Goal: Task Accomplishment & Management: Manage account settings

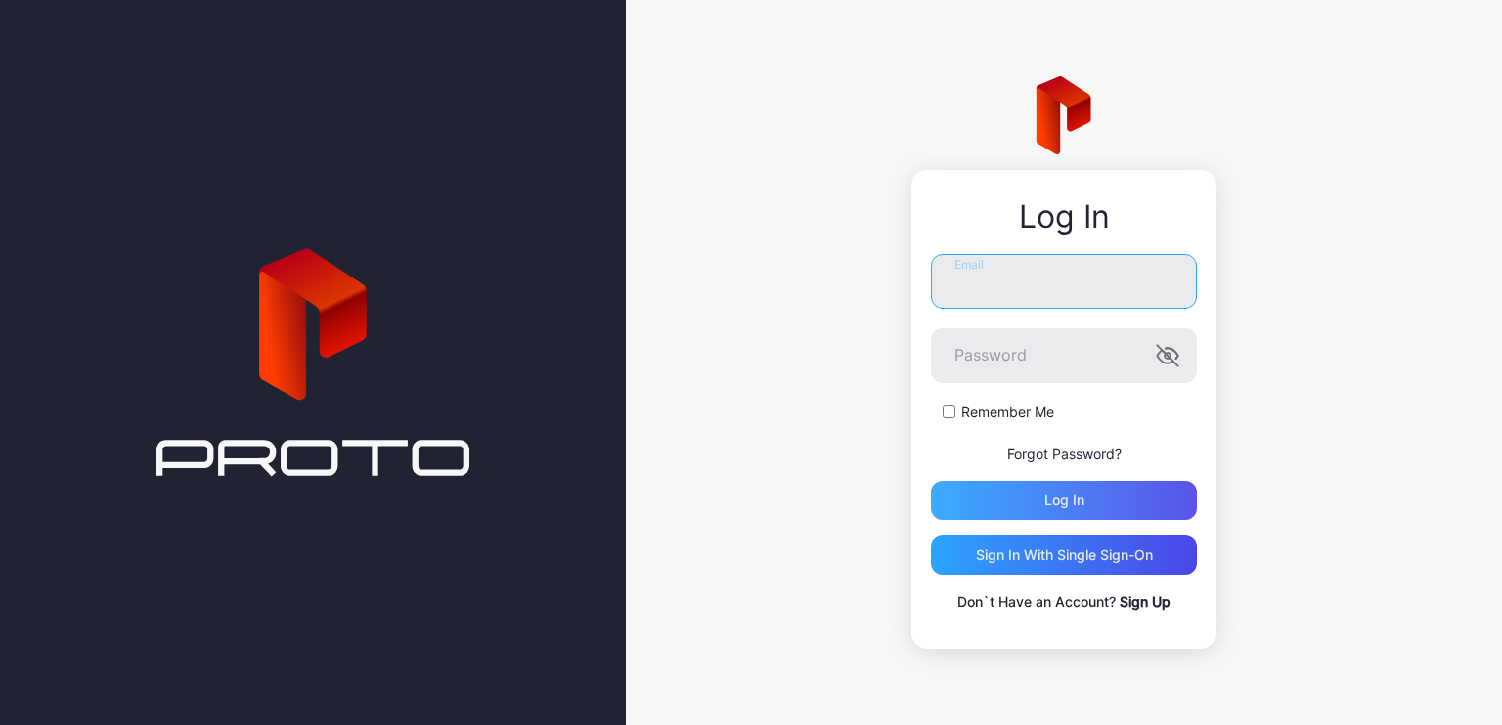
type input "**********"
click at [1070, 496] on div "Log in" at bounding box center [1064, 501] width 40 height 16
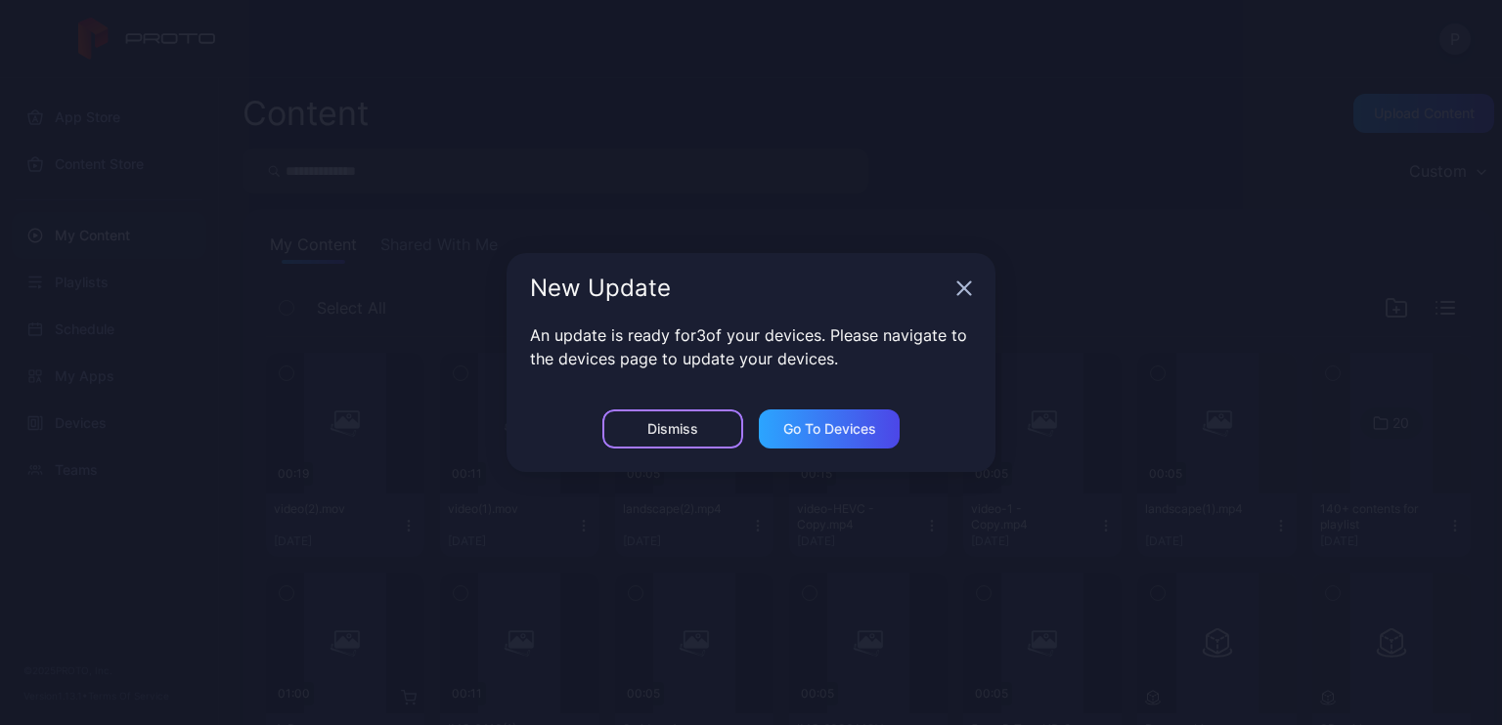
click at [669, 433] on div "Dismiss" at bounding box center [672, 429] width 51 height 16
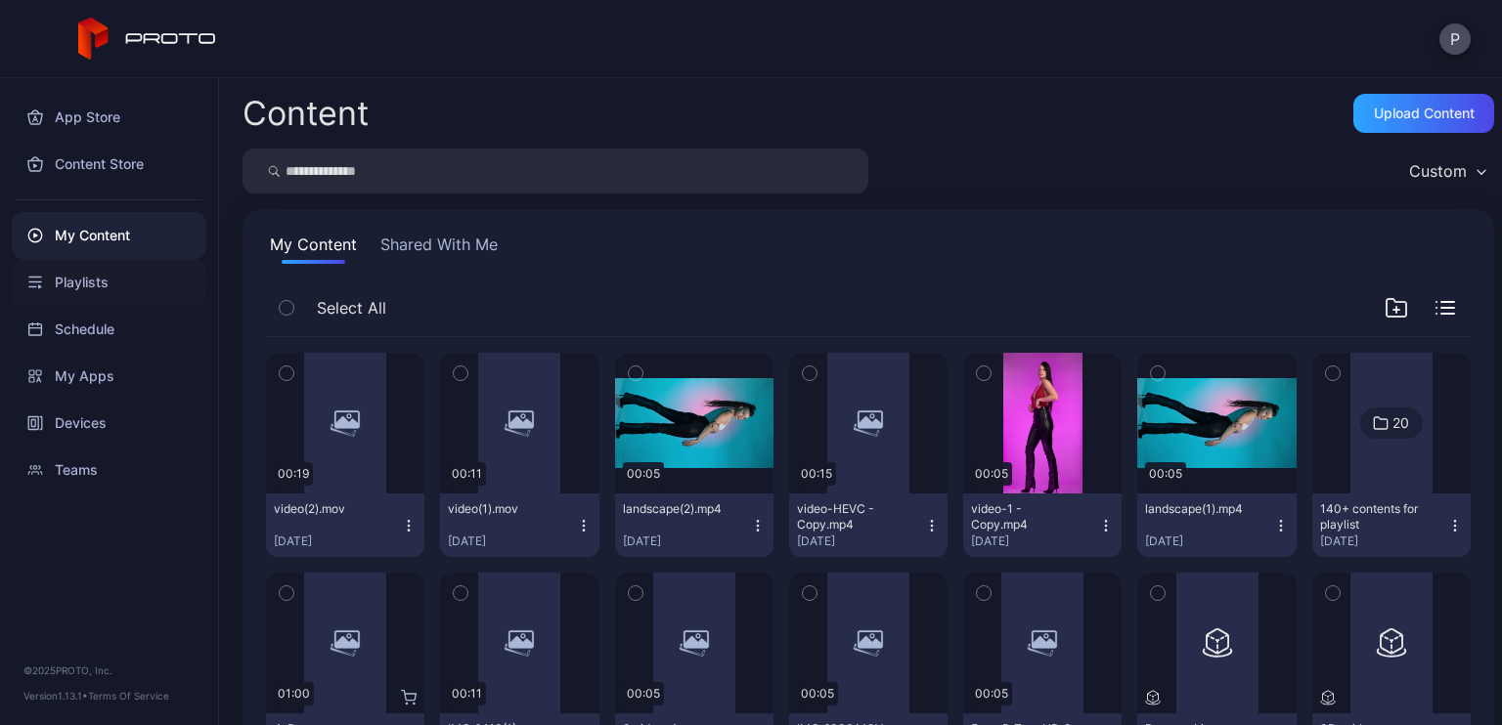
click at [101, 276] on div "Playlists" at bounding box center [109, 282] width 195 height 47
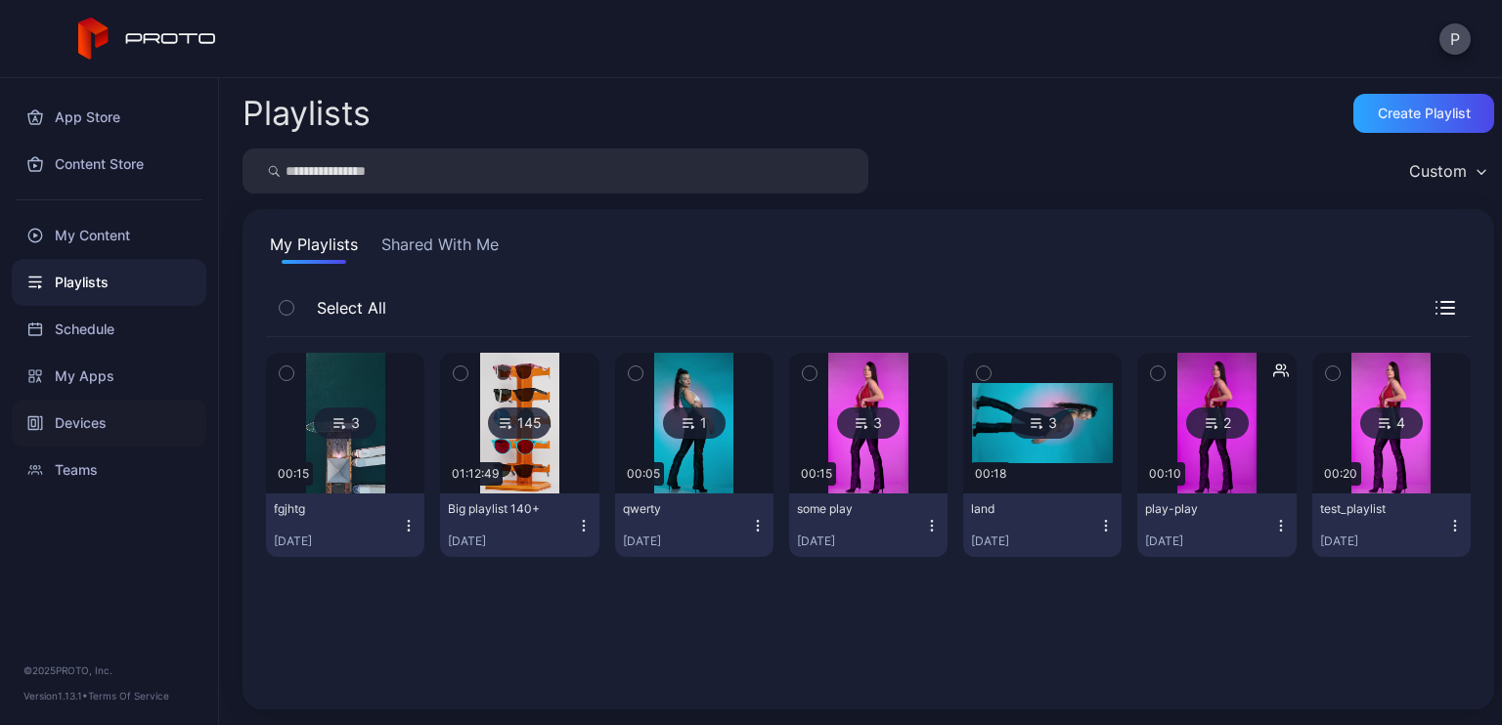
click at [149, 441] on div "Devices" at bounding box center [109, 423] width 195 height 47
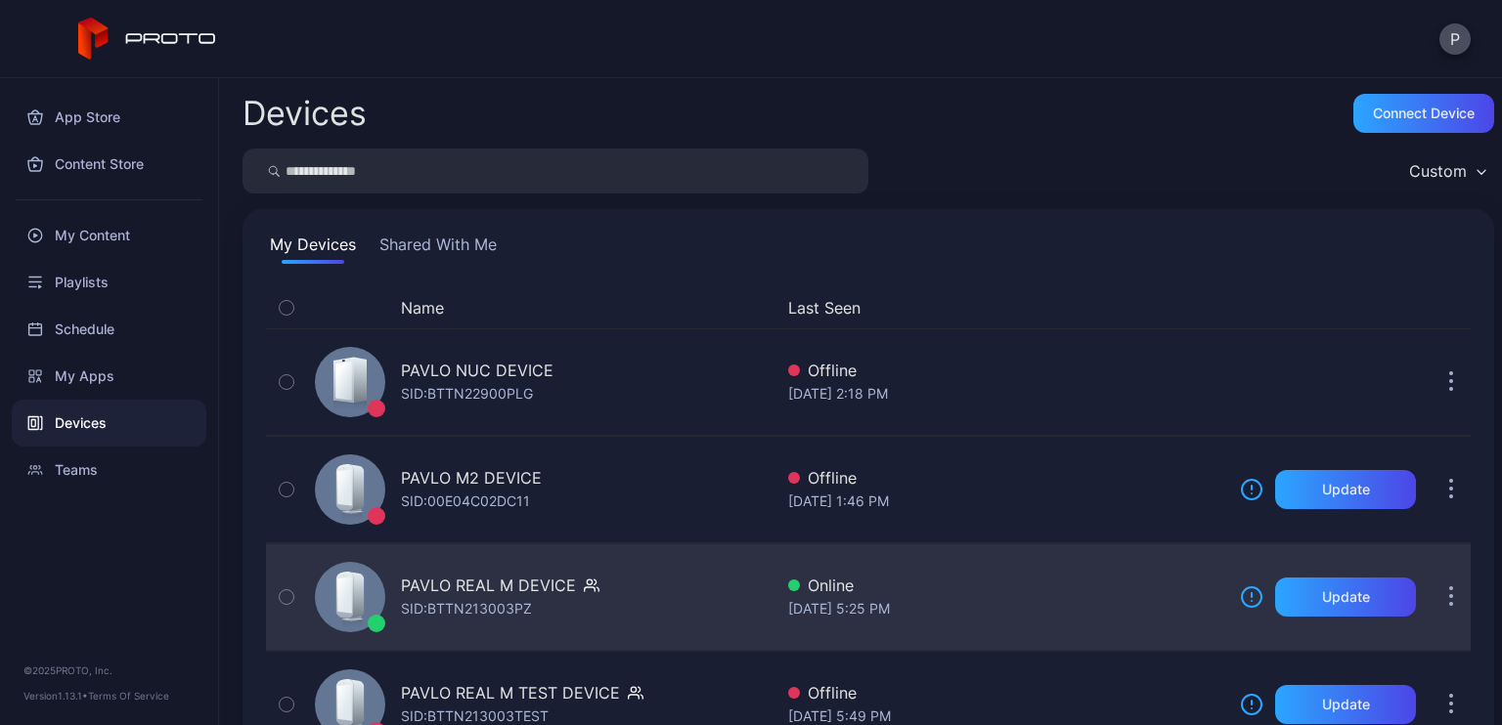
click at [587, 589] on icon "button" at bounding box center [592, 586] width 16 height 20
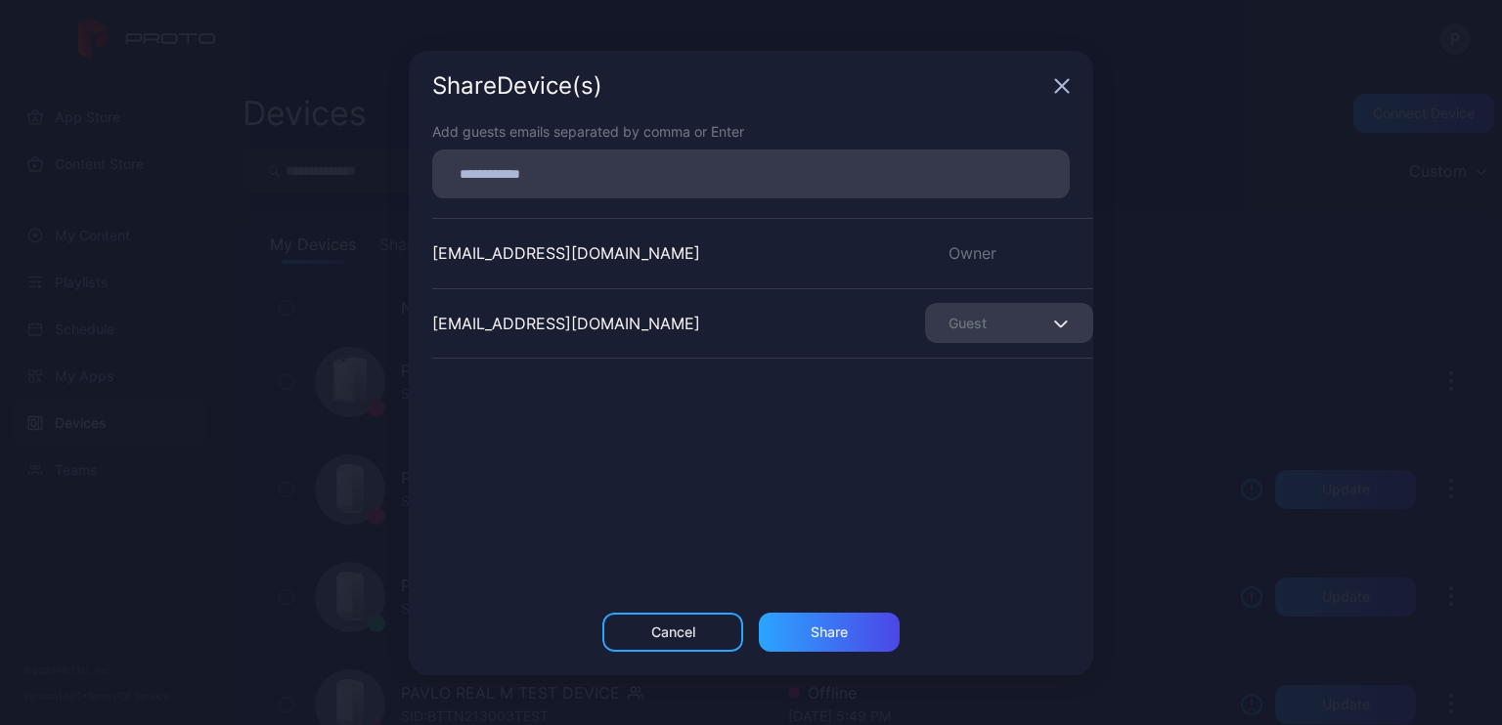
click at [1201, 161] on div "Share Device (s) Add guests emails separated by comma or Enter [EMAIL_ADDRESS][…" at bounding box center [751, 362] width 1502 height 725
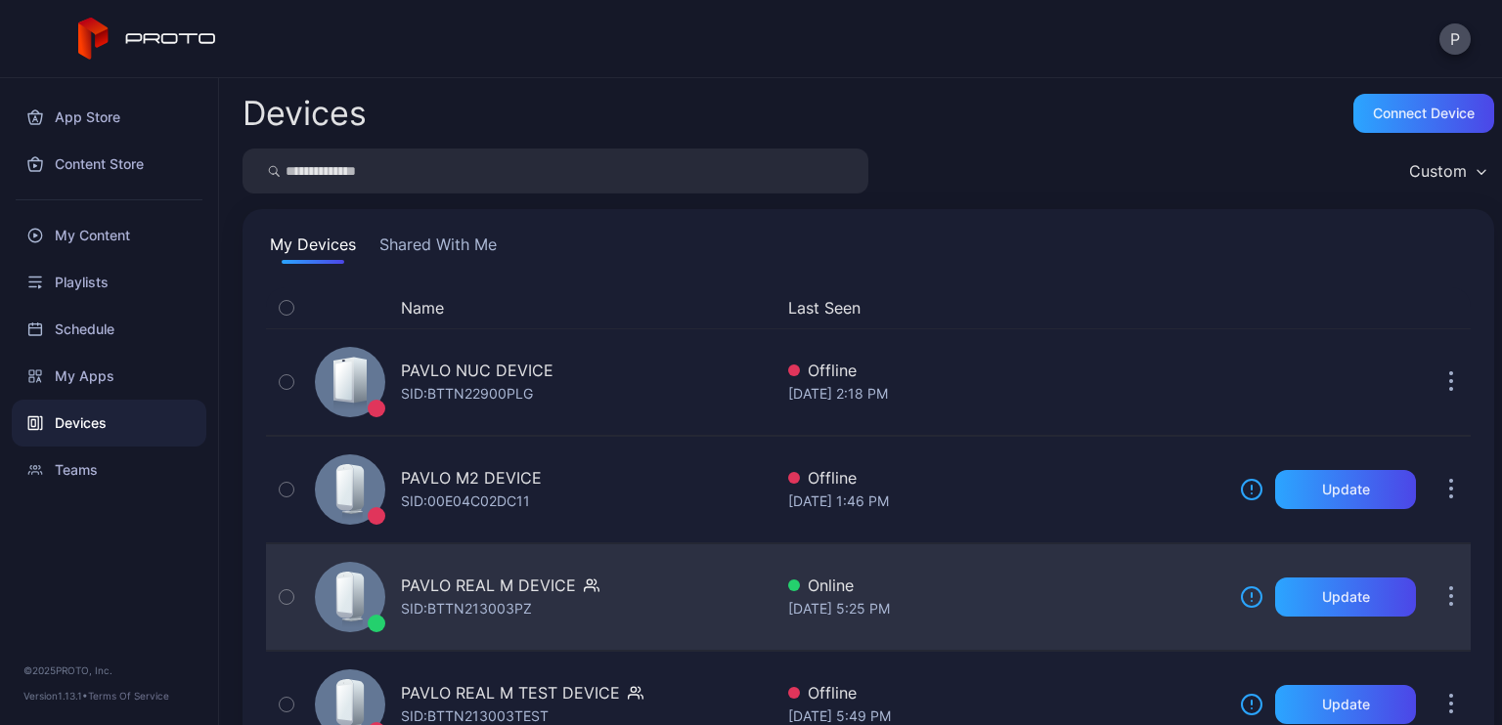
click at [559, 593] on div "PAVLO REAL M DEVICE" at bounding box center [488, 585] width 175 height 23
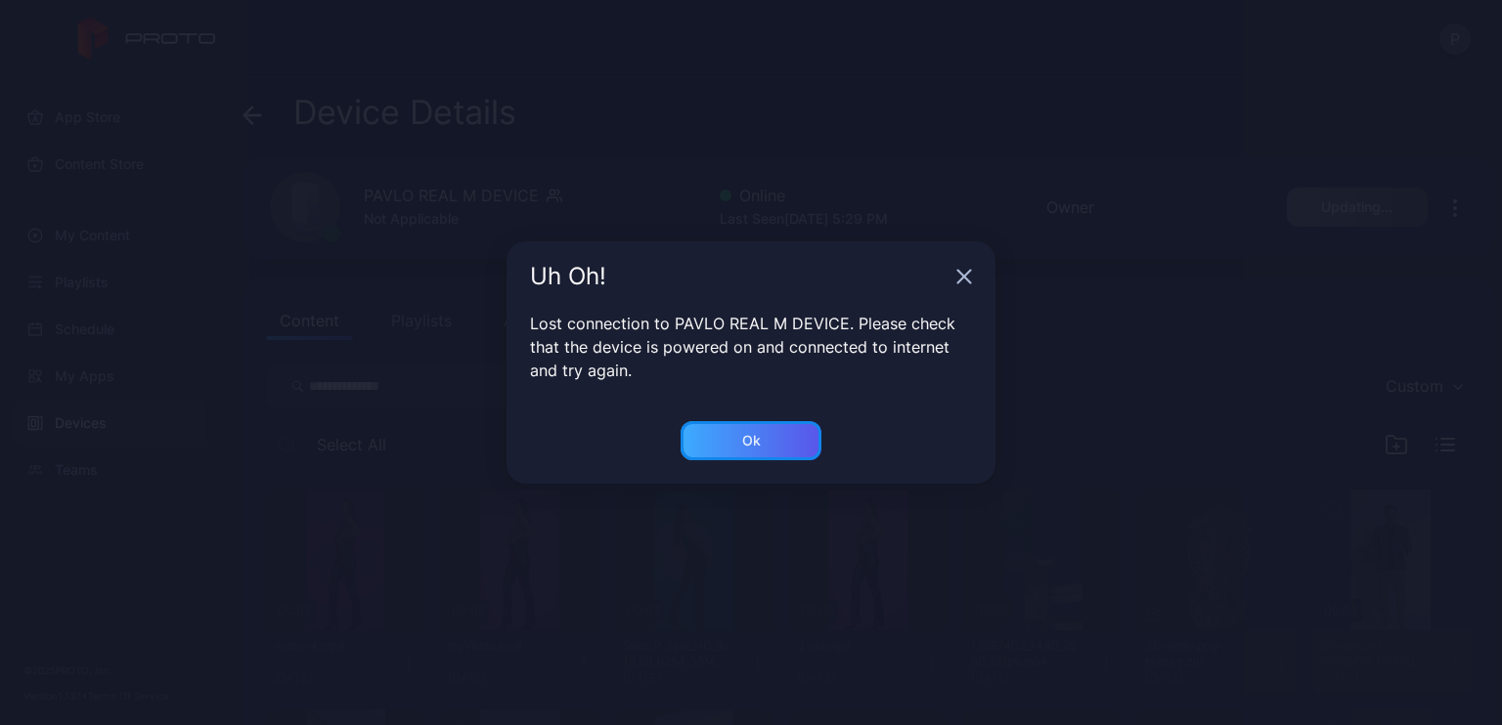
click at [757, 445] on div "Ok" at bounding box center [751, 441] width 19 height 16
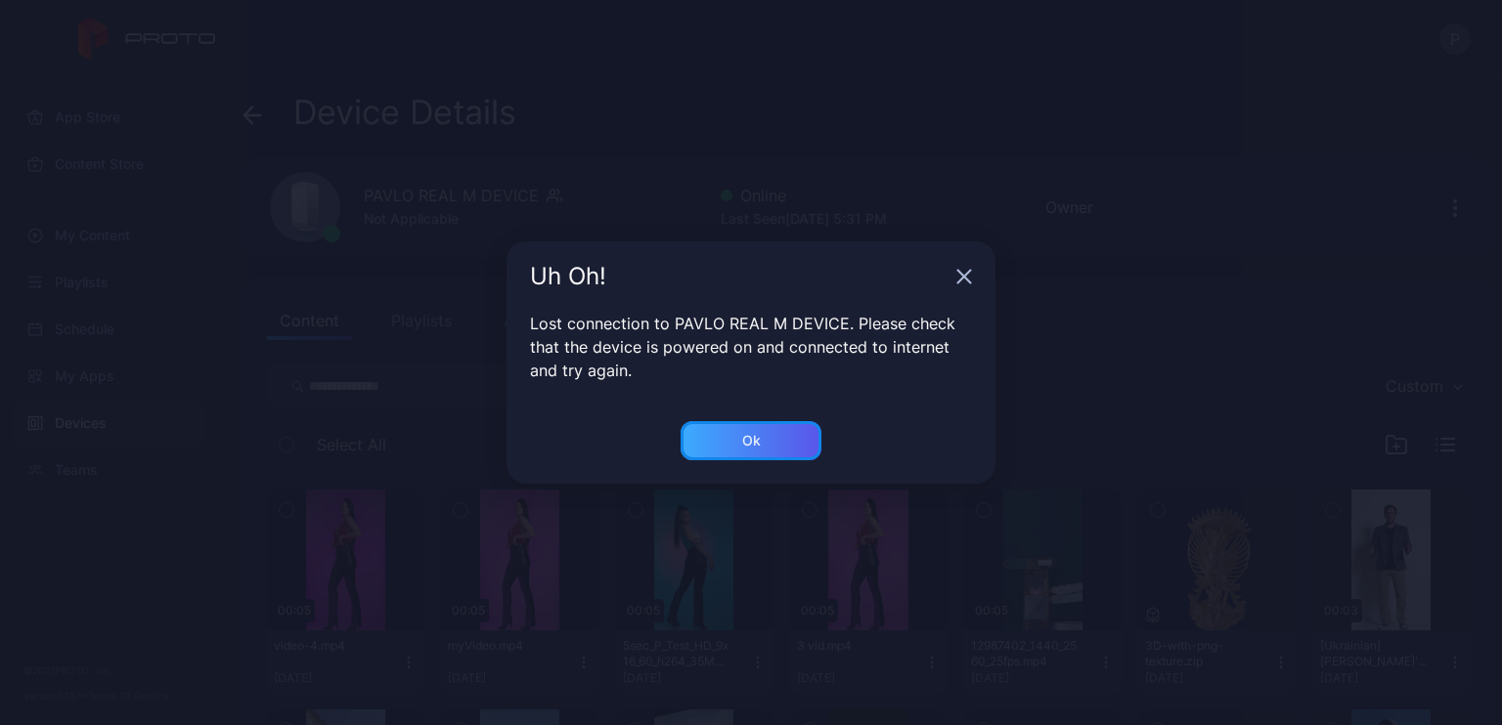
click at [770, 442] on div "Ok" at bounding box center [750, 440] width 141 height 39
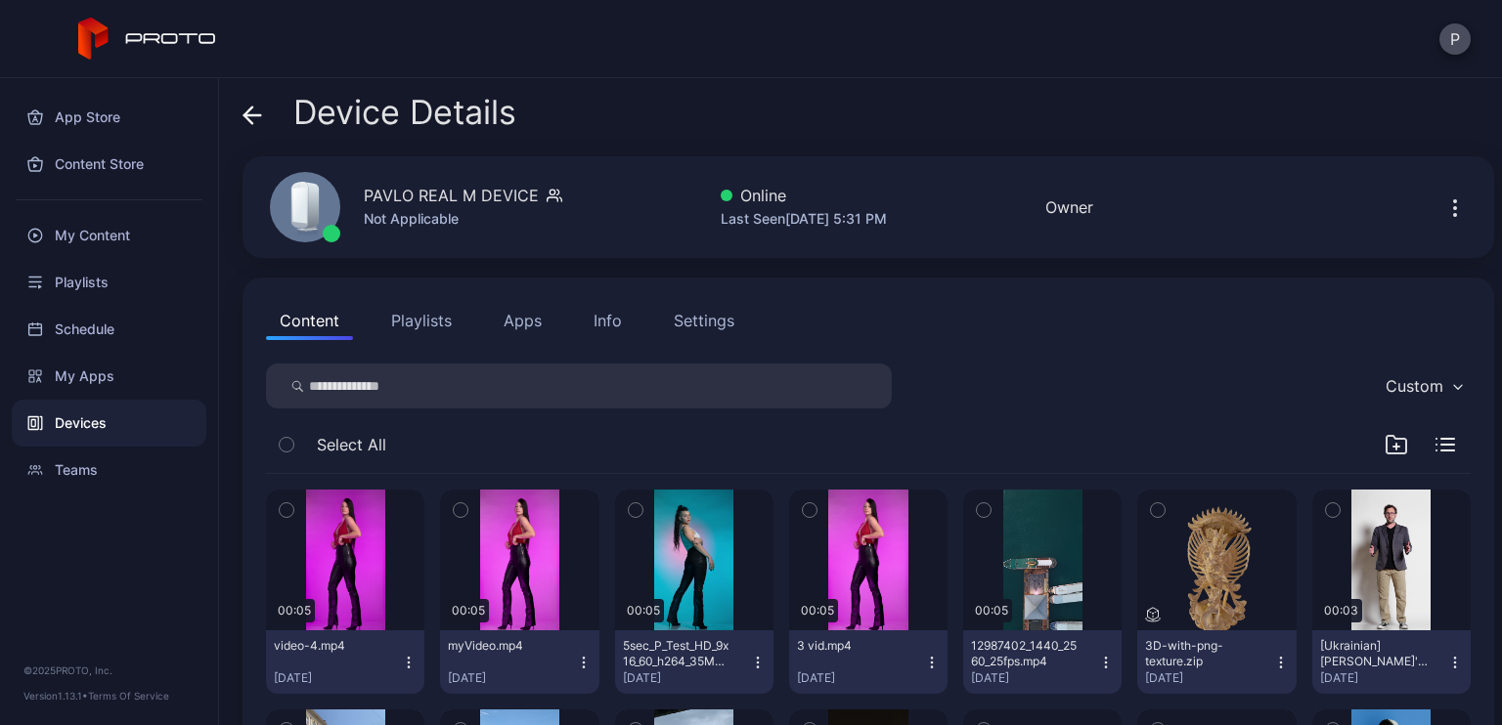
click at [444, 326] on button "Playlists" at bounding box center [421, 320] width 88 height 39
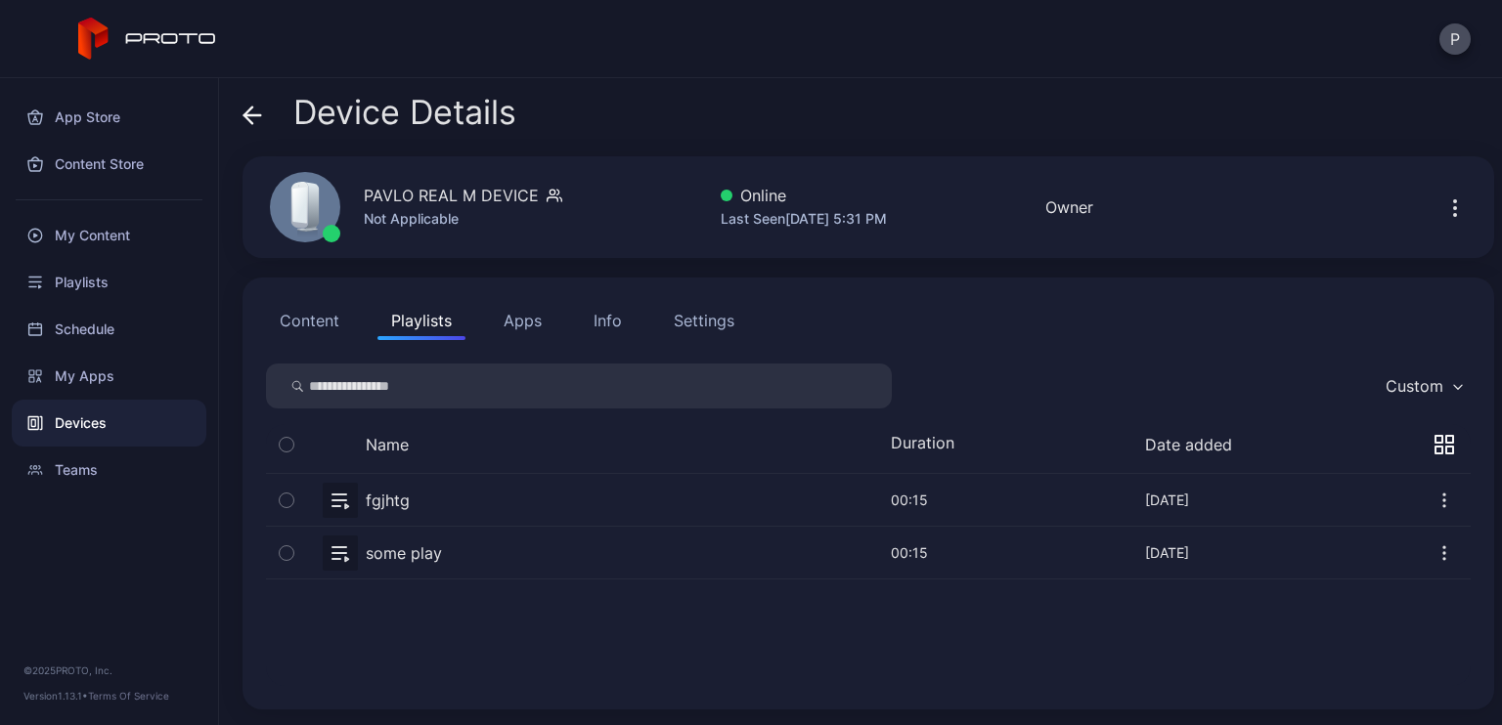
click at [280, 496] on icon "button" at bounding box center [287, 501] width 14 height 22
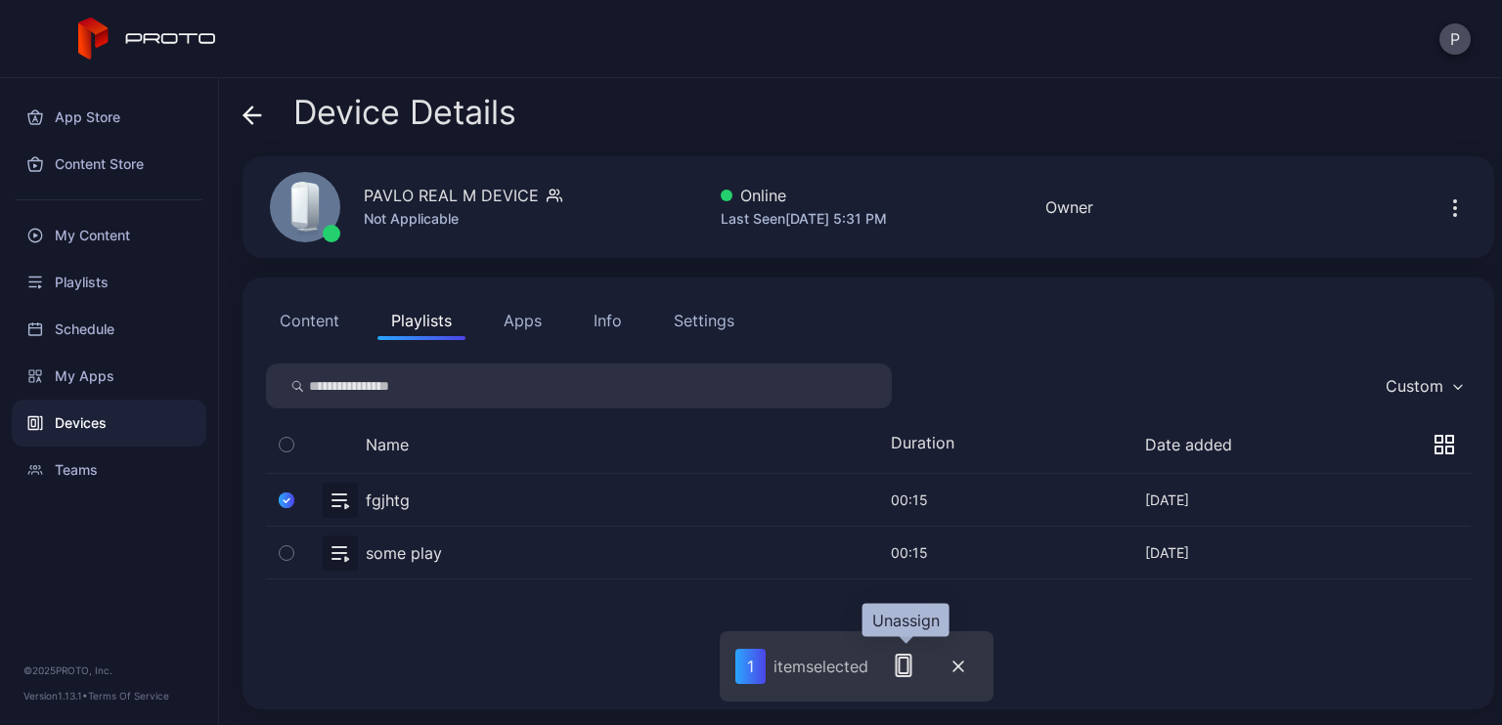
click at [903, 669] on icon "button" at bounding box center [903, 665] width 23 height 23
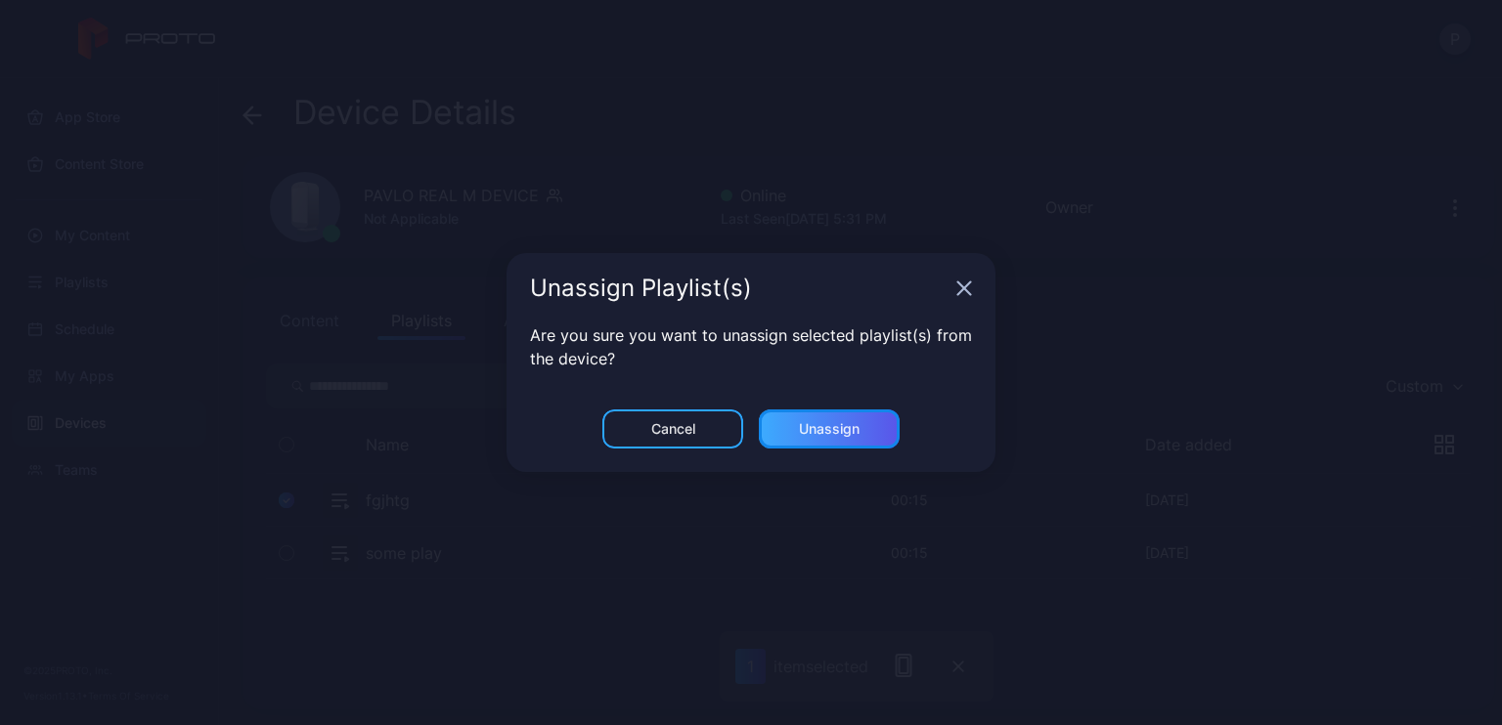
click at [836, 424] on div "Unassign" at bounding box center [829, 429] width 61 height 16
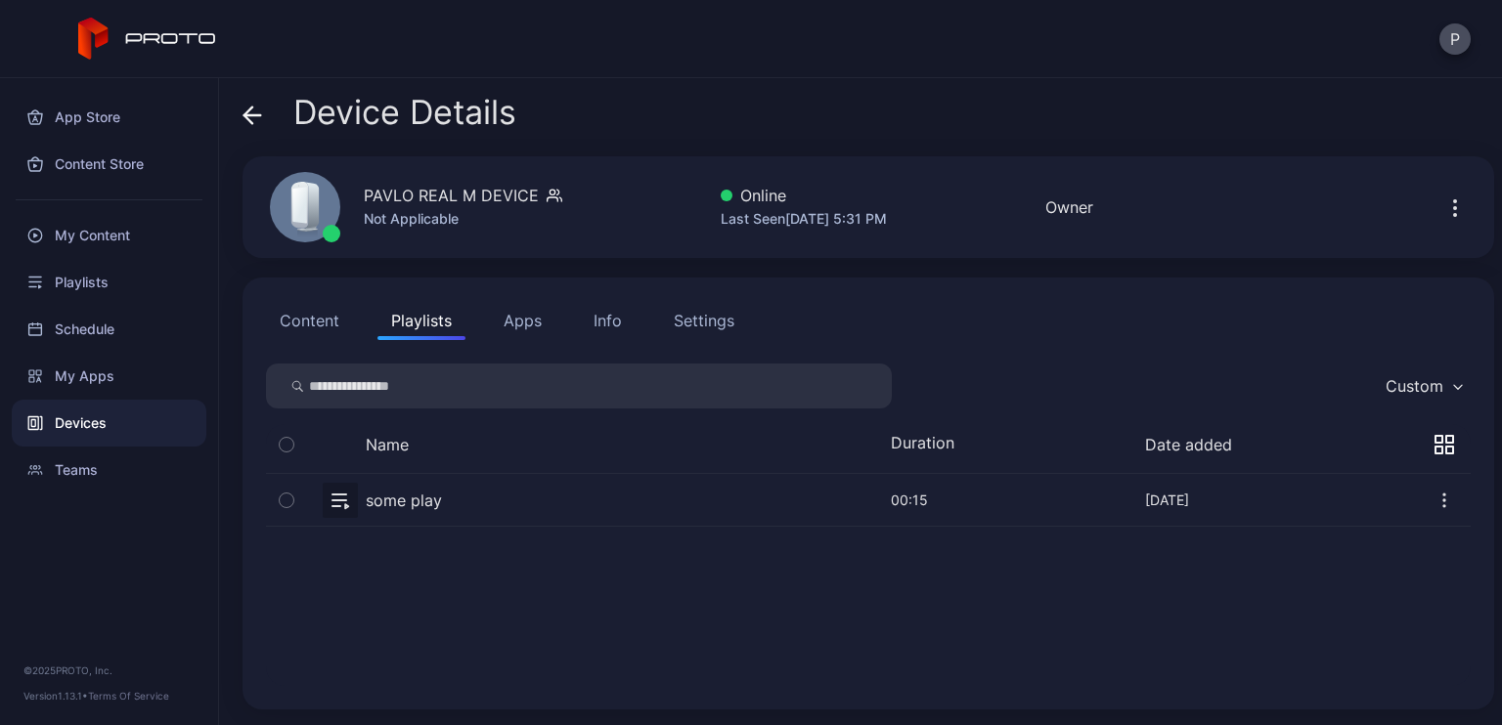
click at [320, 318] on button "Content" at bounding box center [309, 320] width 87 height 39
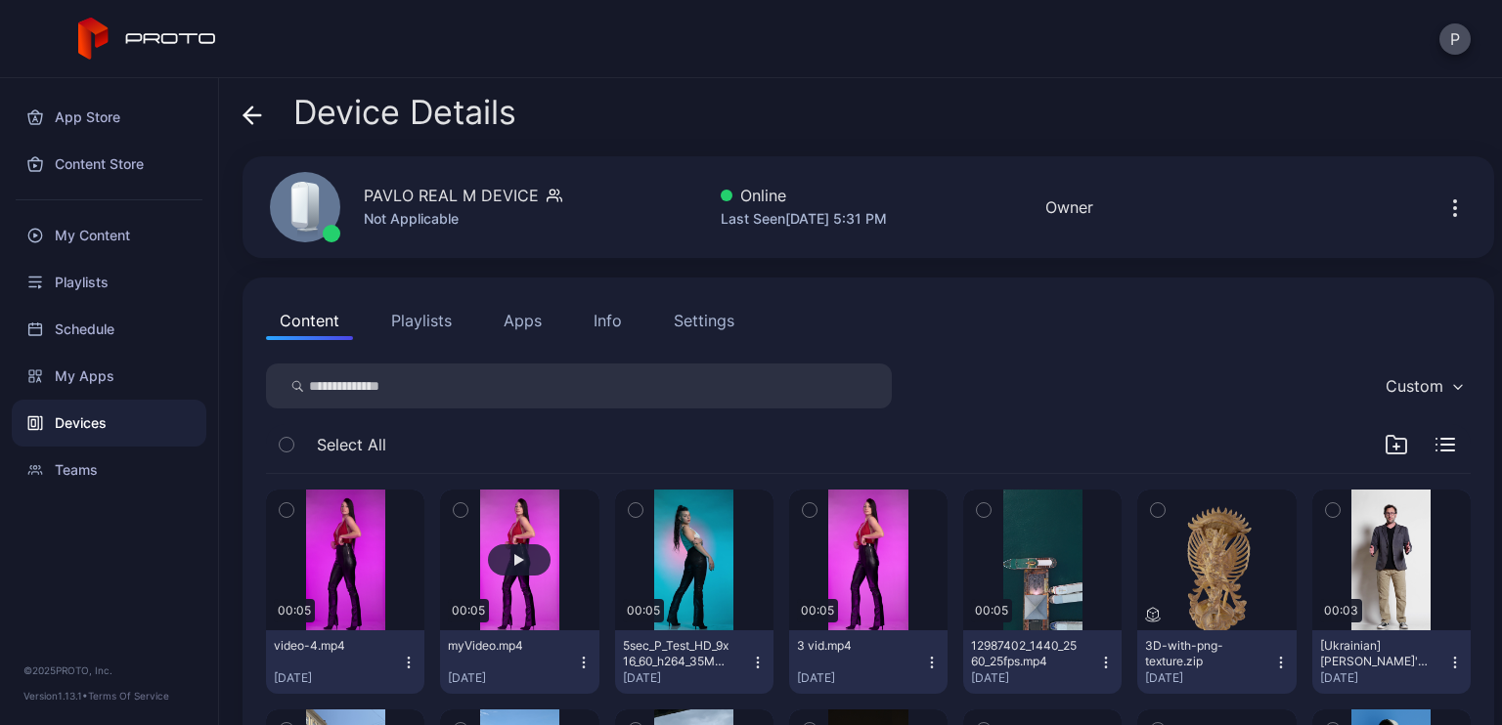
scroll to position [196, 0]
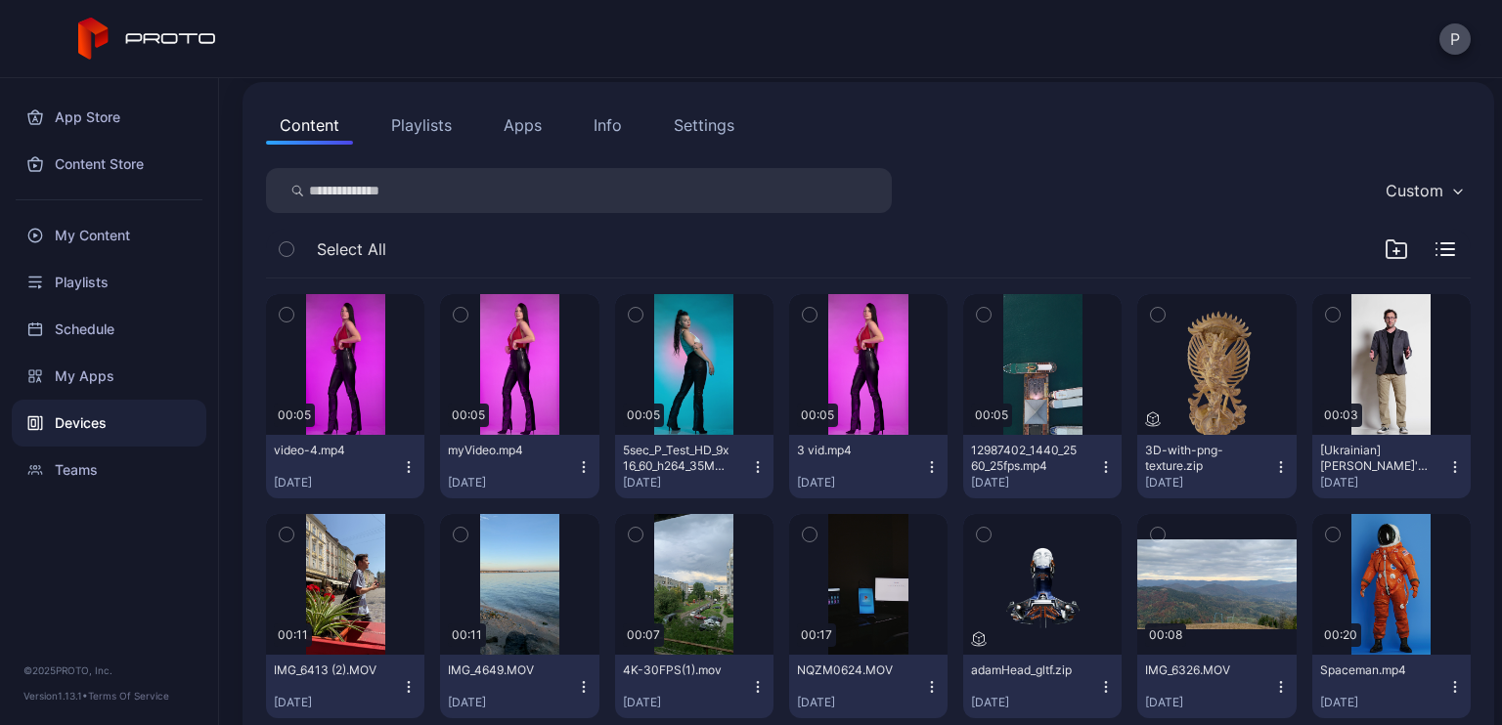
click at [803, 309] on icon "button" at bounding box center [810, 315] width 14 height 22
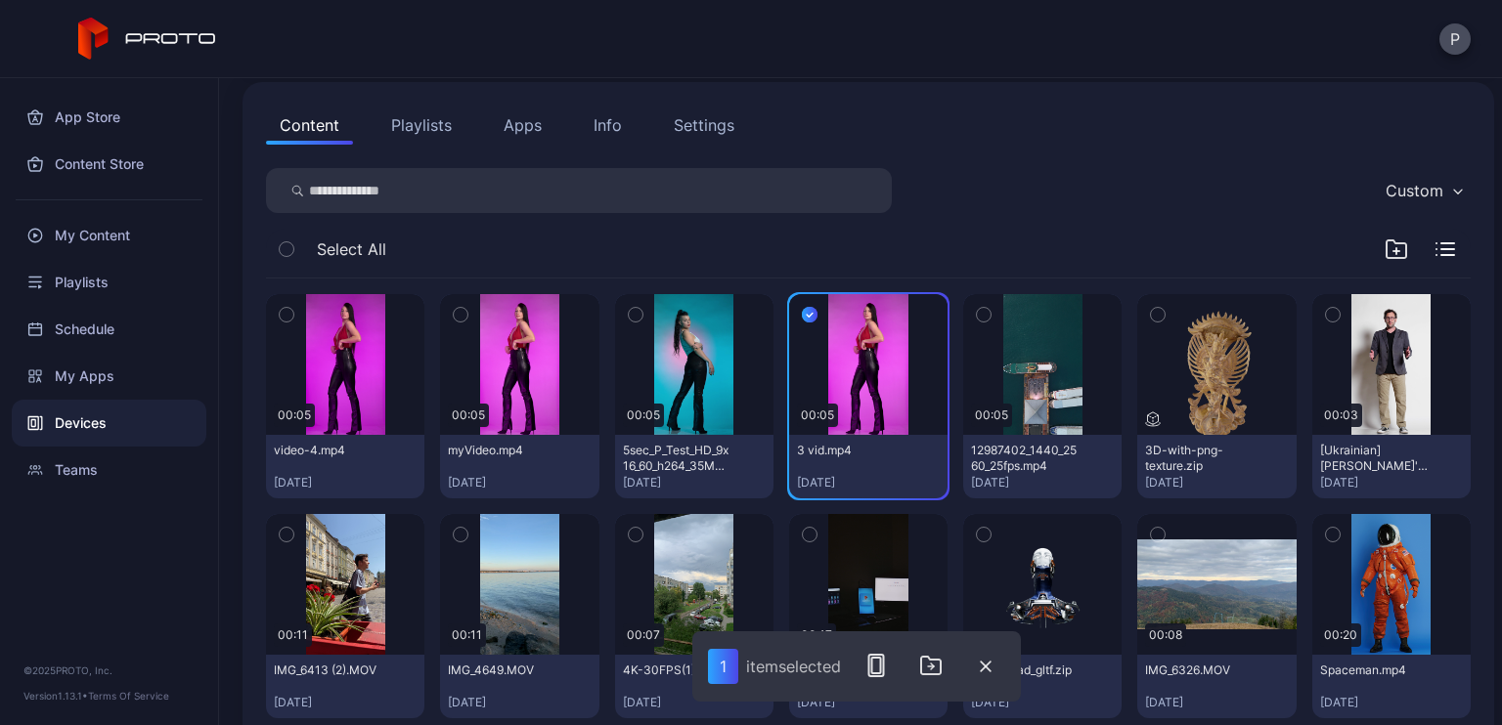
click at [629, 312] on icon "button" at bounding box center [636, 315] width 14 height 22
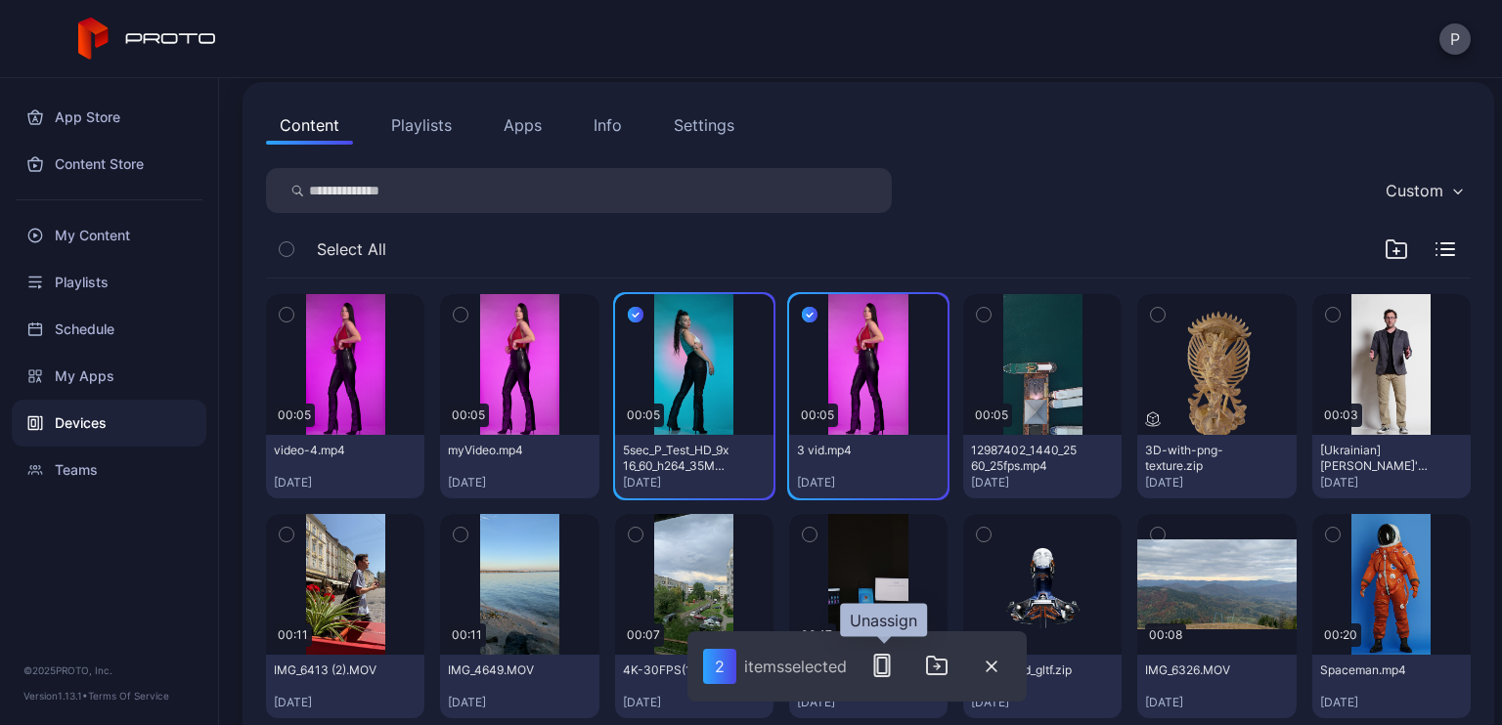
click at [894, 660] on icon "button" at bounding box center [881, 665] width 23 height 23
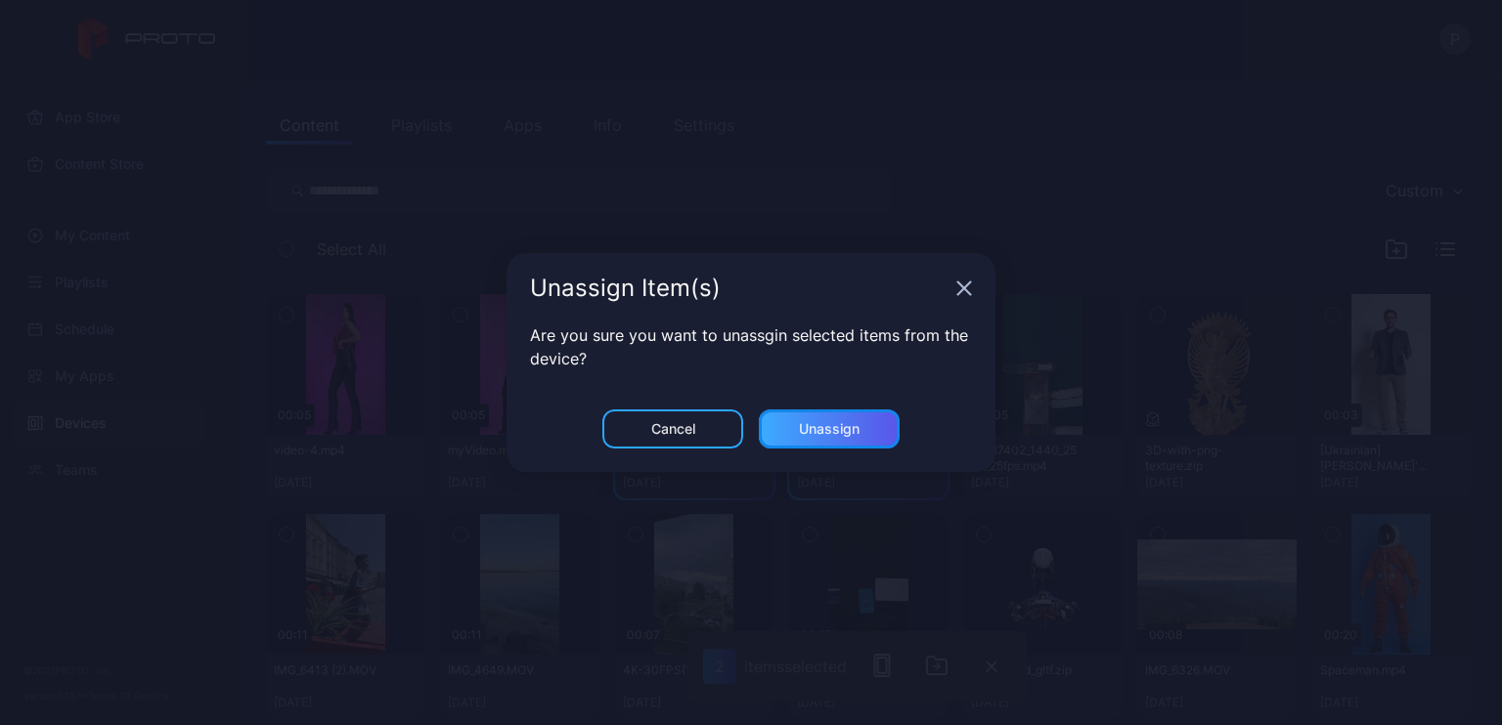
click at [809, 434] on div "Unassign" at bounding box center [829, 429] width 61 height 16
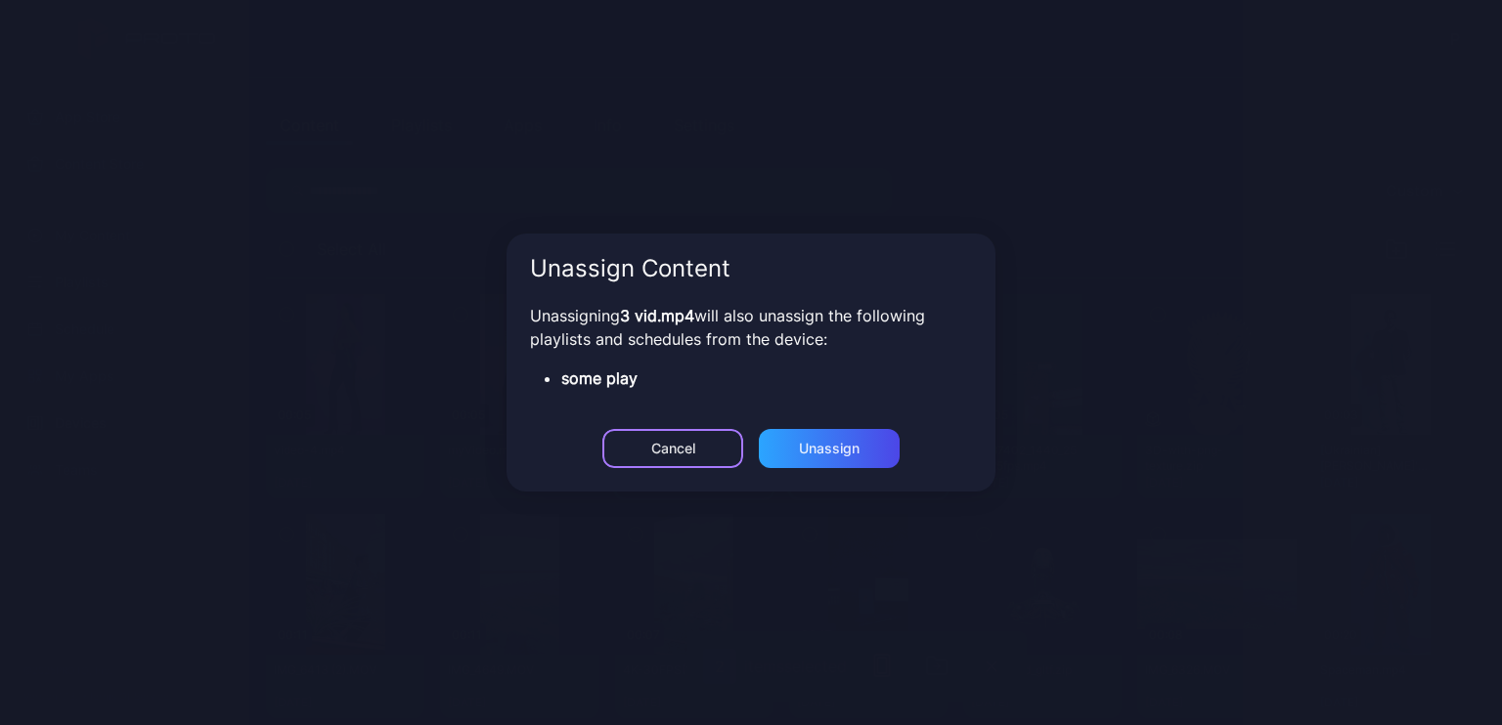
click at [647, 460] on div "Cancel" at bounding box center [672, 448] width 141 height 39
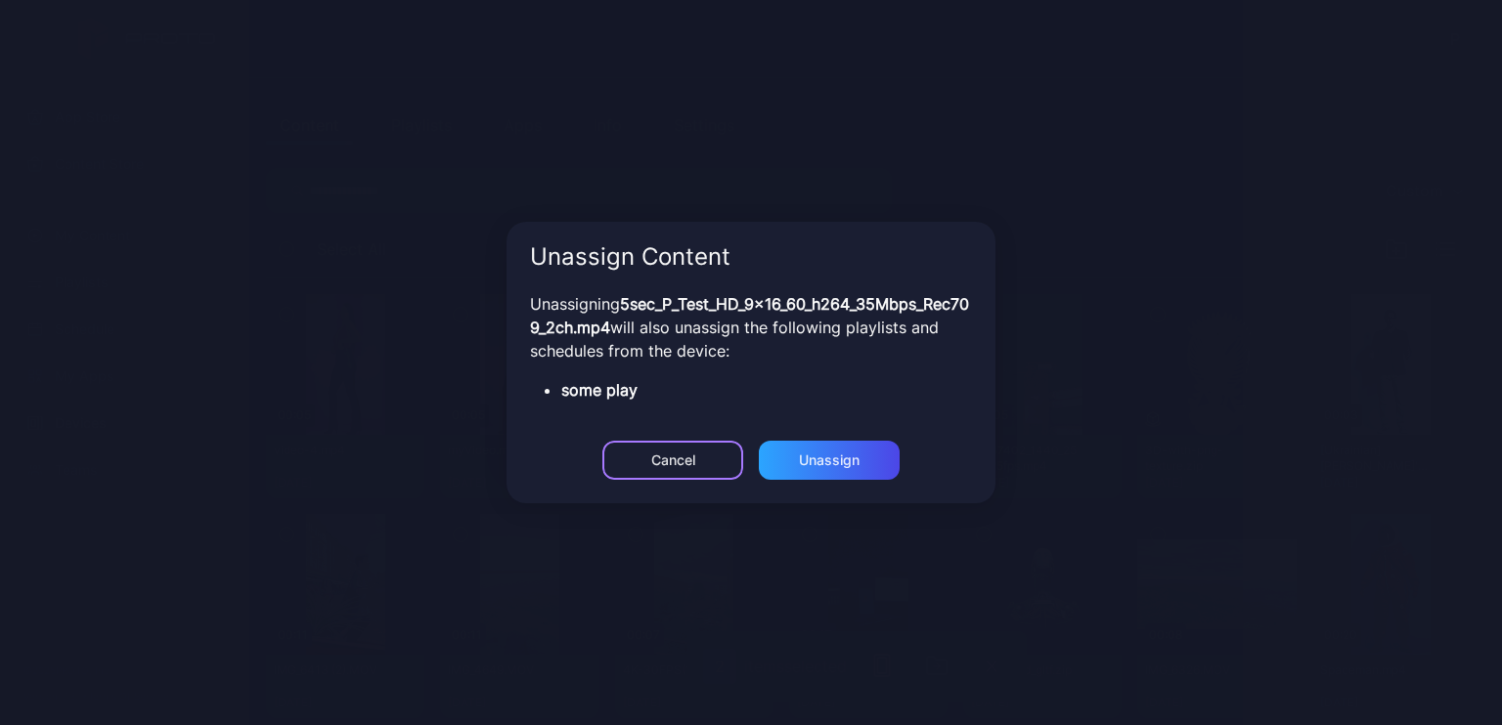
click at [666, 469] on button "Cancel" at bounding box center [672, 460] width 141 height 39
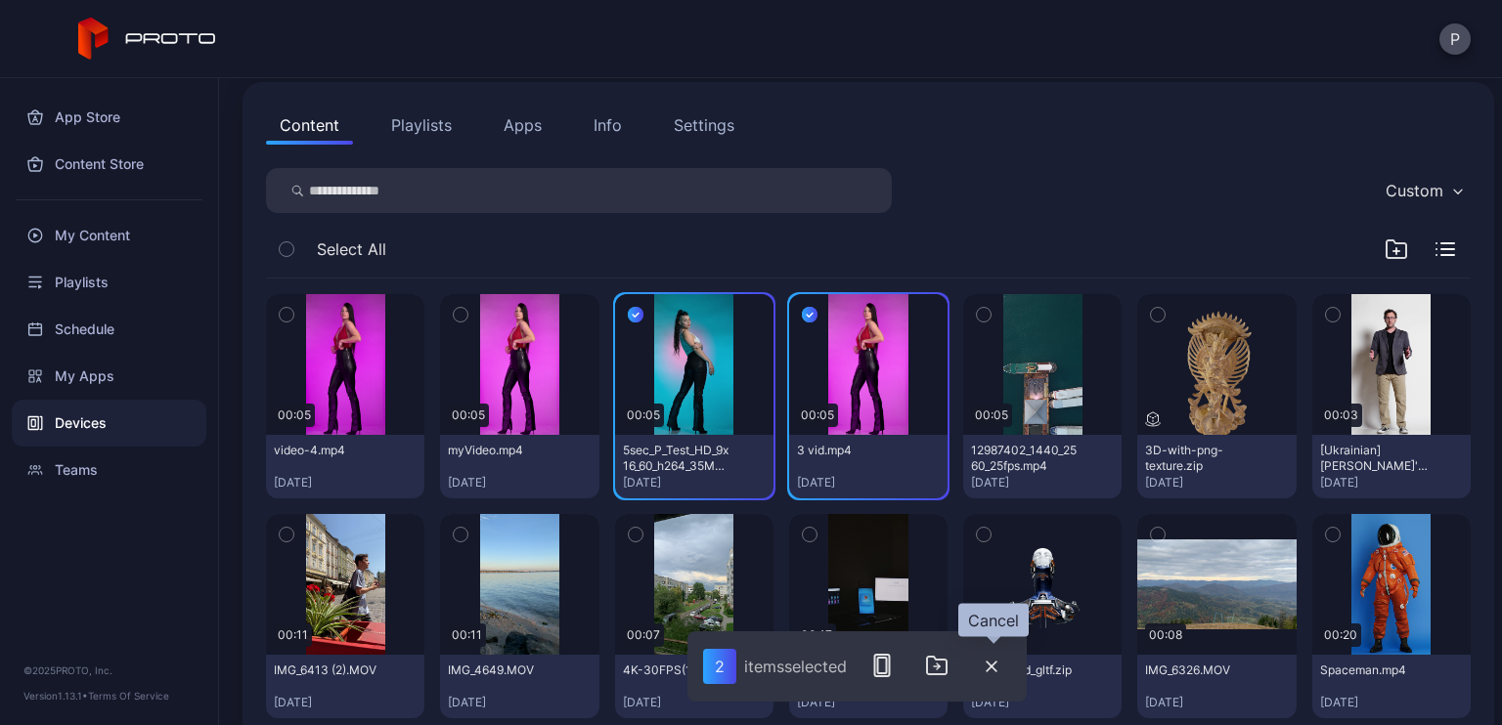
click at [996, 670] on icon "button" at bounding box center [991, 667] width 12 height 12
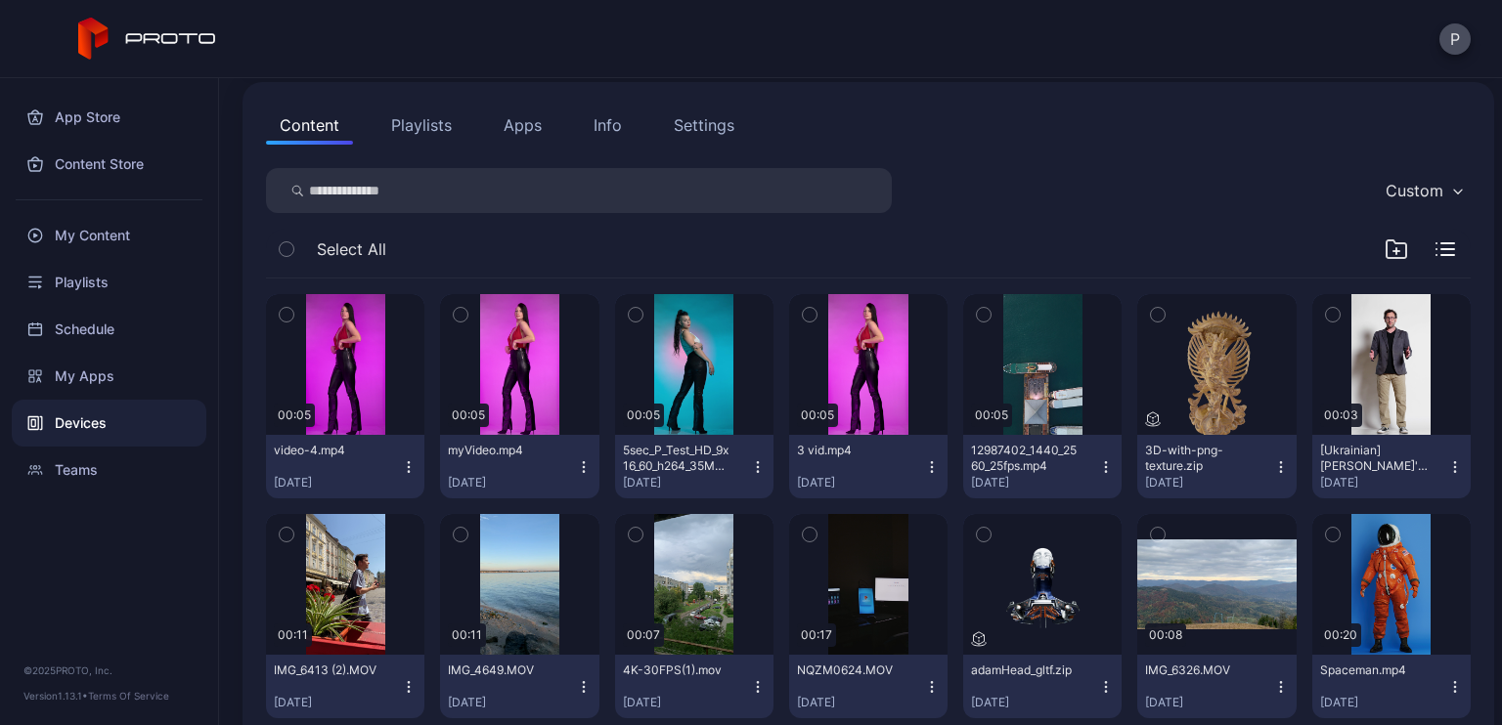
click at [463, 310] on icon "button" at bounding box center [461, 315] width 14 height 22
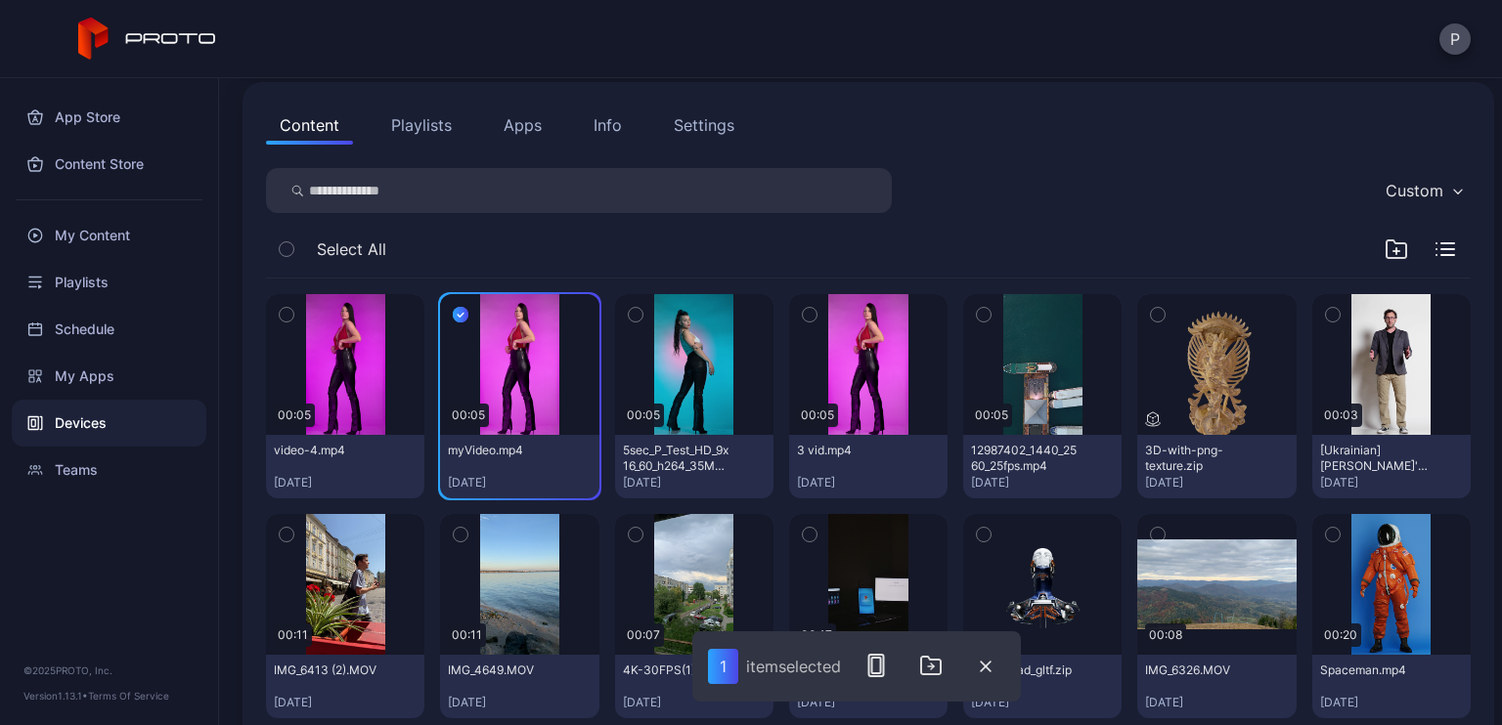
click at [282, 312] on icon "button" at bounding box center [287, 315] width 14 height 22
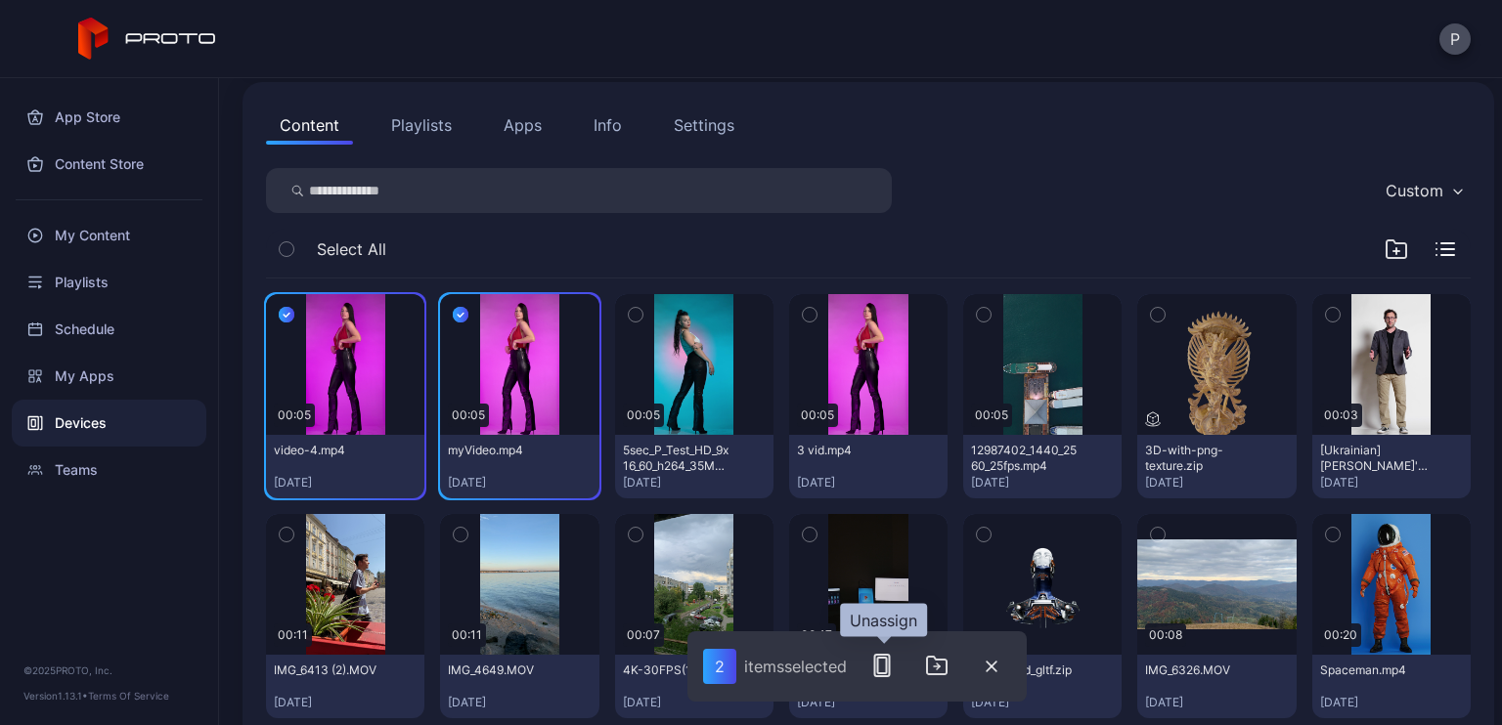
click at [875, 667] on icon "button" at bounding box center [881, 665] width 23 height 23
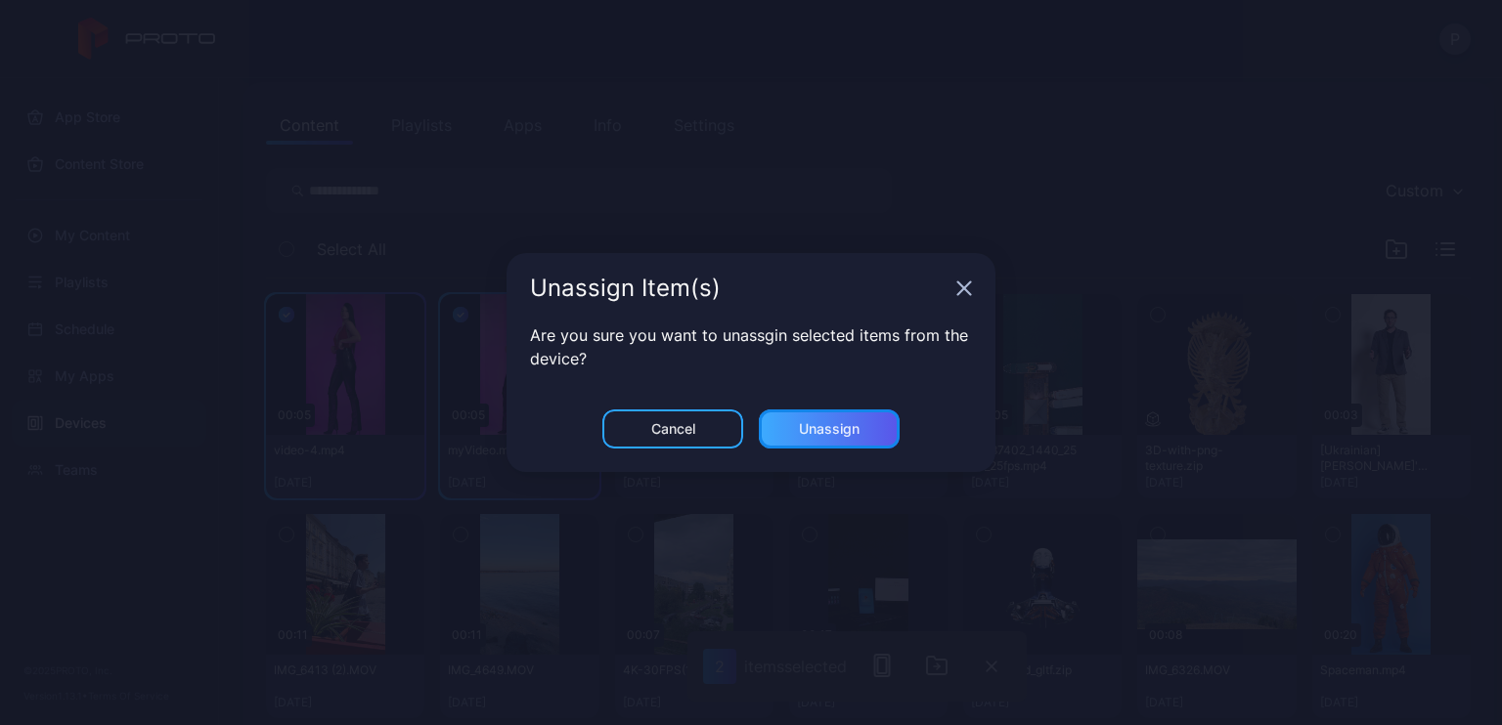
click at [837, 439] on div "Unassign" at bounding box center [829, 429] width 141 height 39
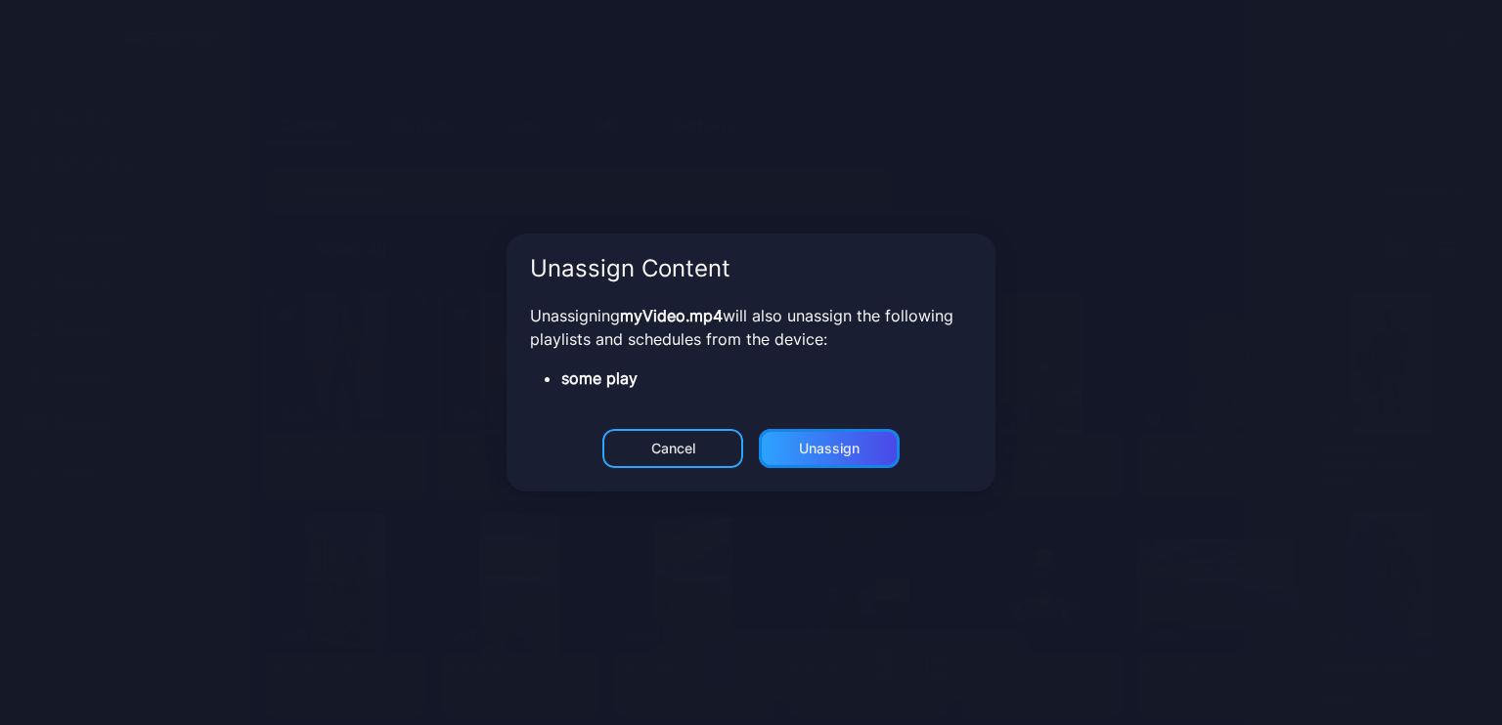
click at [837, 439] on div "Unassign" at bounding box center [829, 448] width 141 height 39
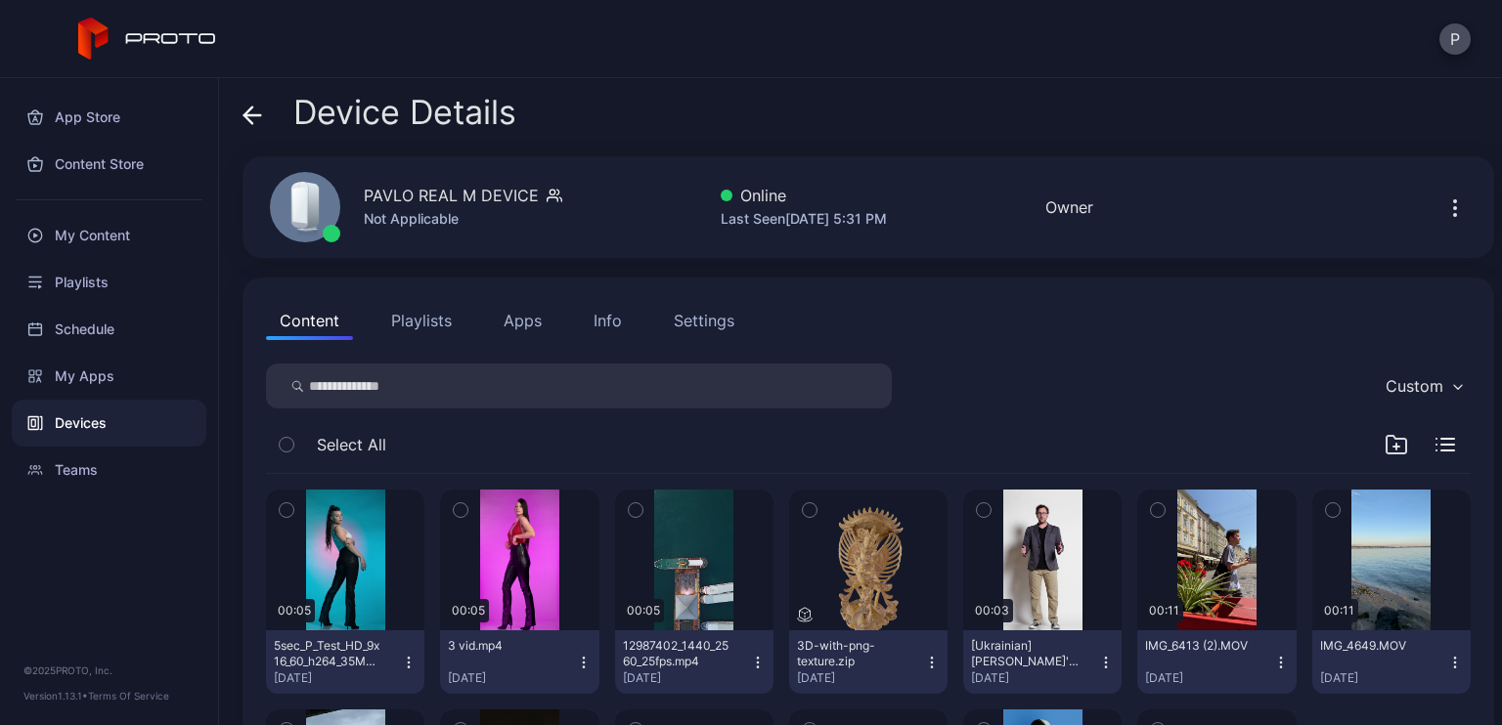
click at [429, 333] on button "Playlists" at bounding box center [421, 320] width 88 height 39
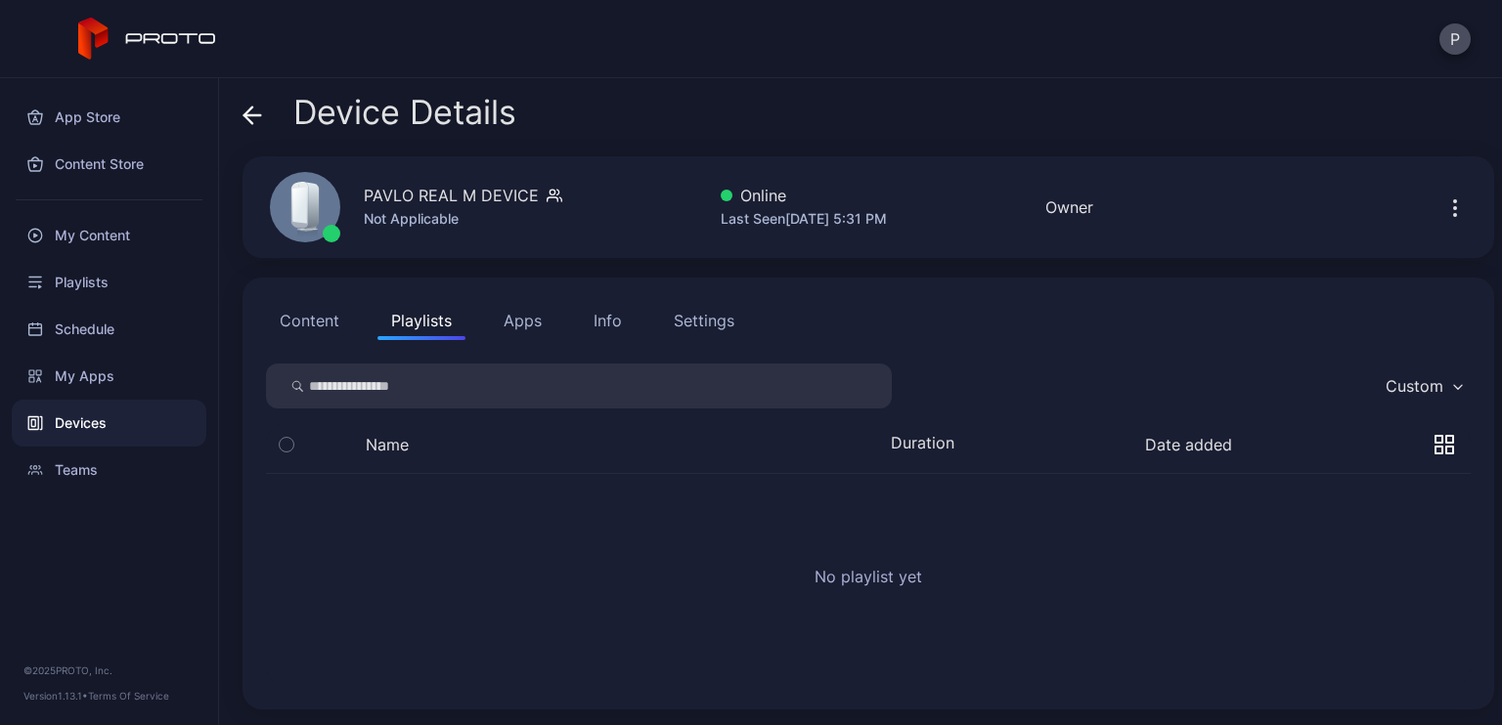
click at [315, 329] on button "Content" at bounding box center [309, 320] width 87 height 39
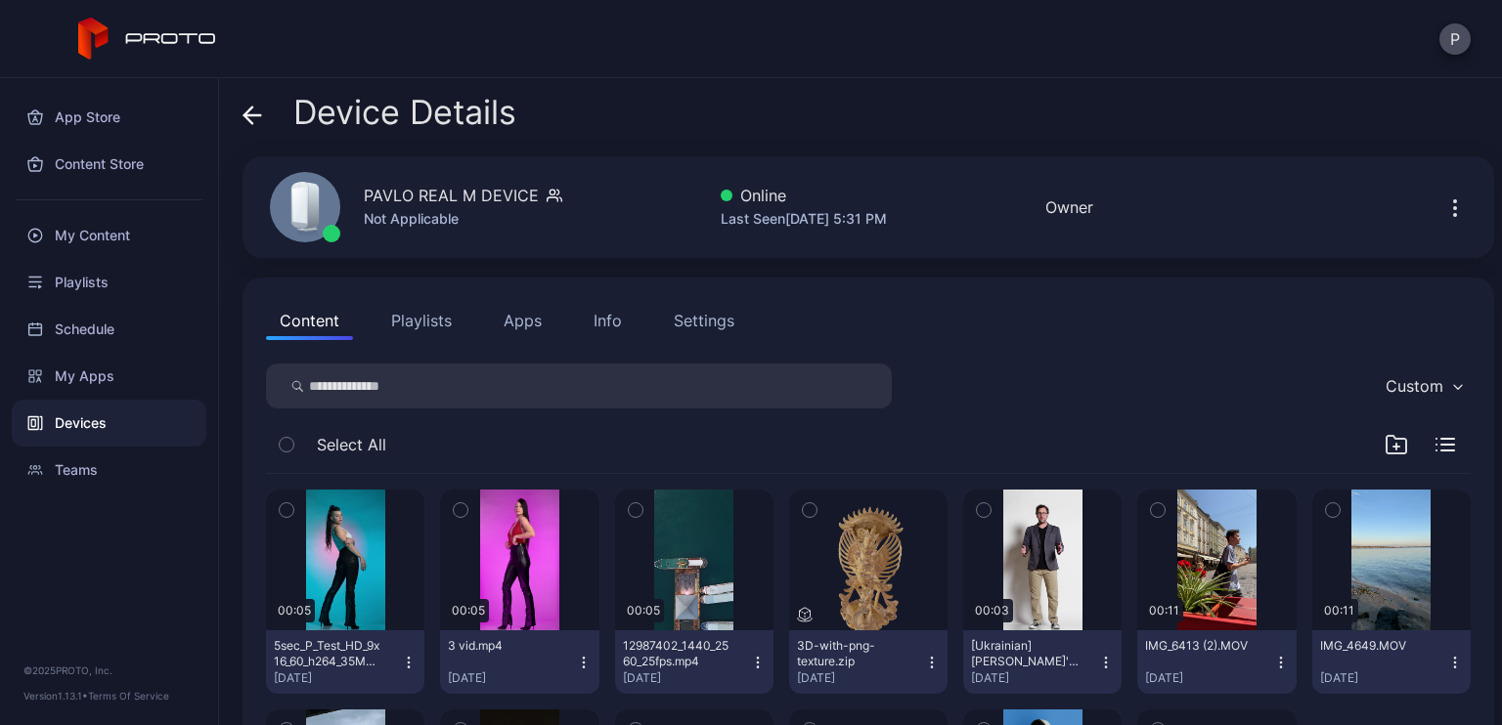
click at [456, 507] on icon "button" at bounding box center [461, 511] width 14 height 22
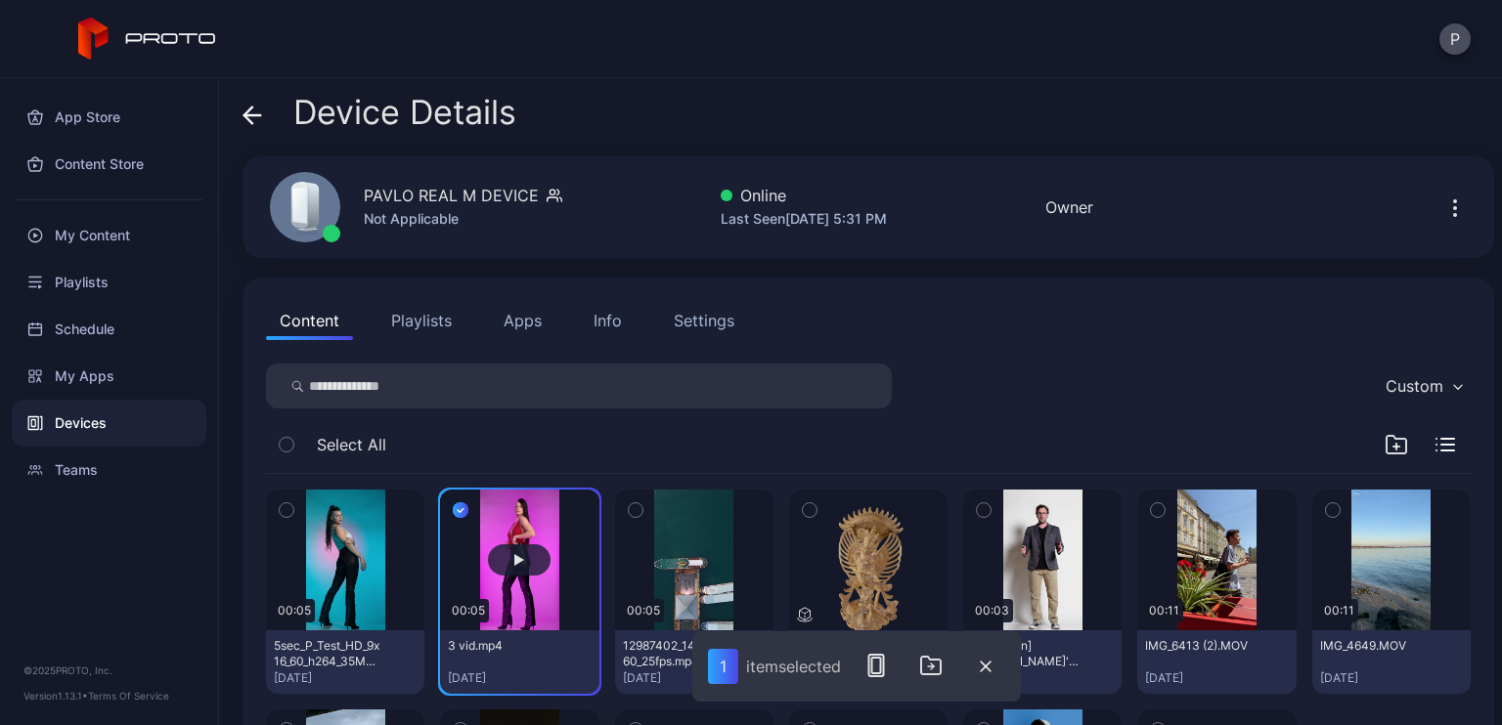
drag, startPoint x: 278, startPoint y: 501, endPoint x: 526, endPoint y: 536, distance: 250.8
click at [280, 501] on button "button" at bounding box center [286, 510] width 41 height 41
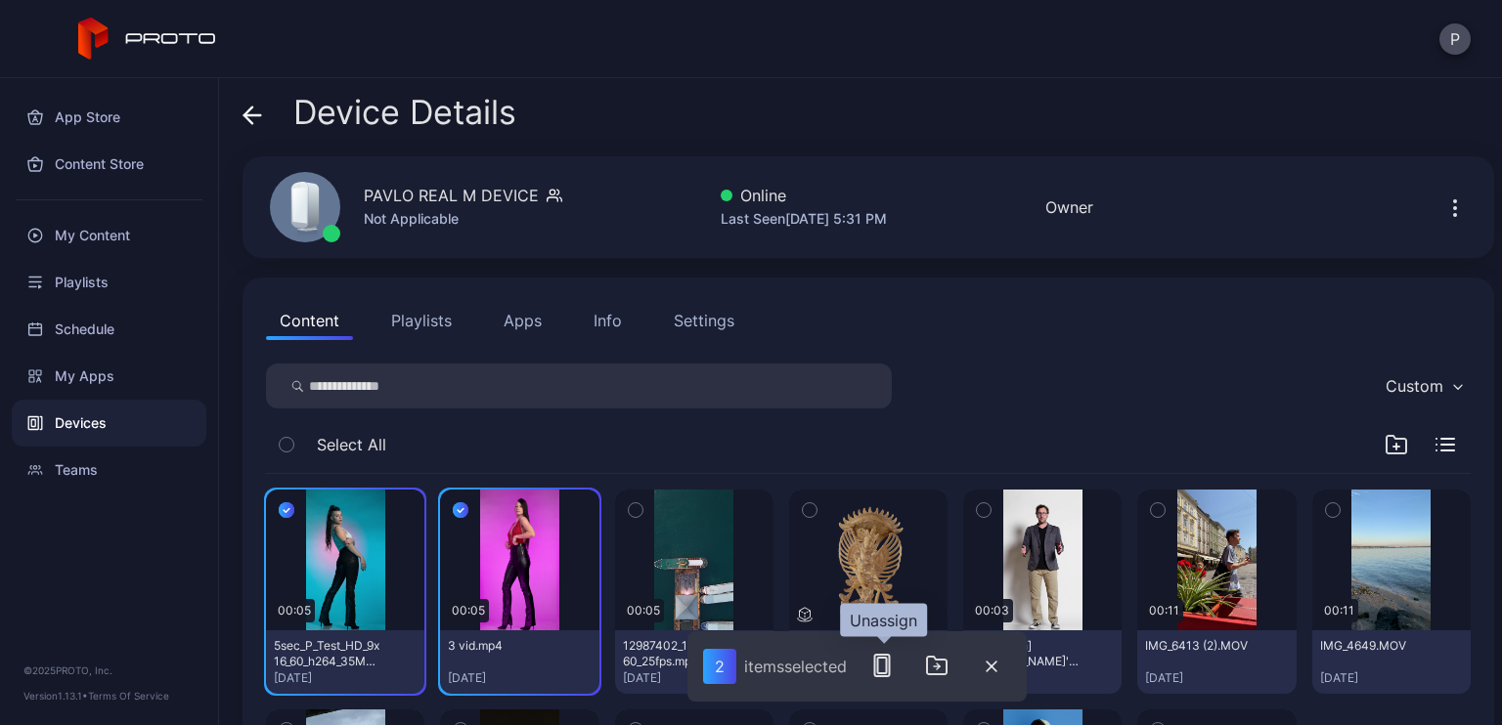
click at [880, 673] on rect "button" at bounding box center [881, 666] width 9 height 16
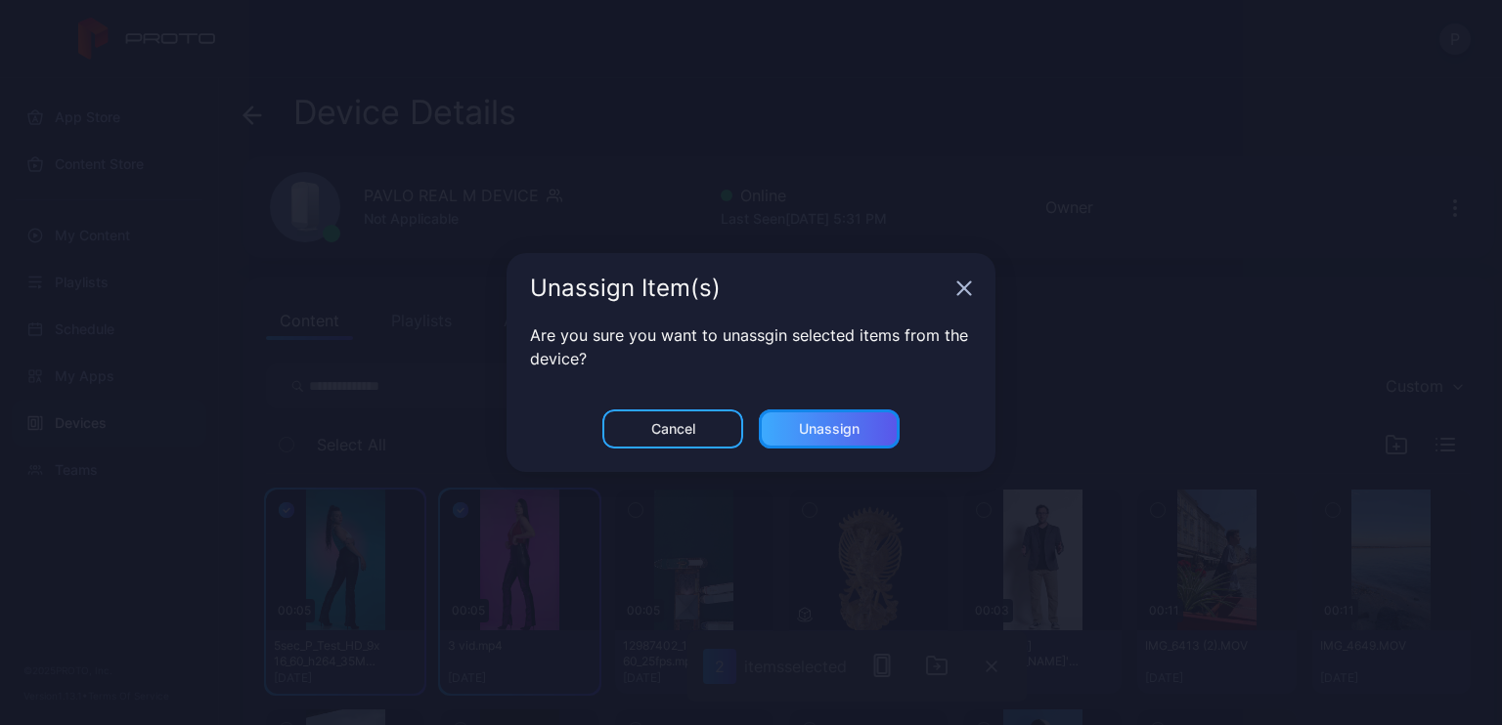
click at [845, 426] on div "Unassign" at bounding box center [829, 429] width 61 height 16
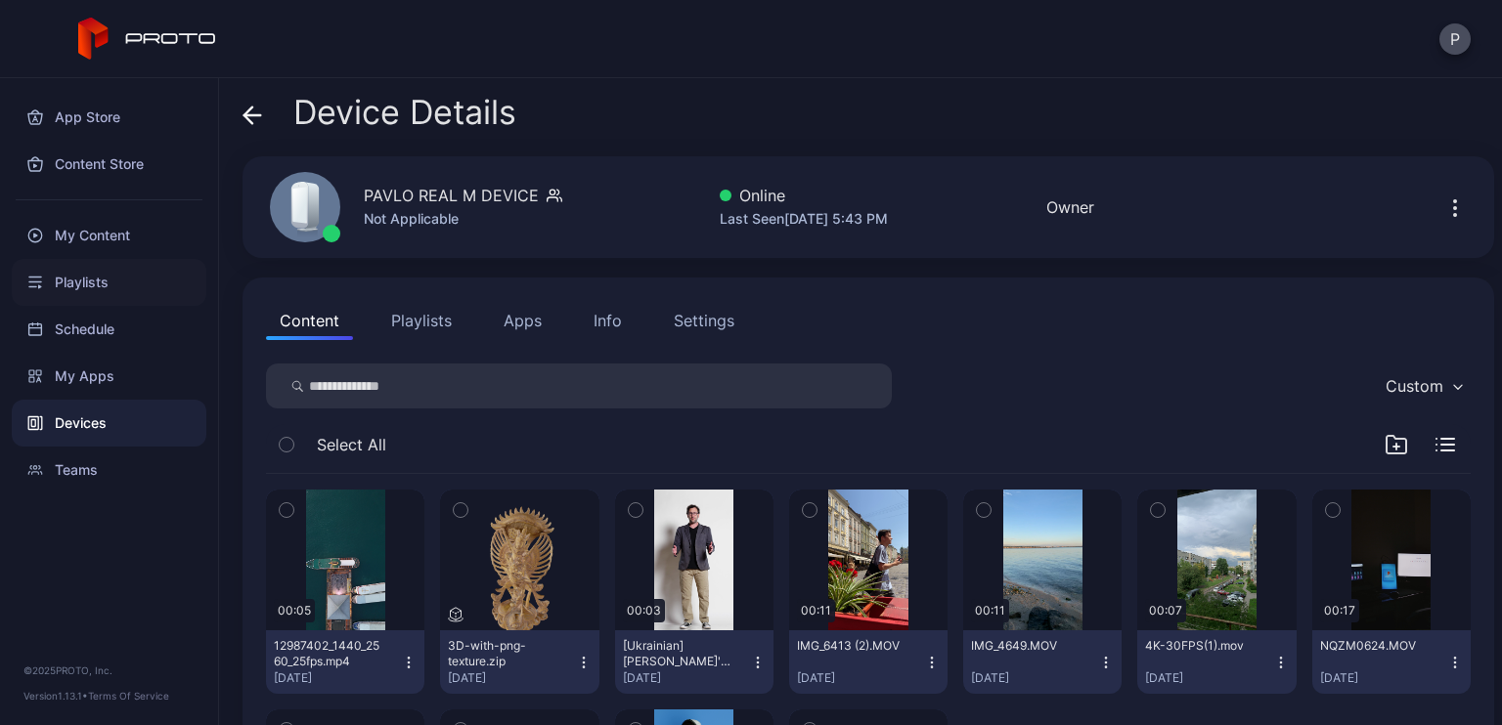
click at [70, 274] on div "Playlists" at bounding box center [109, 282] width 195 height 47
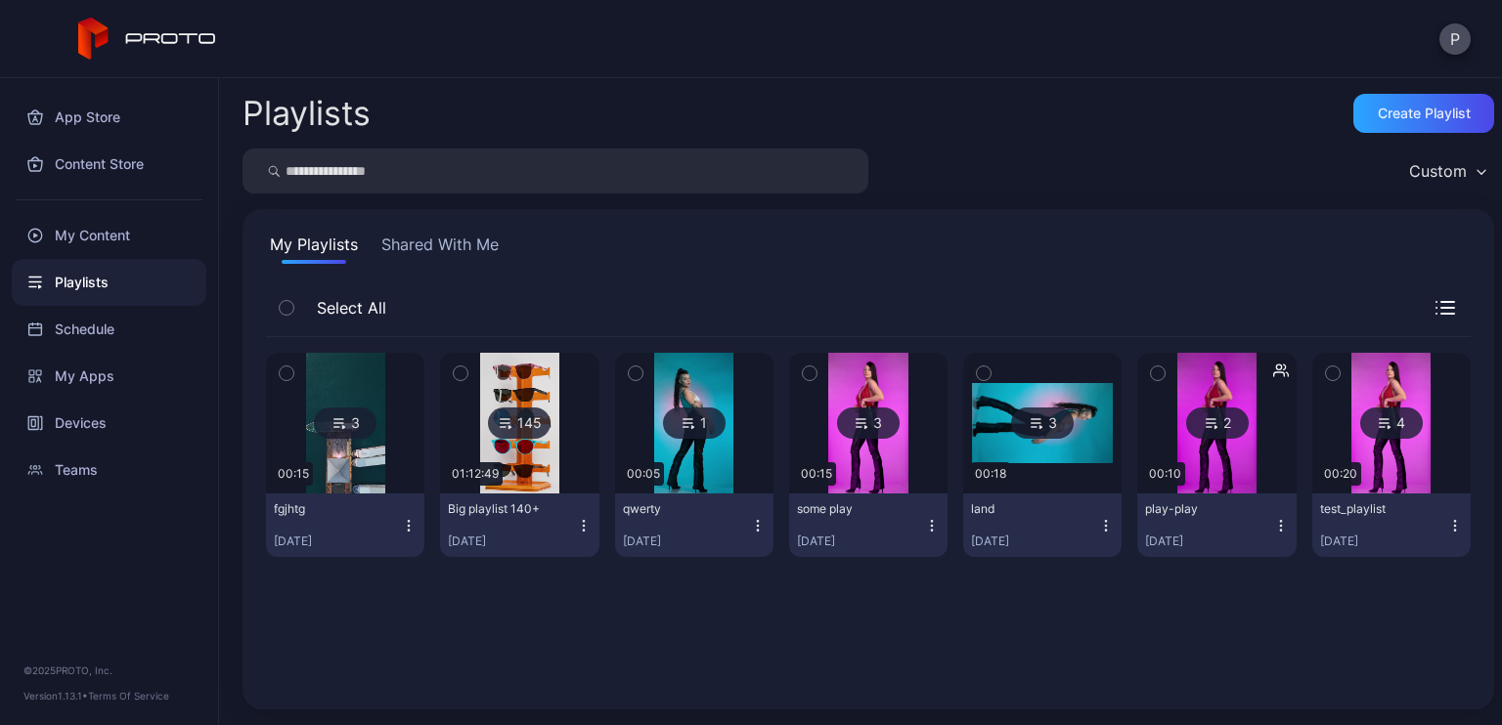
click at [340, 472] on img at bounding box center [345, 423] width 79 height 141
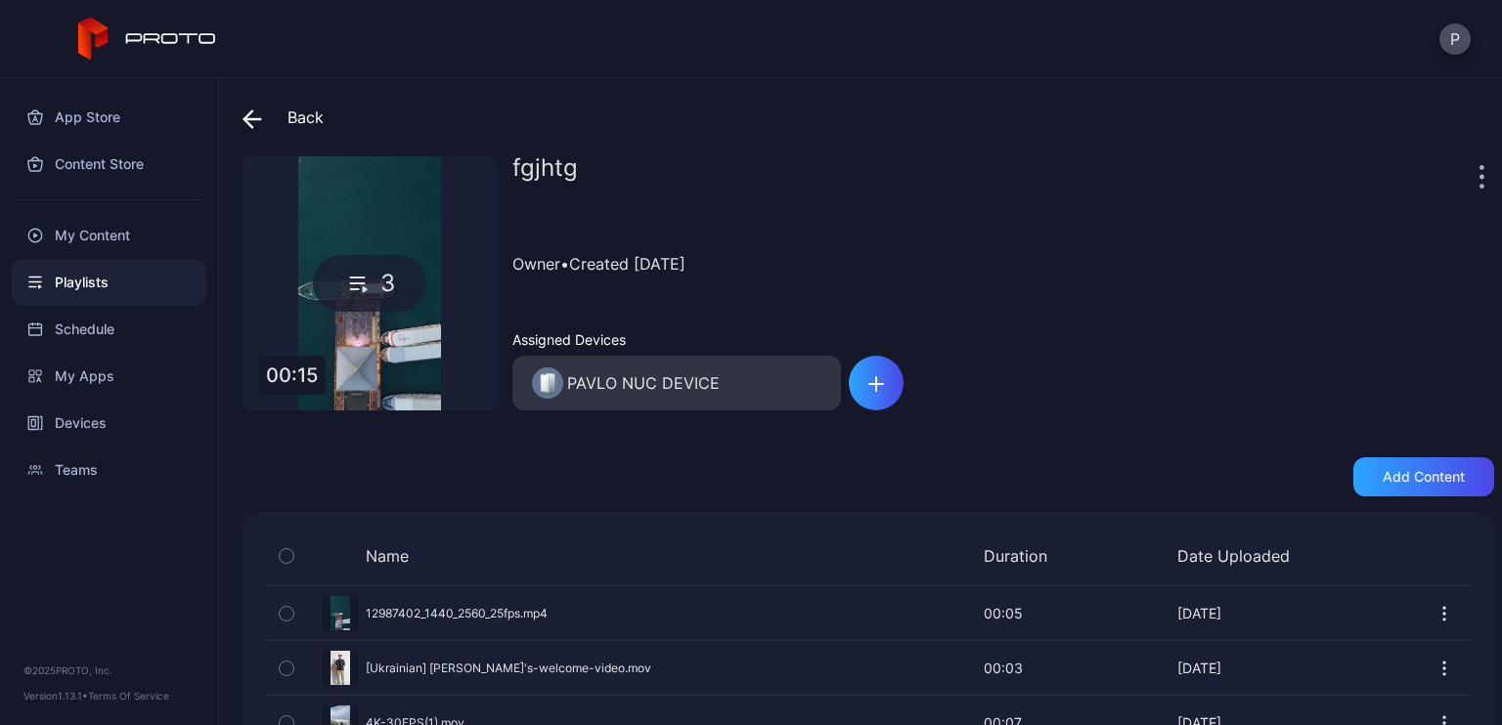
click at [289, 115] on div "Back" at bounding box center [282, 117] width 81 height 47
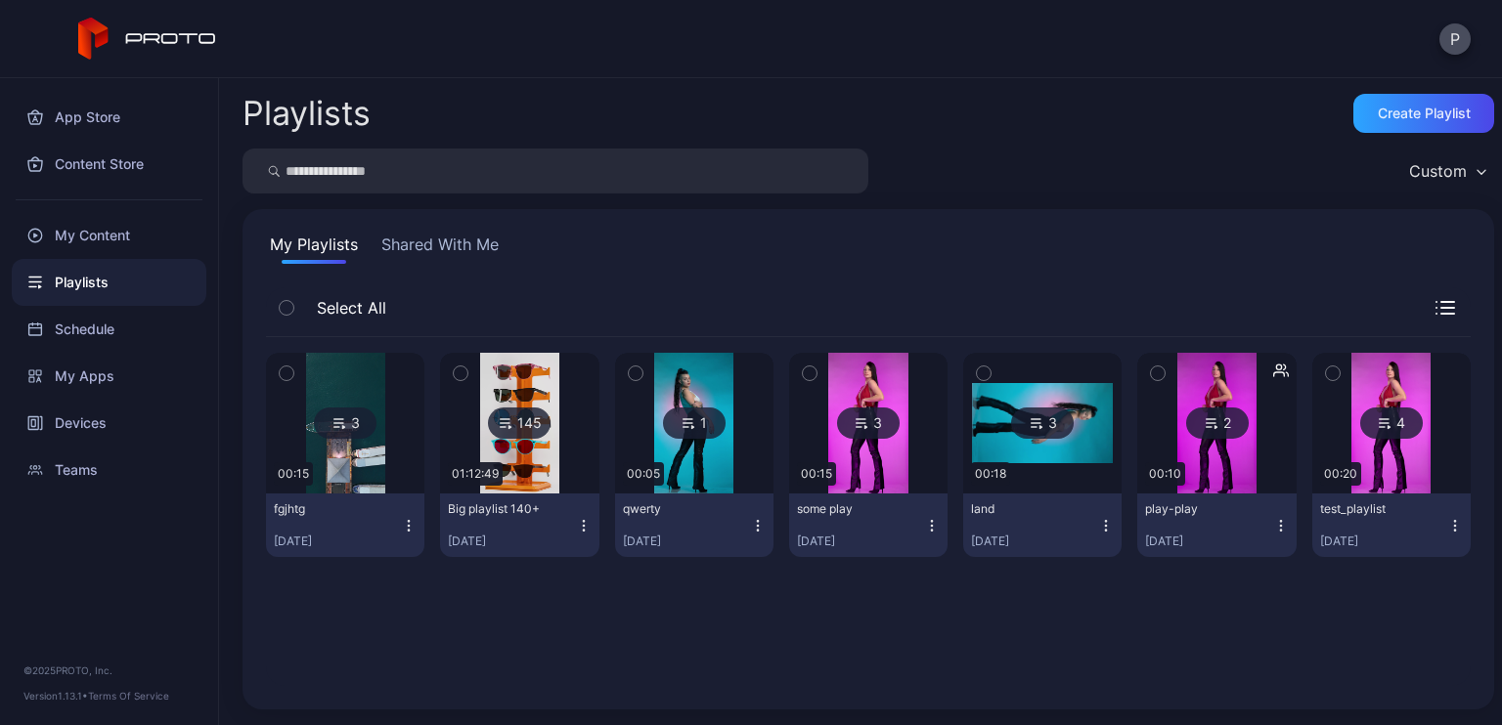
click at [409, 520] on icon "button" at bounding box center [409, 520] width 1 height 1
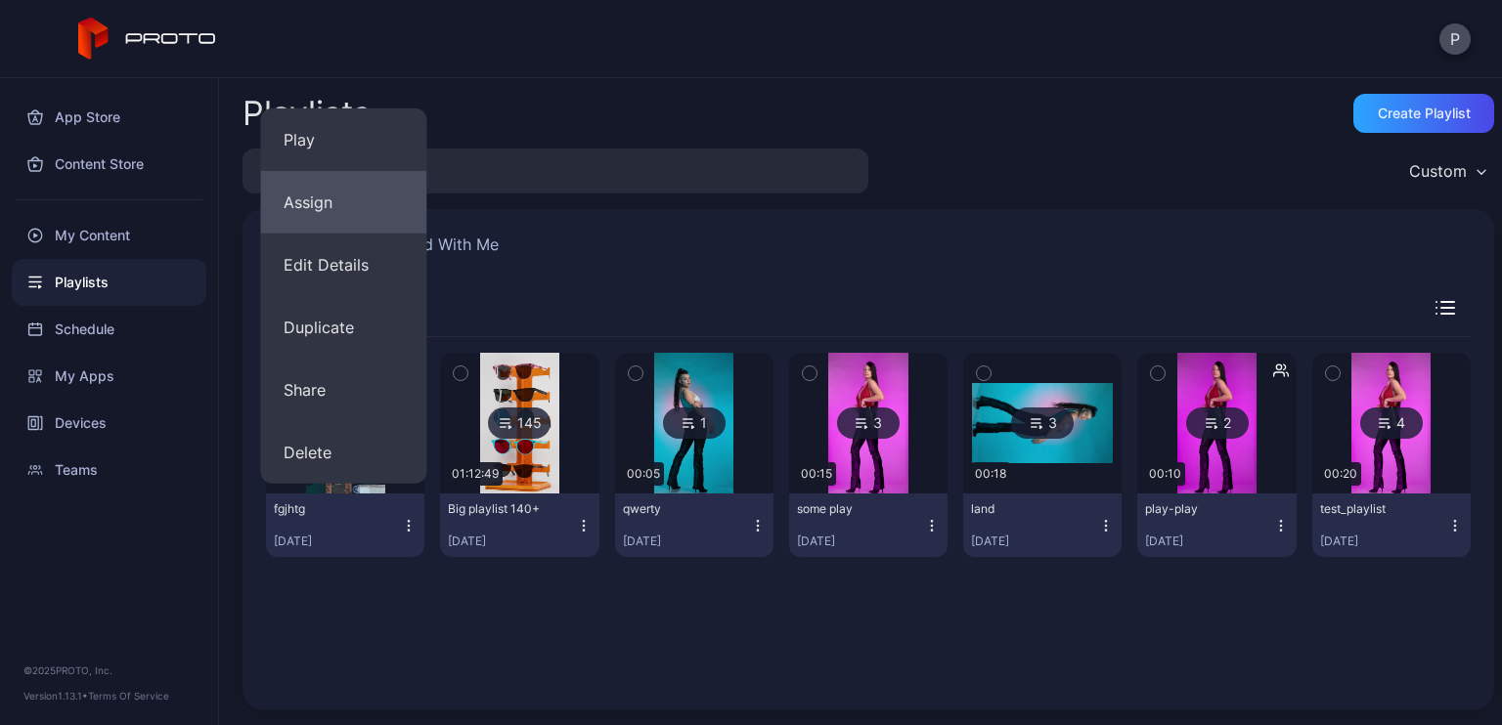
click at [346, 193] on button "Assign" at bounding box center [343, 202] width 166 height 63
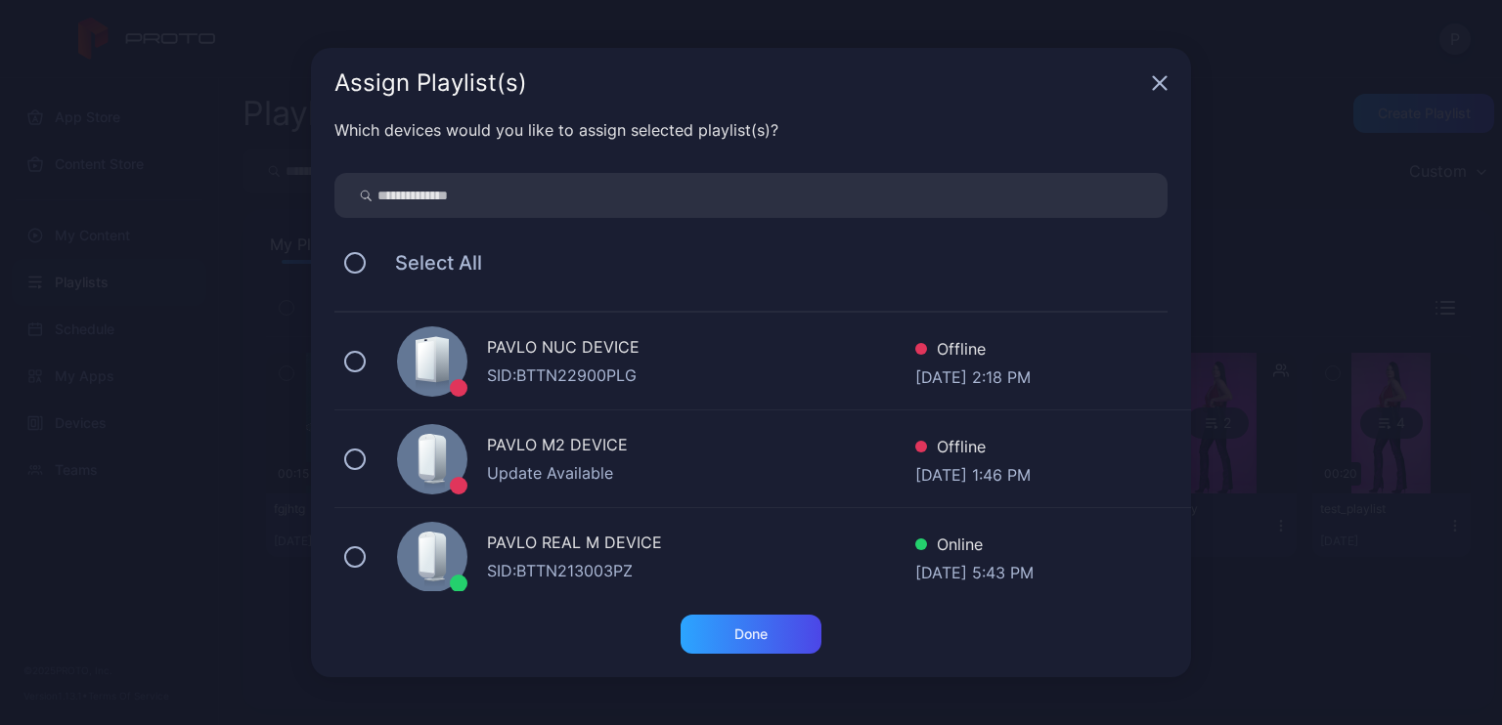
click at [587, 562] on div "SID: BTTN213003PZ" at bounding box center [701, 570] width 428 height 23
click at [738, 633] on div "Done" at bounding box center [750, 635] width 33 height 16
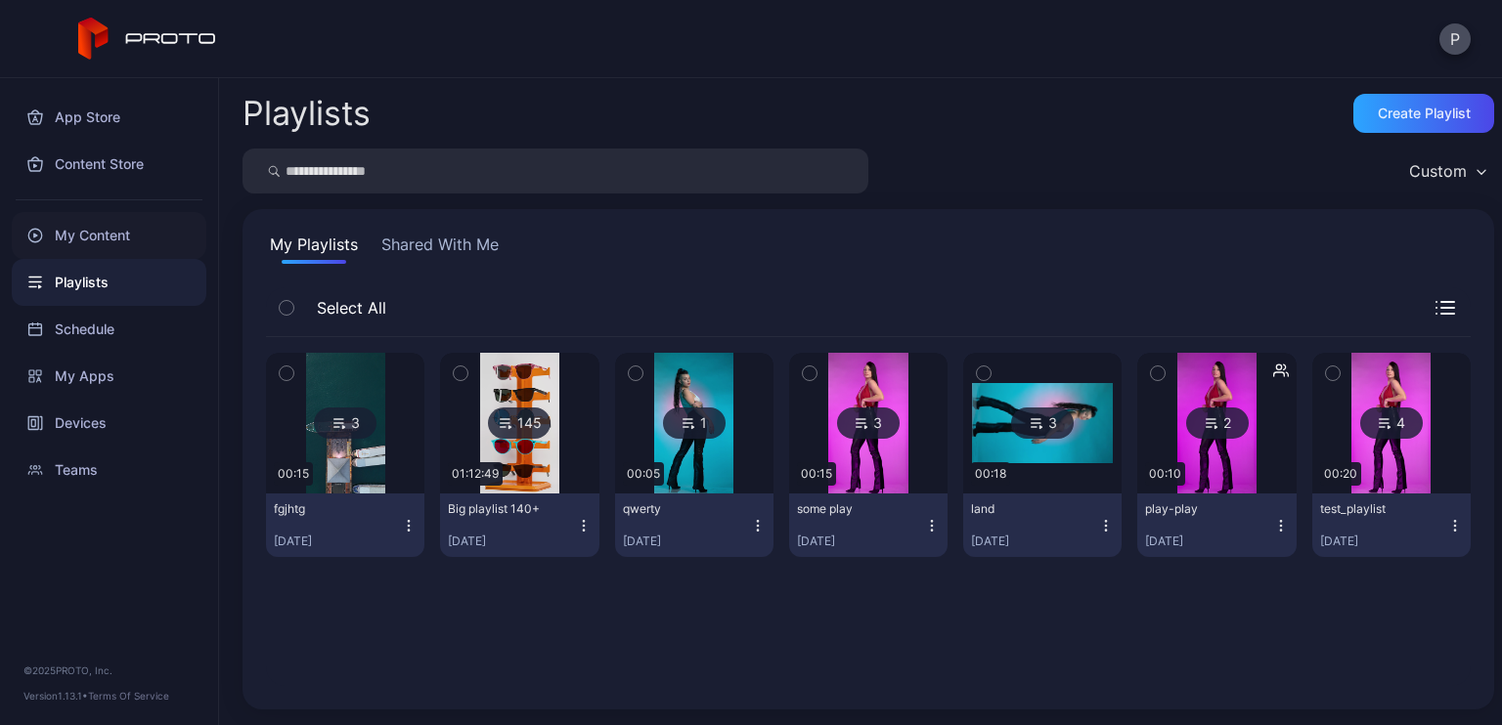
click at [94, 249] on div "My Content" at bounding box center [109, 235] width 195 height 47
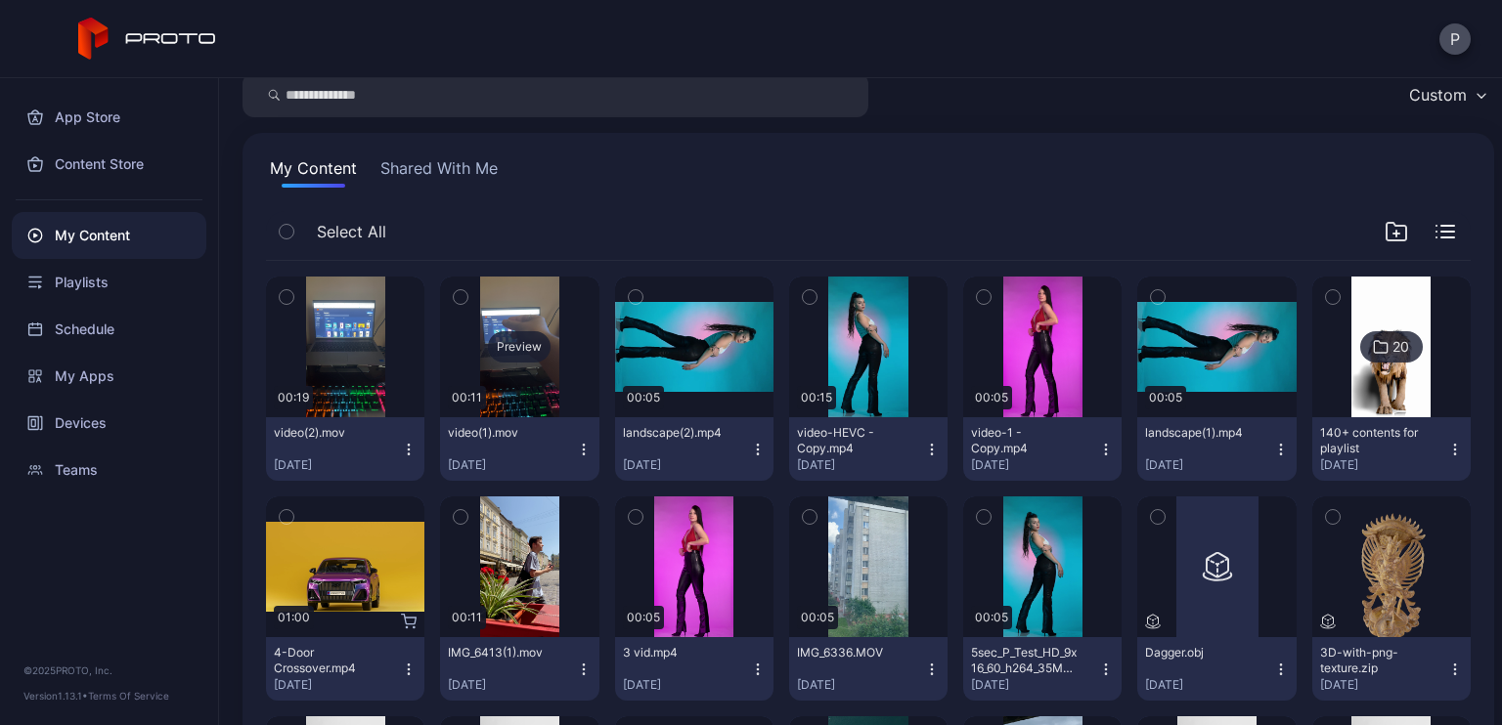
scroll to position [32, 0]
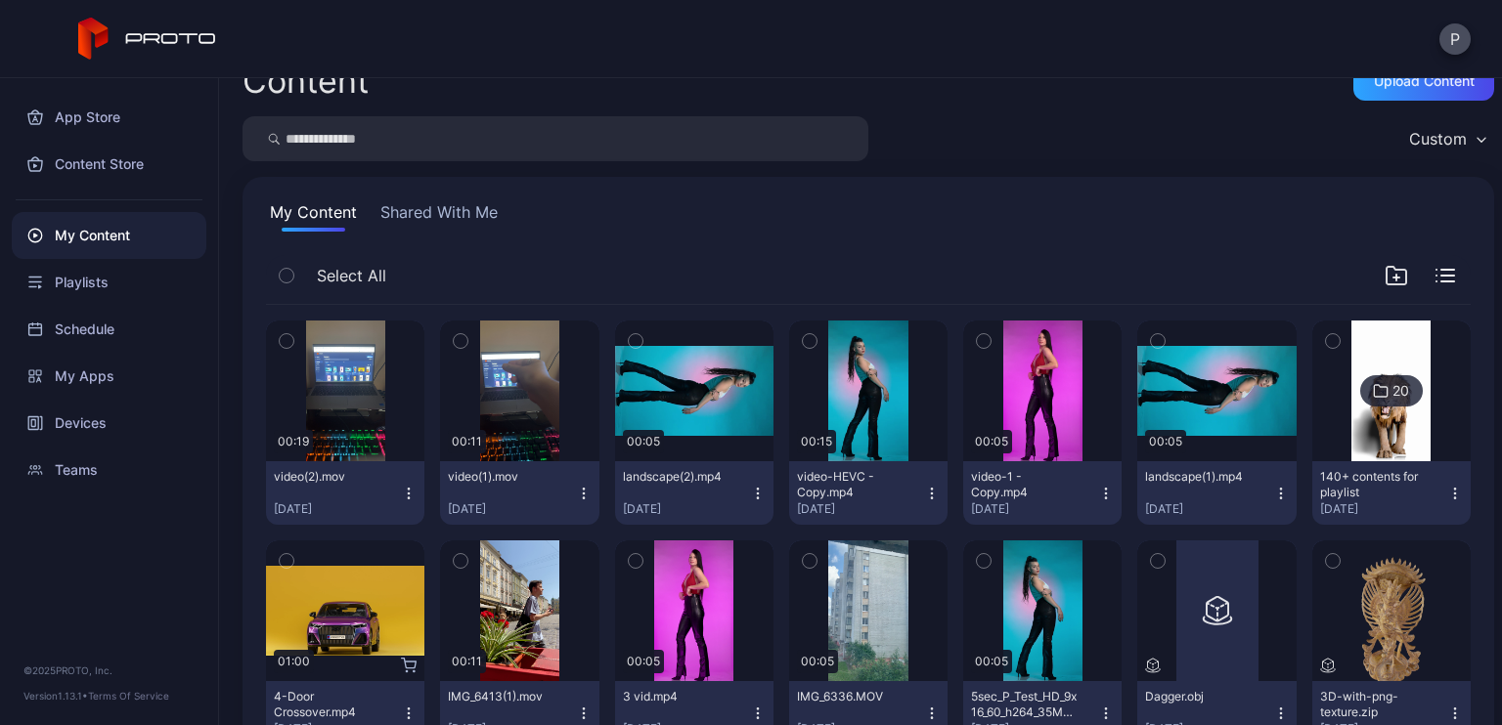
click at [465, 339] on button "button" at bounding box center [460, 341] width 41 height 41
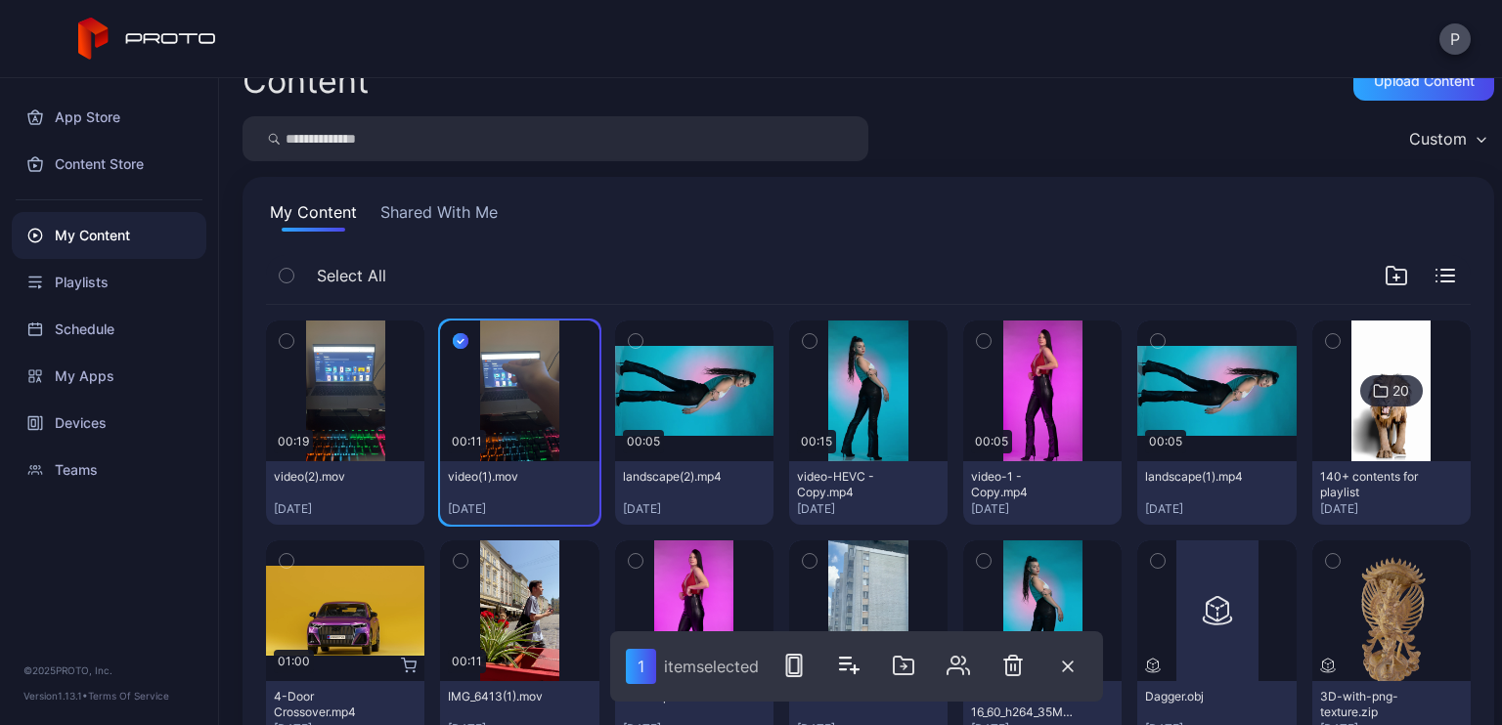
click at [799, 656] on rect "button" at bounding box center [794, 666] width 15 height 22
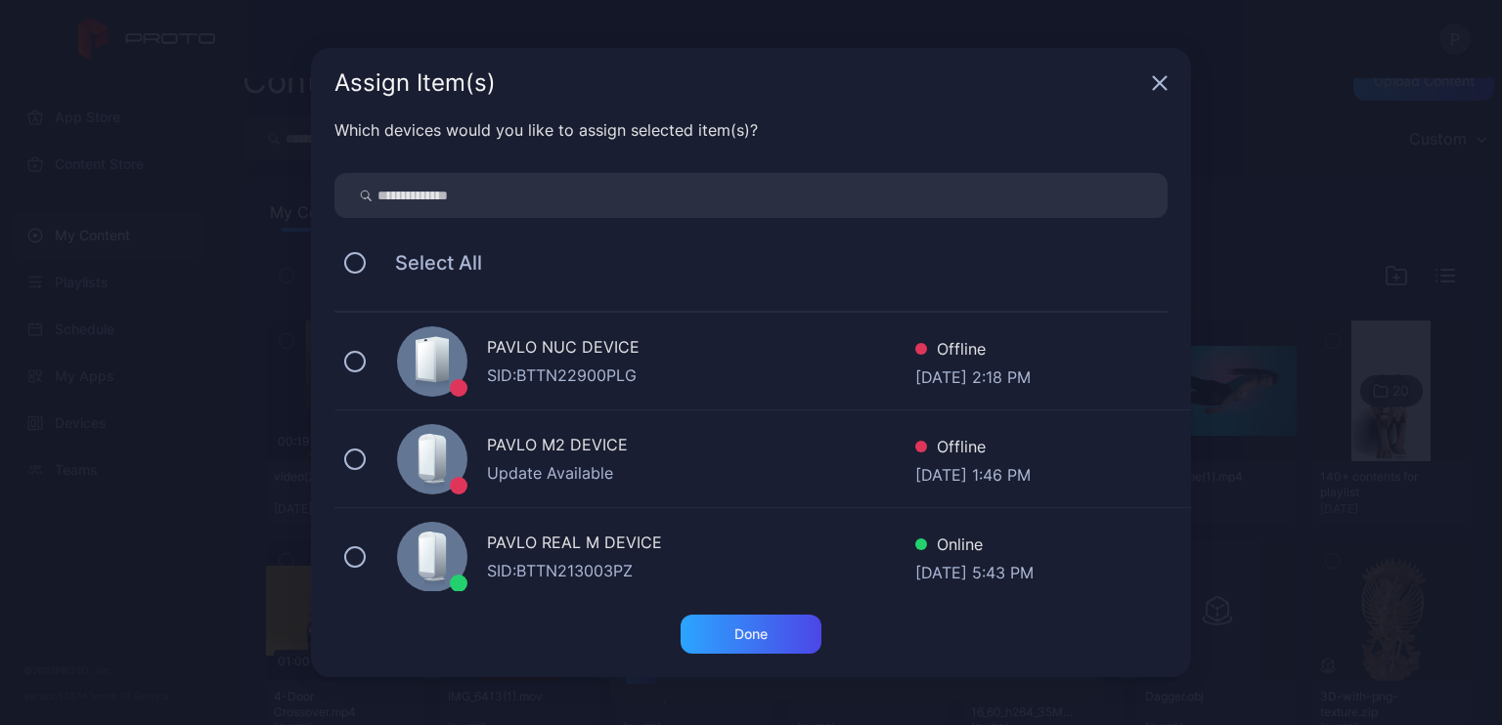
click at [576, 542] on div "PAVLO REAL M DEVICE" at bounding box center [701, 545] width 428 height 28
click at [726, 629] on div "Done" at bounding box center [750, 634] width 141 height 39
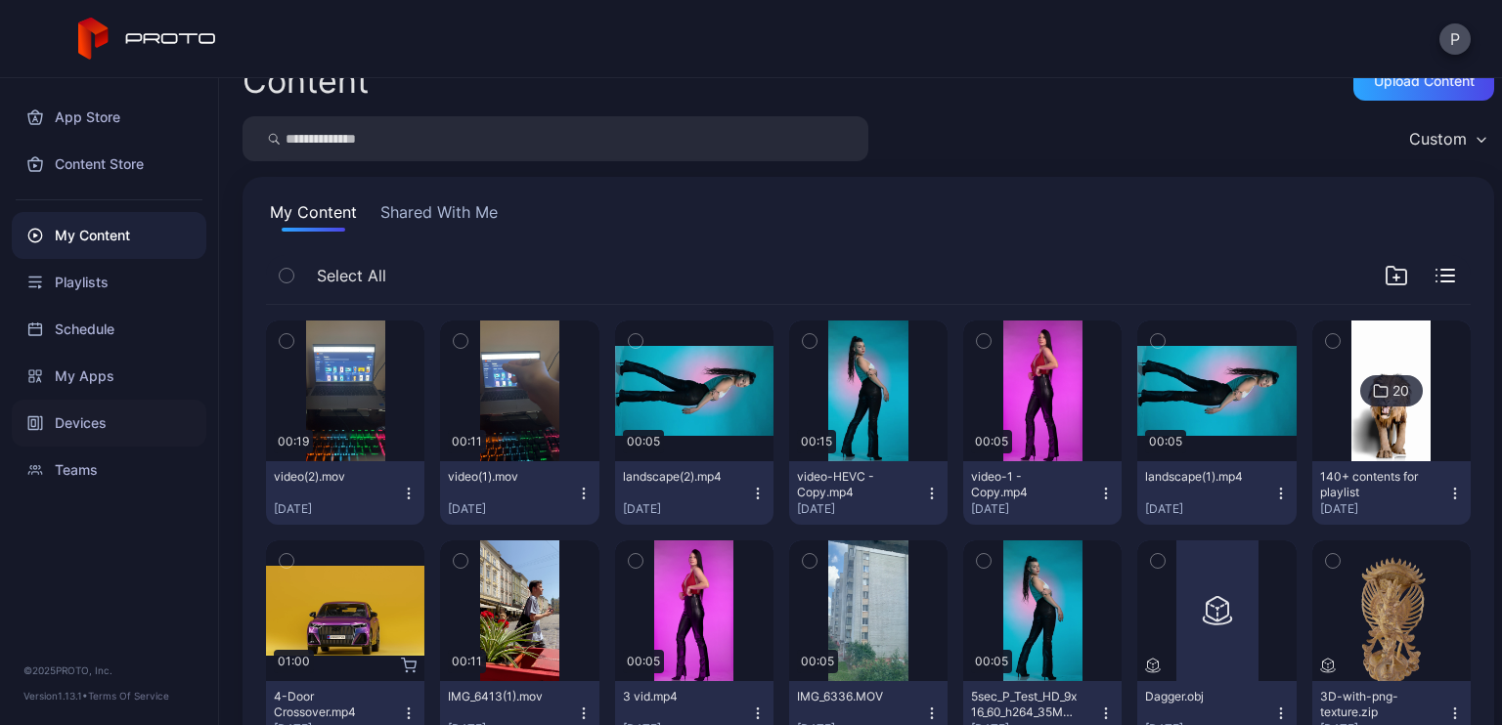
click at [109, 420] on div "Devices" at bounding box center [109, 423] width 195 height 47
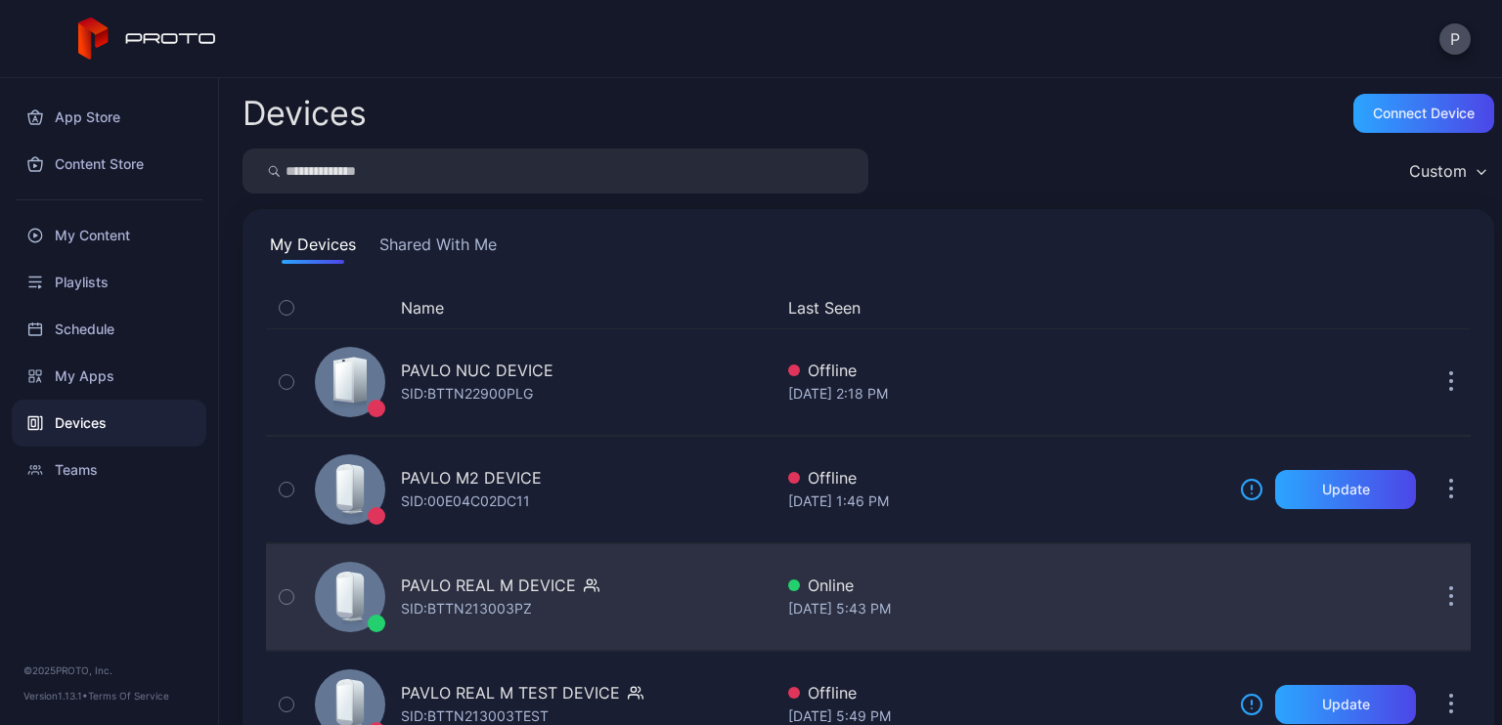
click at [489, 591] on div "PAVLO REAL M DEVICE" at bounding box center [488, 585] width 175 height 23
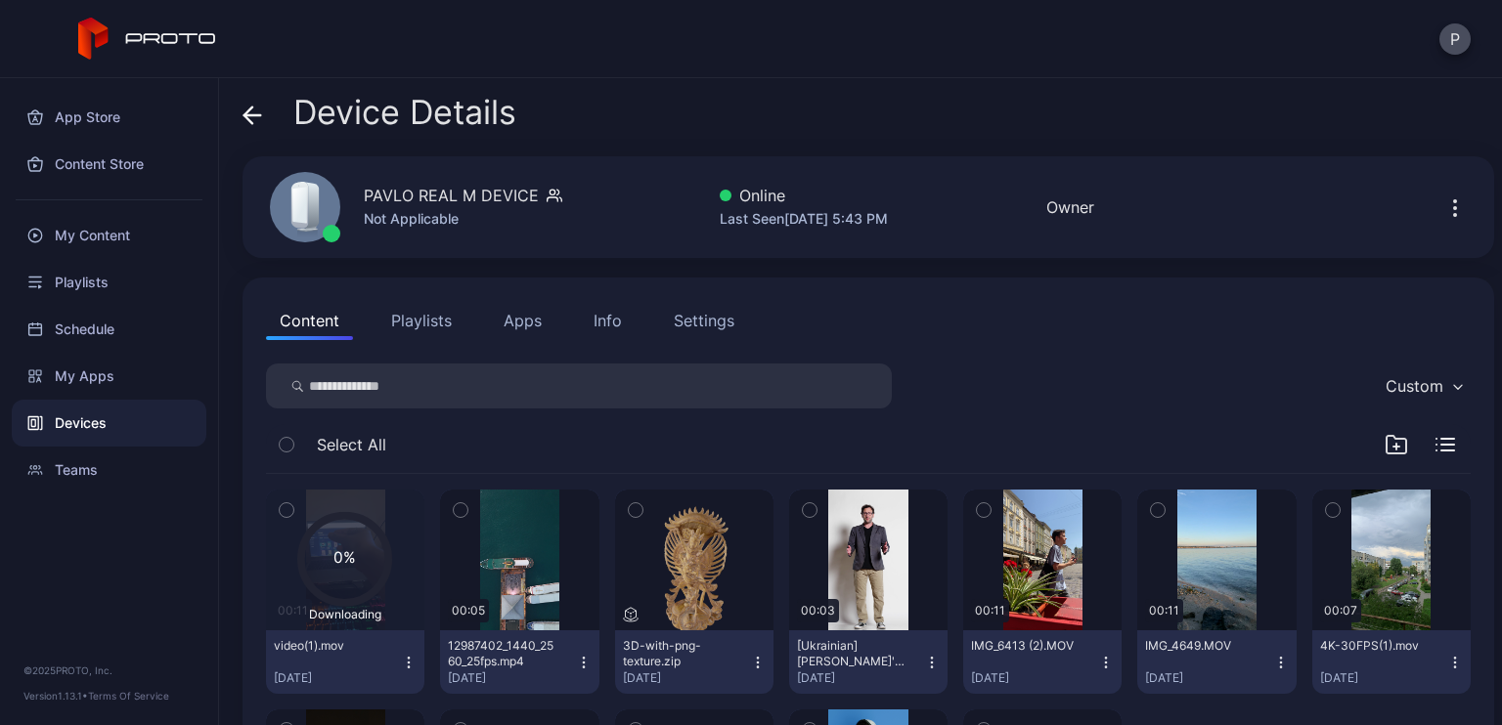
click at [513, 318] on button "Apps" at bounding box center [522, 320] width 65 height 39
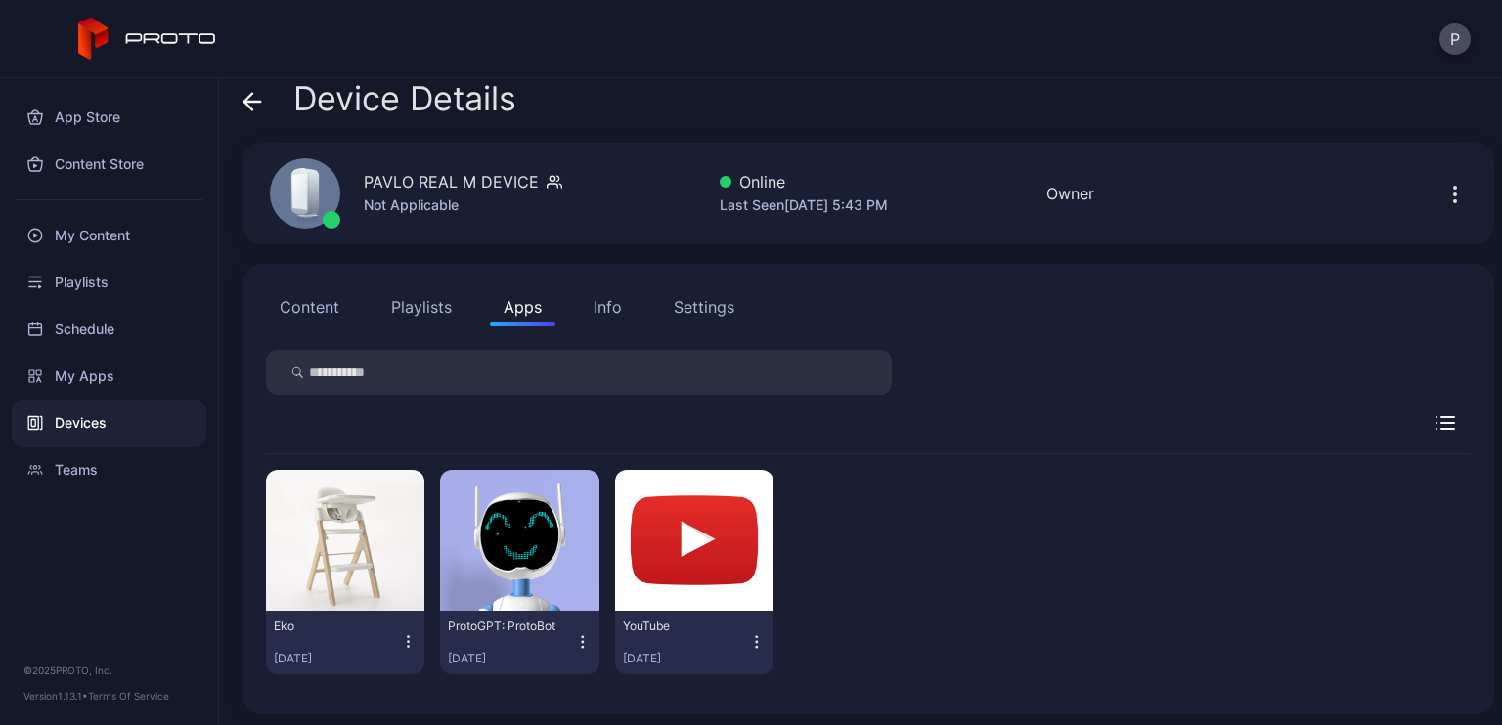
scroll to position [18, 0]
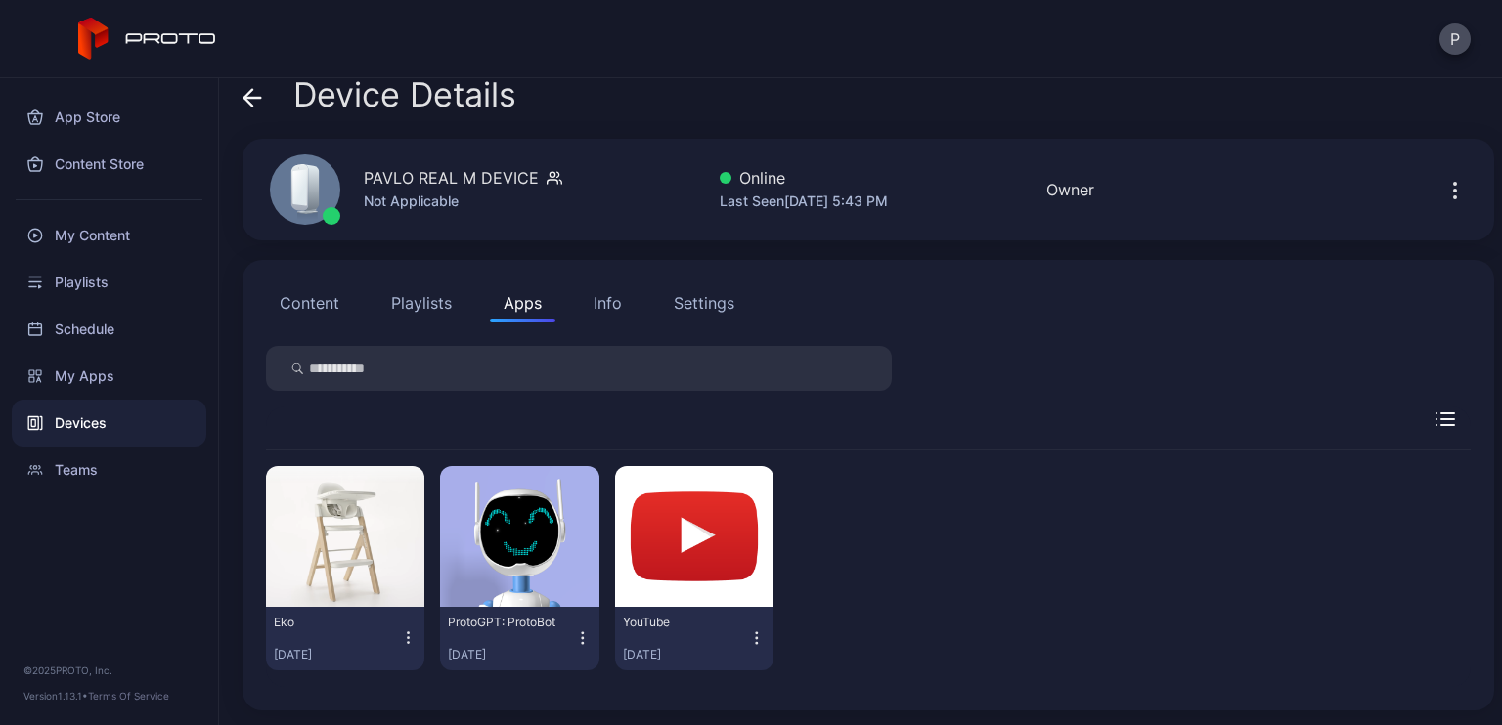
click at [408, 633] on icon "button" at bounding box center [408, 633] width 1 height 1
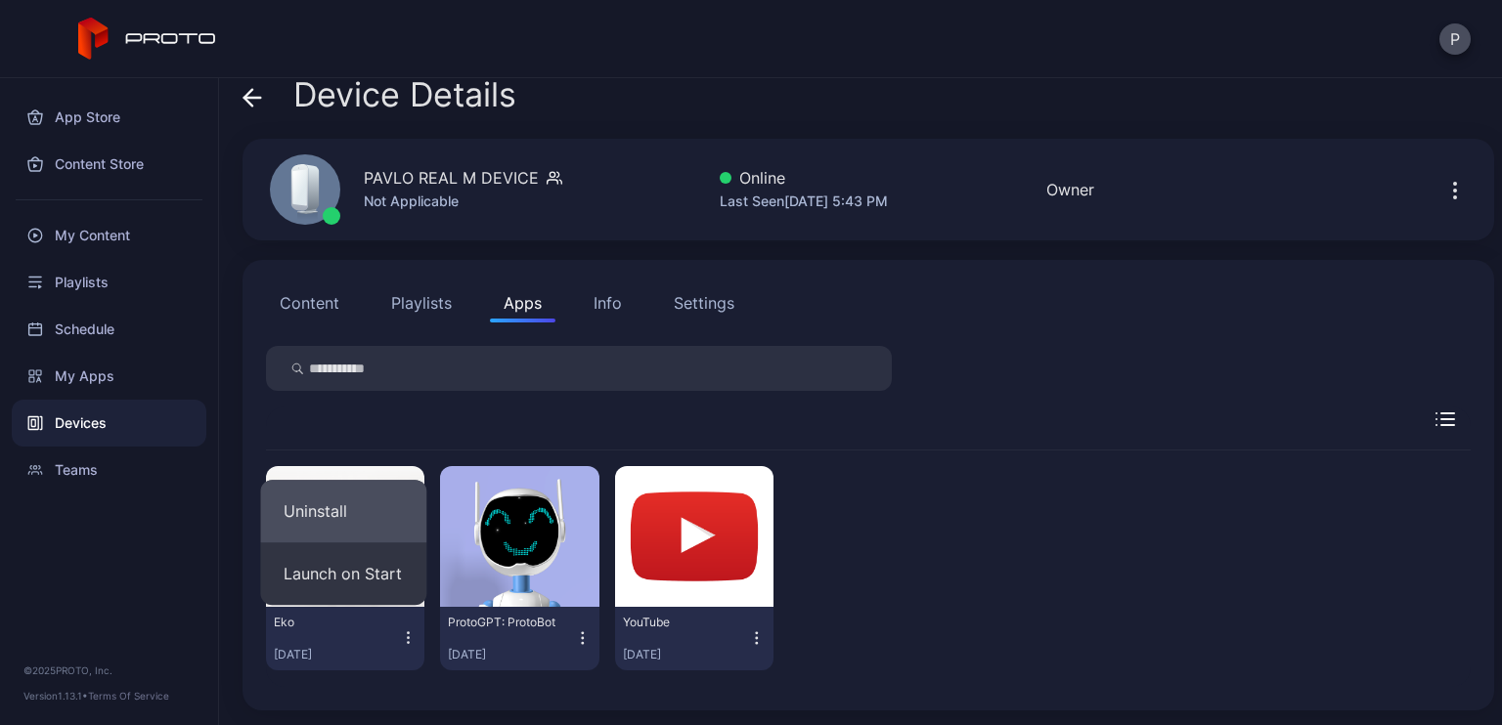
click at [354, 517] on button "Uninstall" at bounding box center [343, 511] width 166 height 63
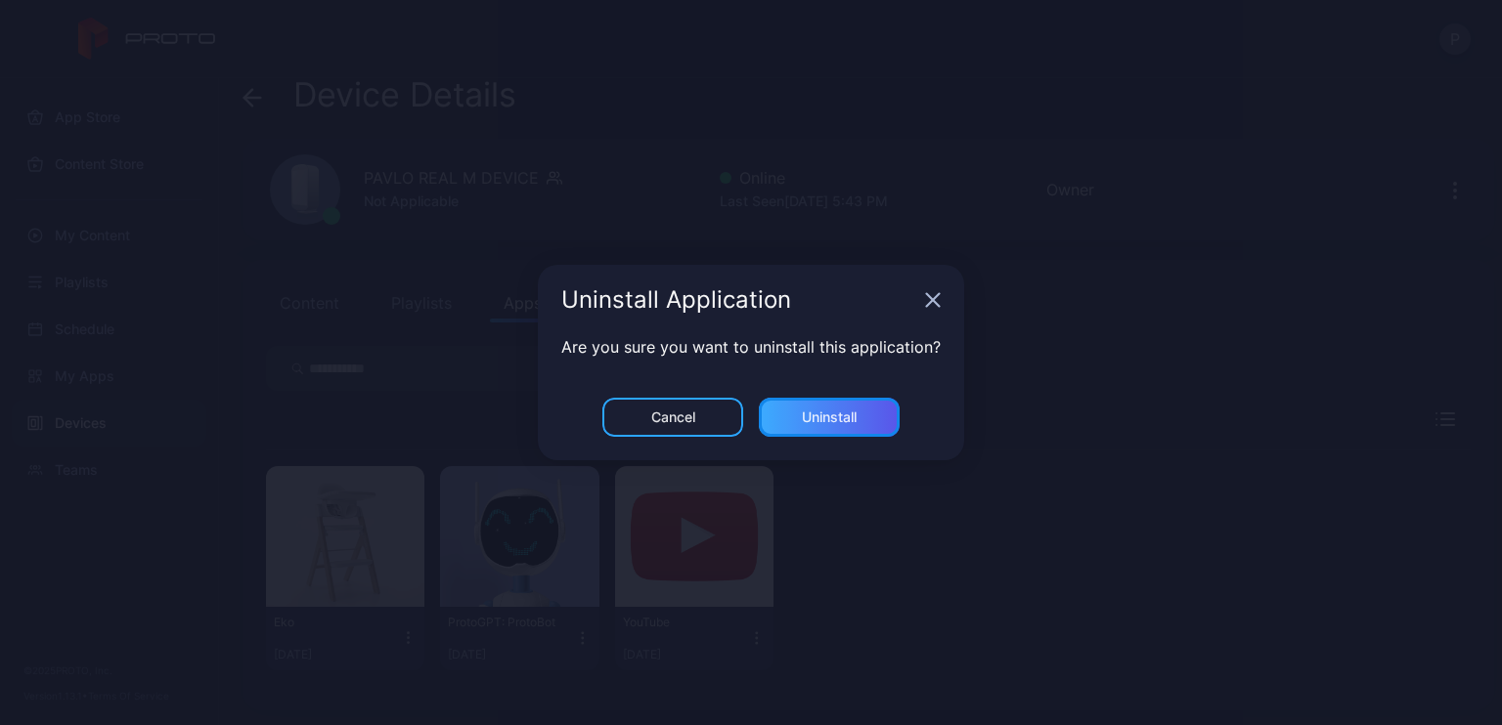
click at [875, 416] on div "Uninstall" at bounding box center [829, 417] width 141 height 39
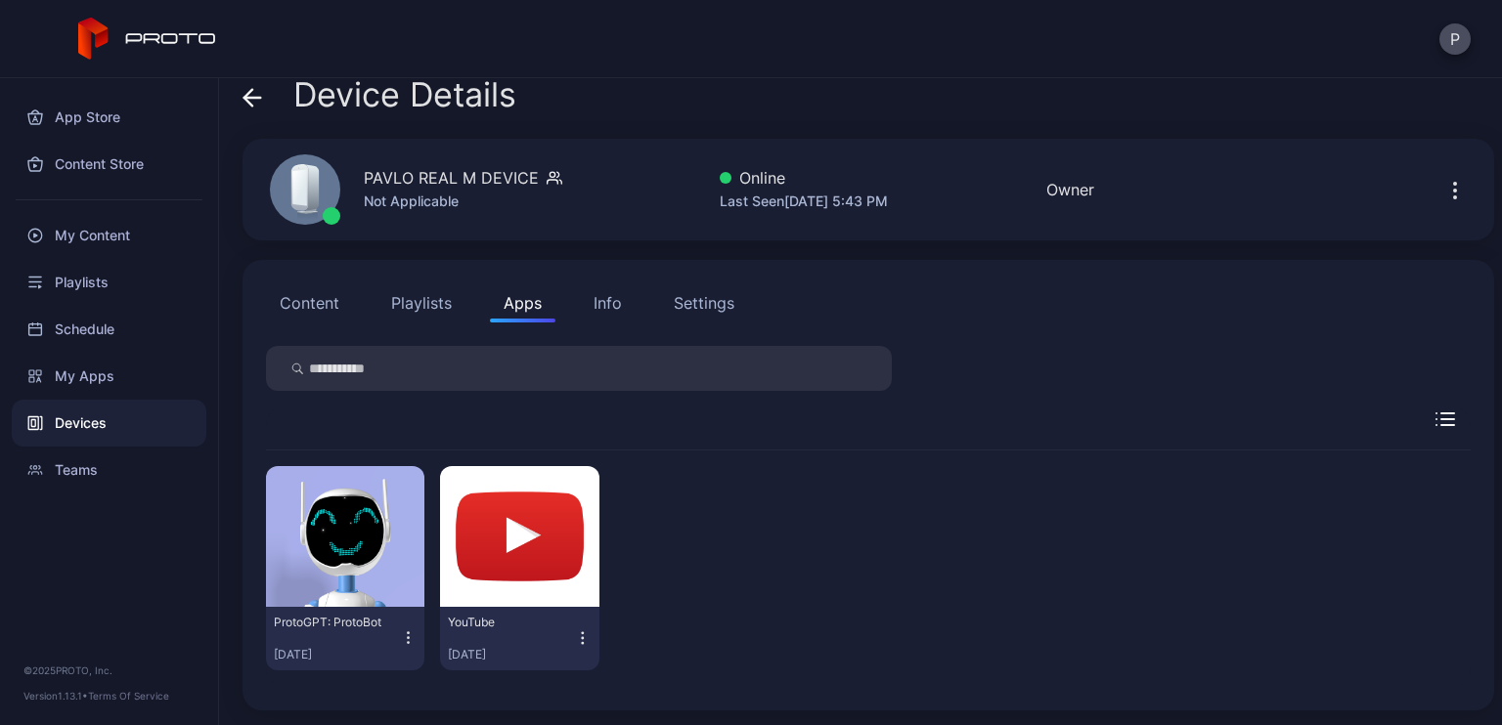
click at [407, 635] on icon "button" at bounding box center [409, 639] width 18 height 20
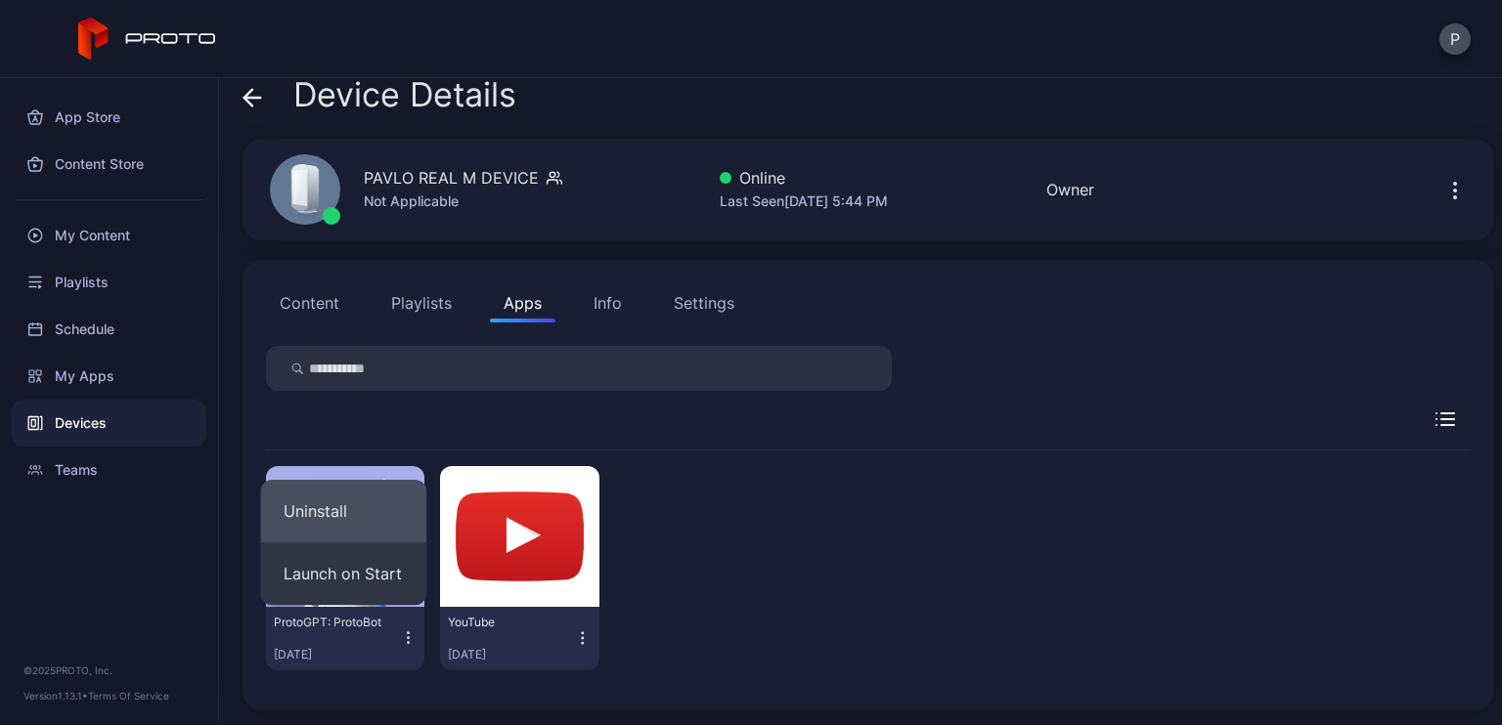
click at [370, 514] on button "Uninstall" at bounding box center [343, 511] width 166 height 63
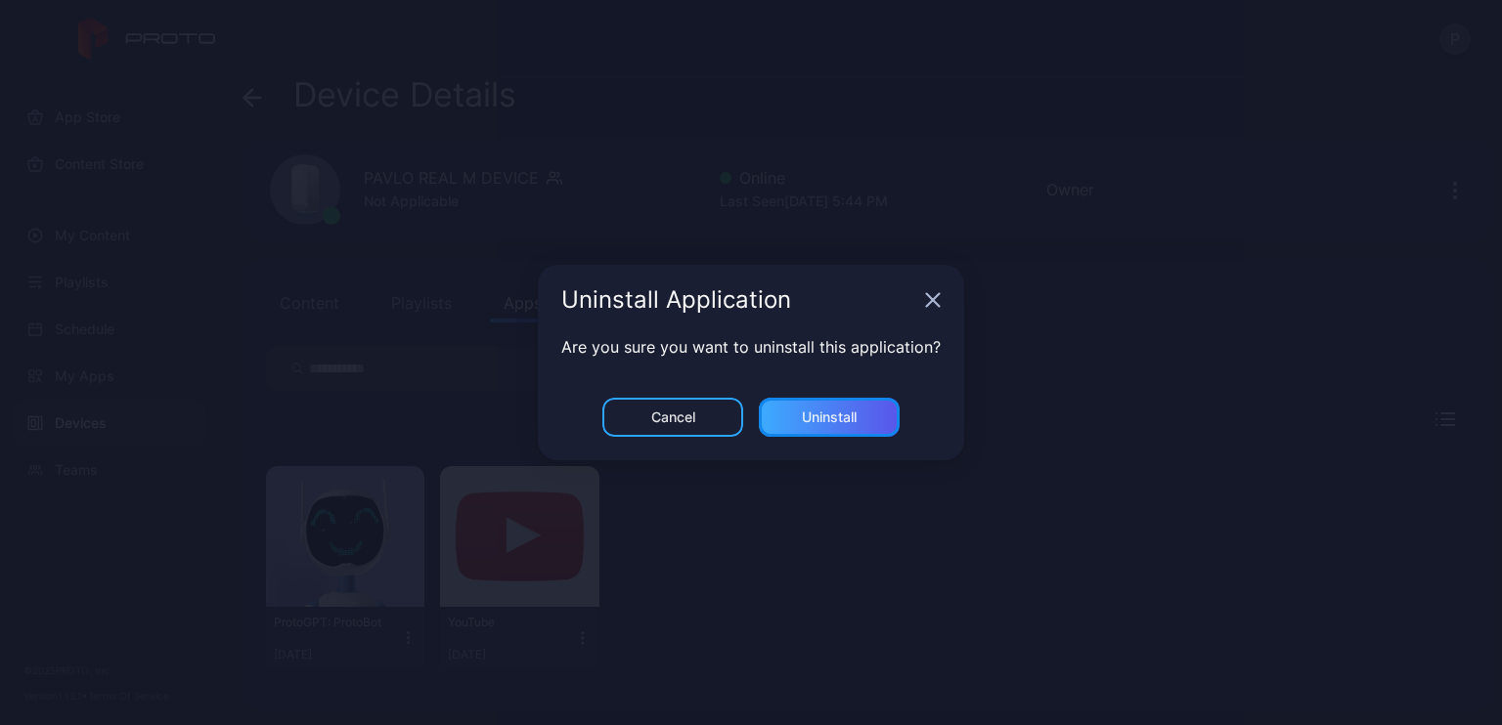
click at [830, 419] on div "Uninstall" at bounding box center [829, 418] width 55 height 16
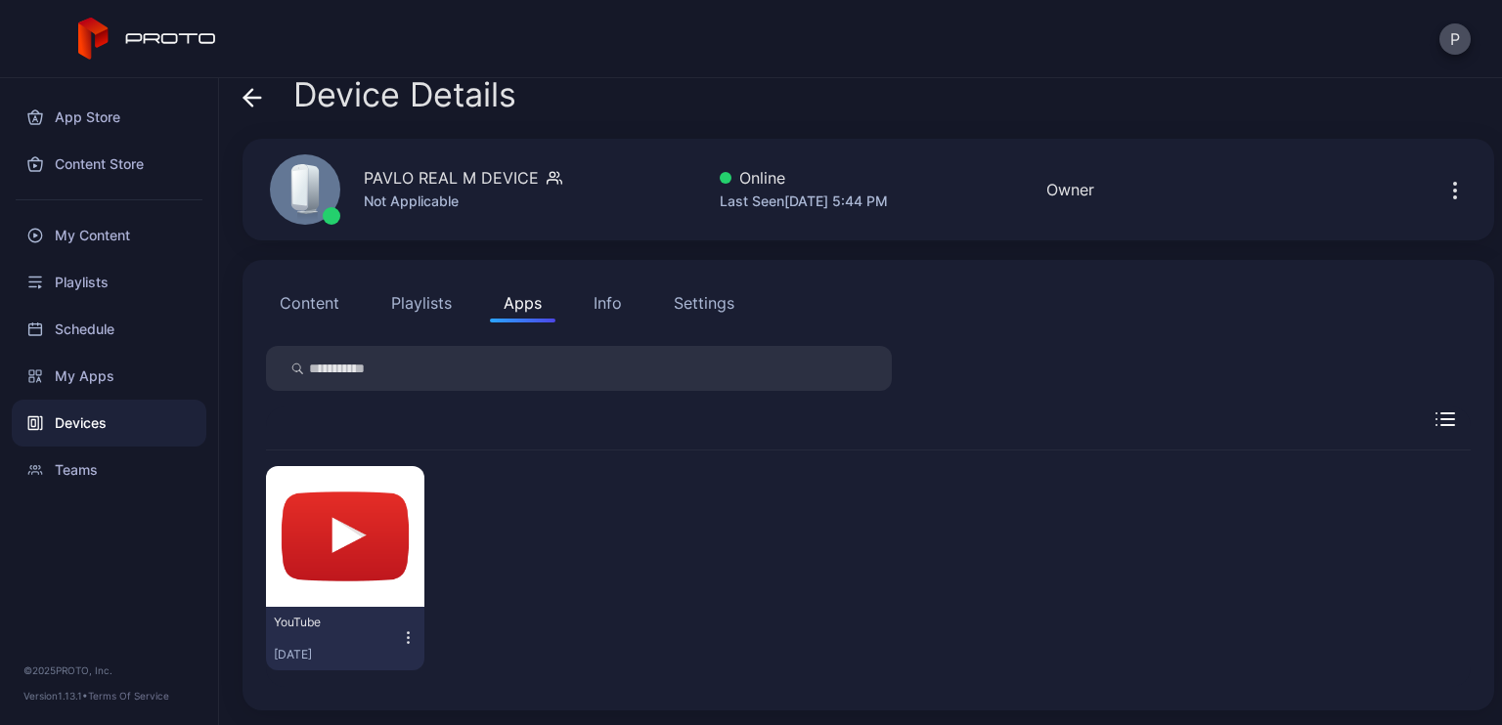
click at [406, 639] on icon "button" at bounding box center [409, 639] width 18 height 20
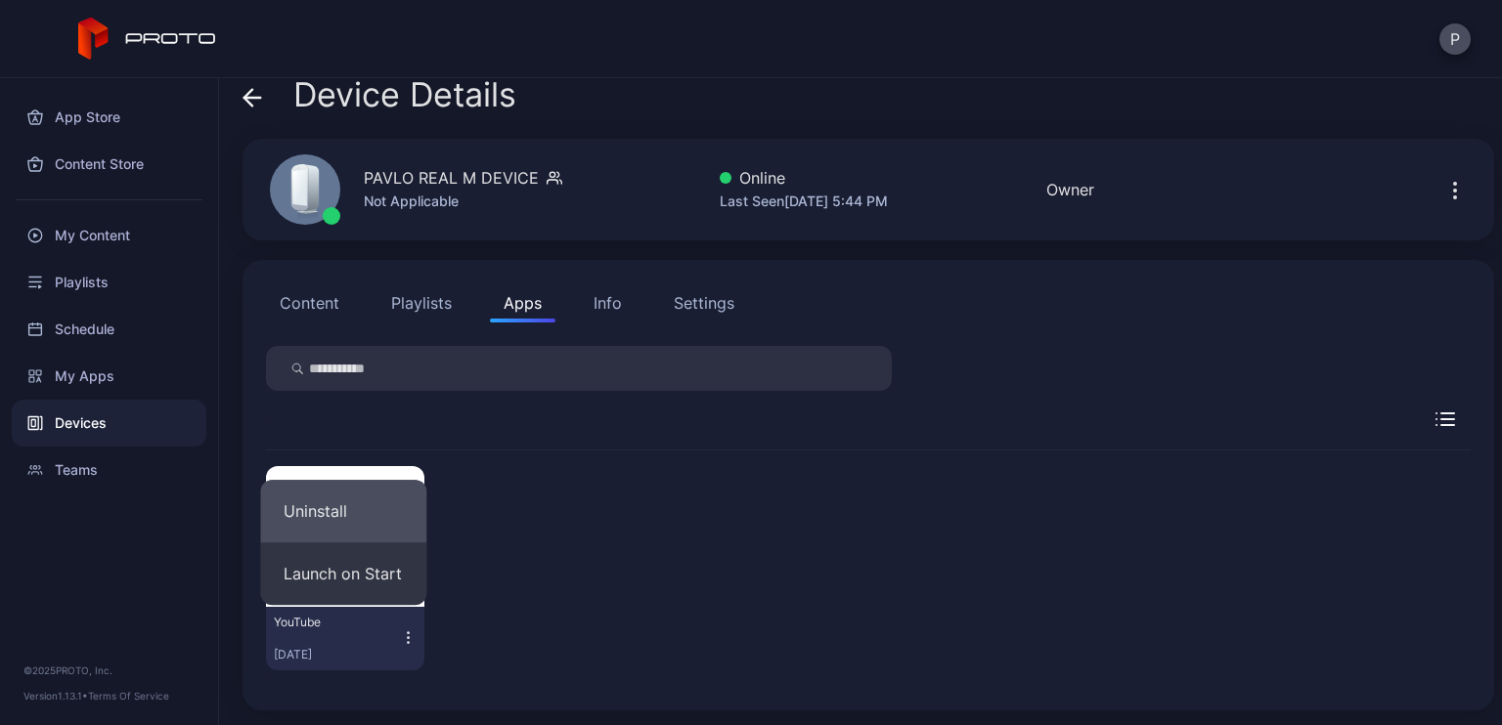
click at [373, 537] on button "Uninstall" at bounding box center [343, 511] width 166 height 63
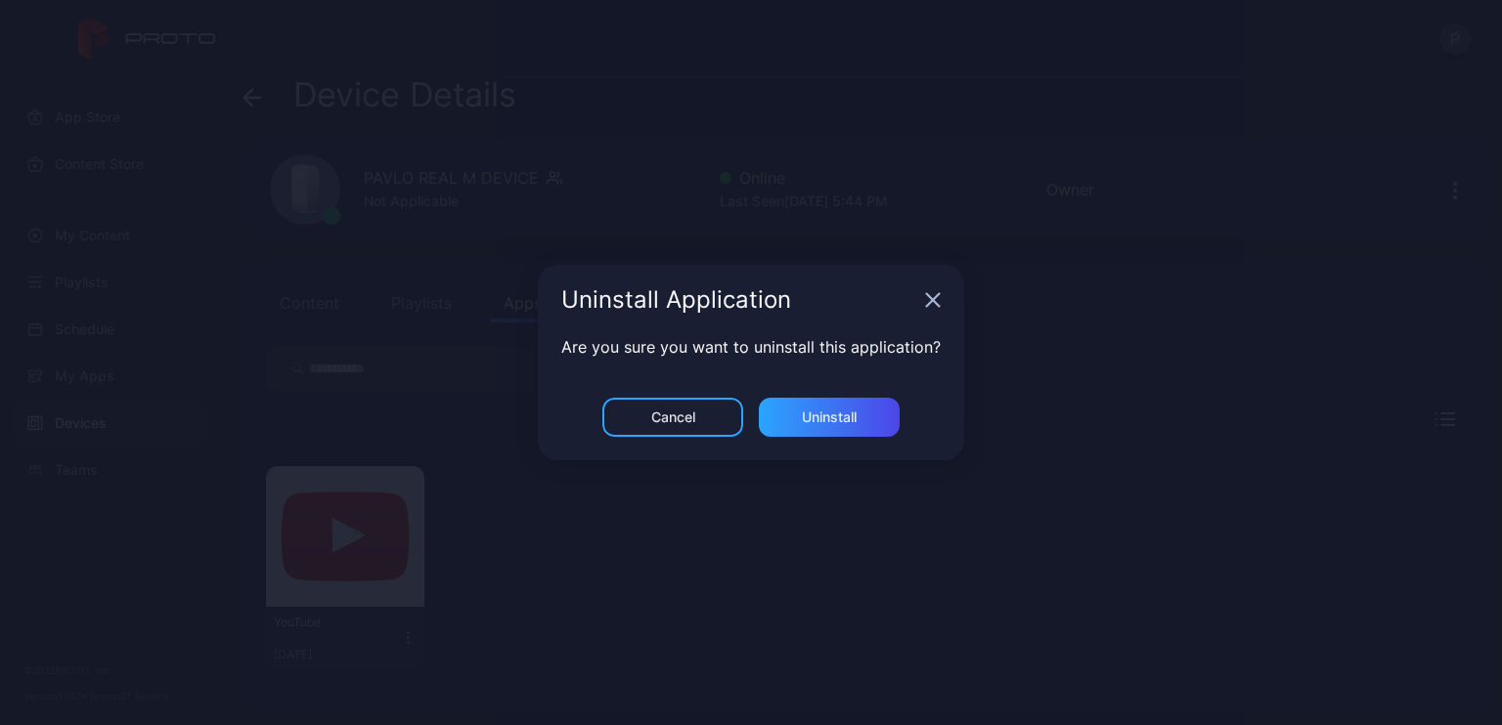
click at [840, 397] on div "Are you sure you want to uninstall this application?" at bounding box center [751, 366] width 426 height 63
click at [839, 406] on div "Uninstall" at bounding box center [829, 417] width 141 height 39
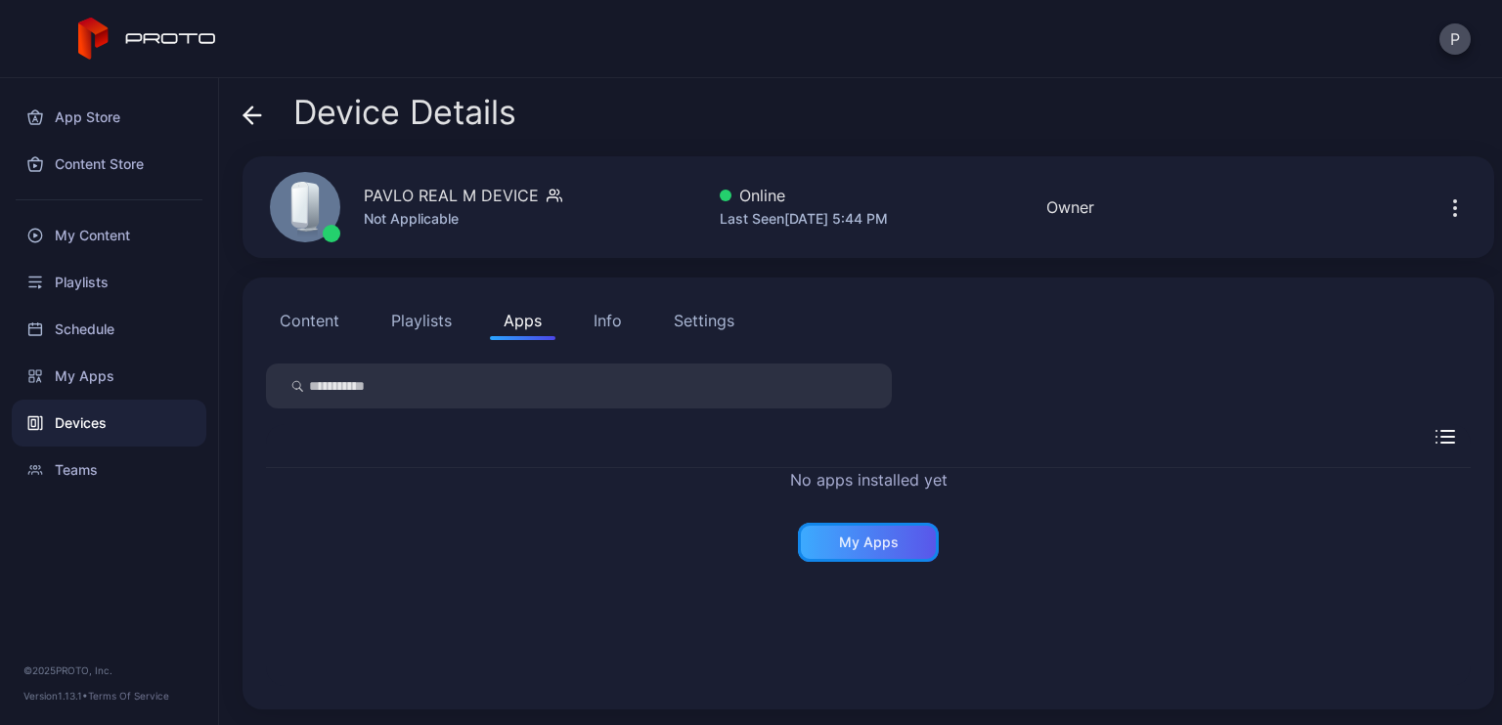
click at [864, 535] on div "My Apps" at bounding box center [869, 543] width 60 height 16
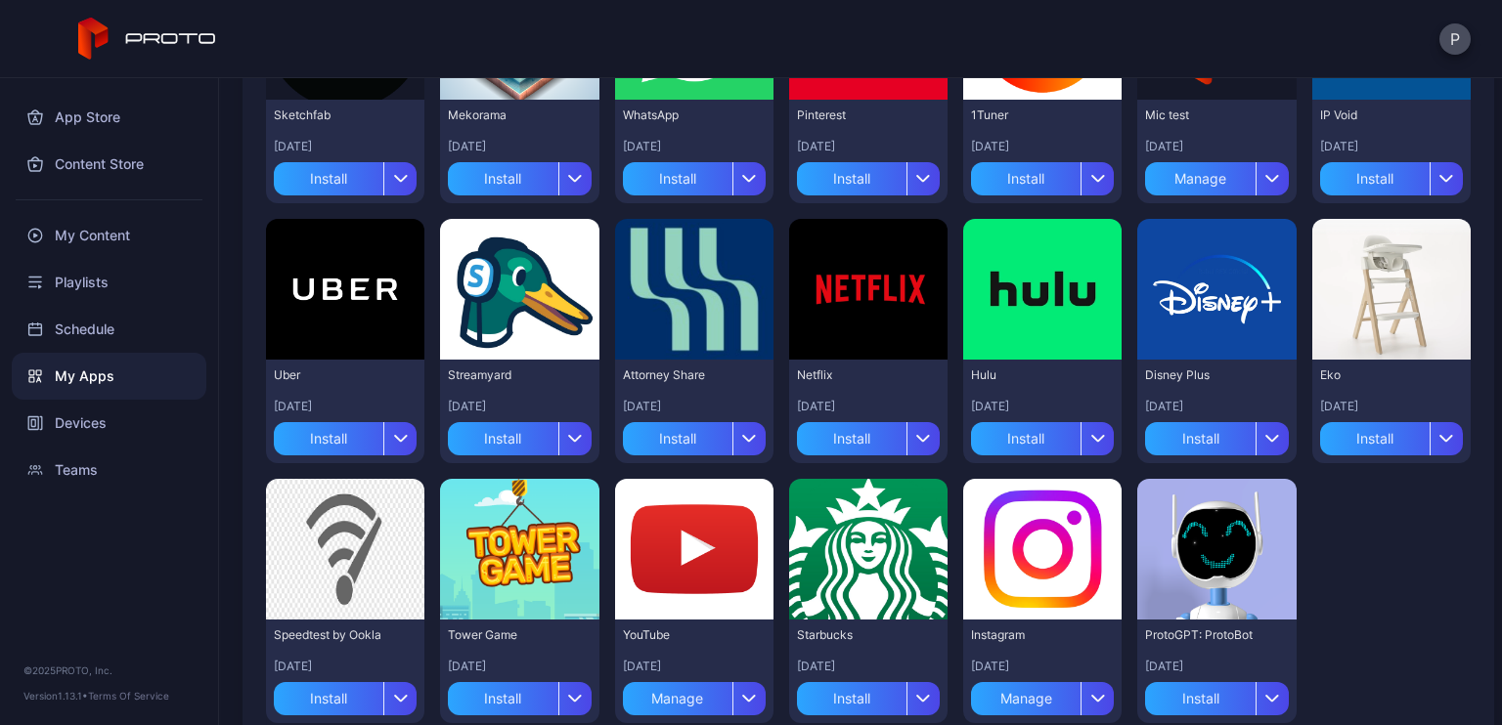
scroll to position [380, 0]
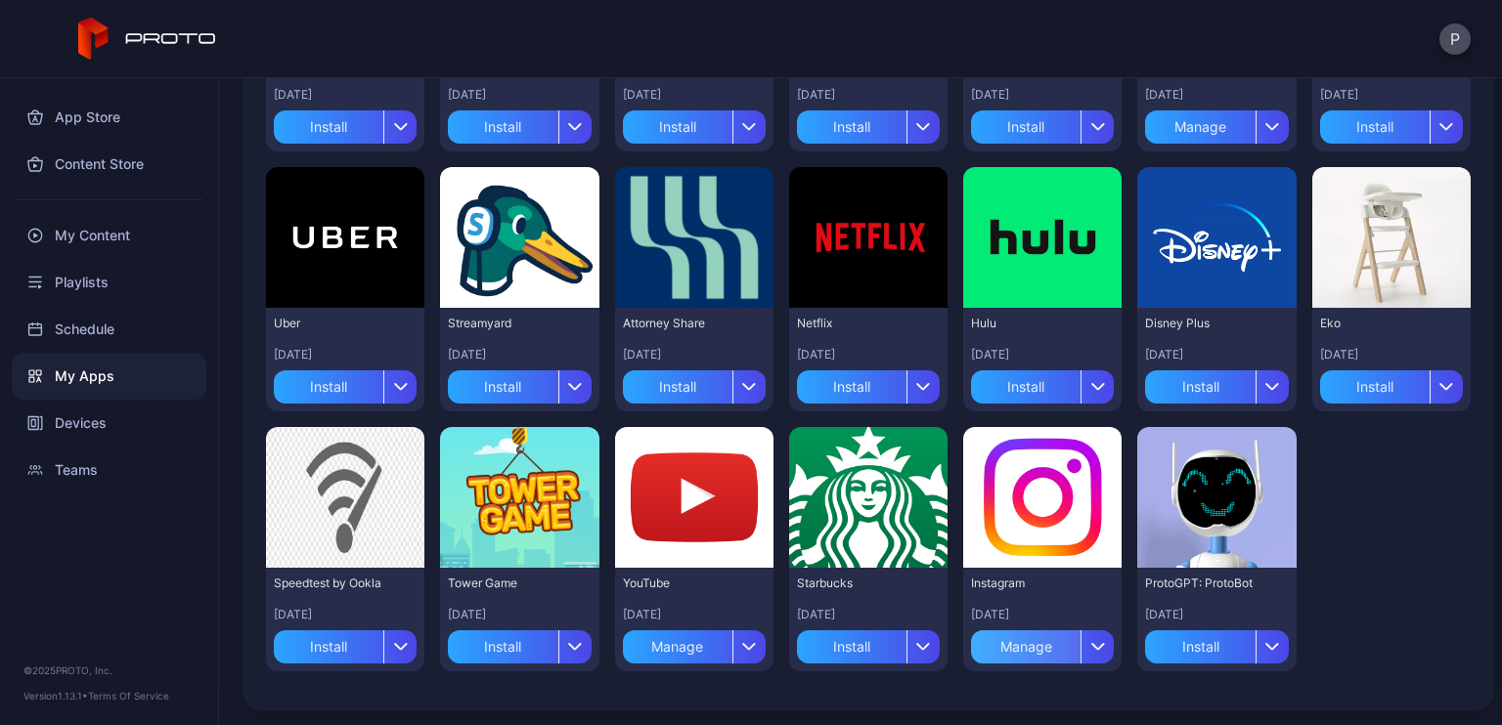
click at [1001, 648] on div "Manage" at bounding box center [1025, 647] width 109 height 33
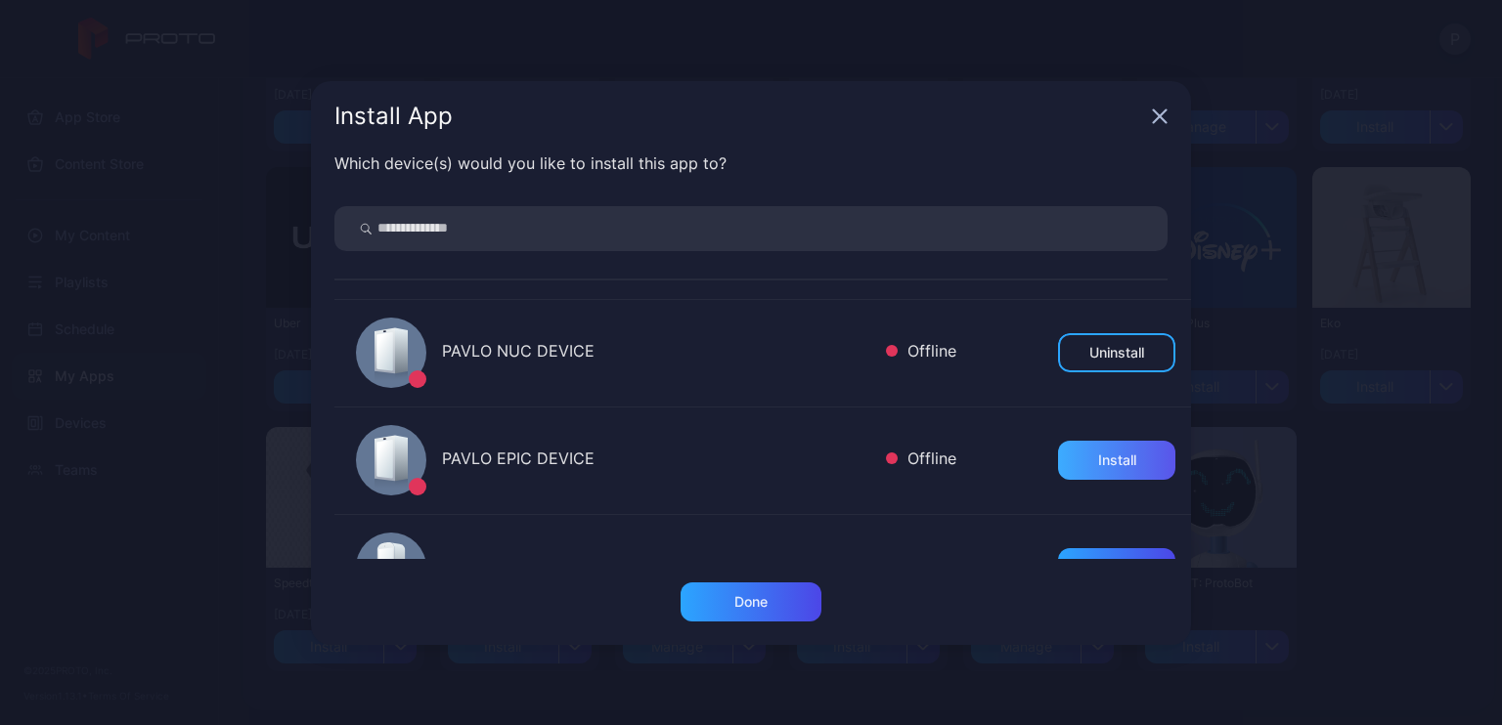
scroll to position [293, 0]
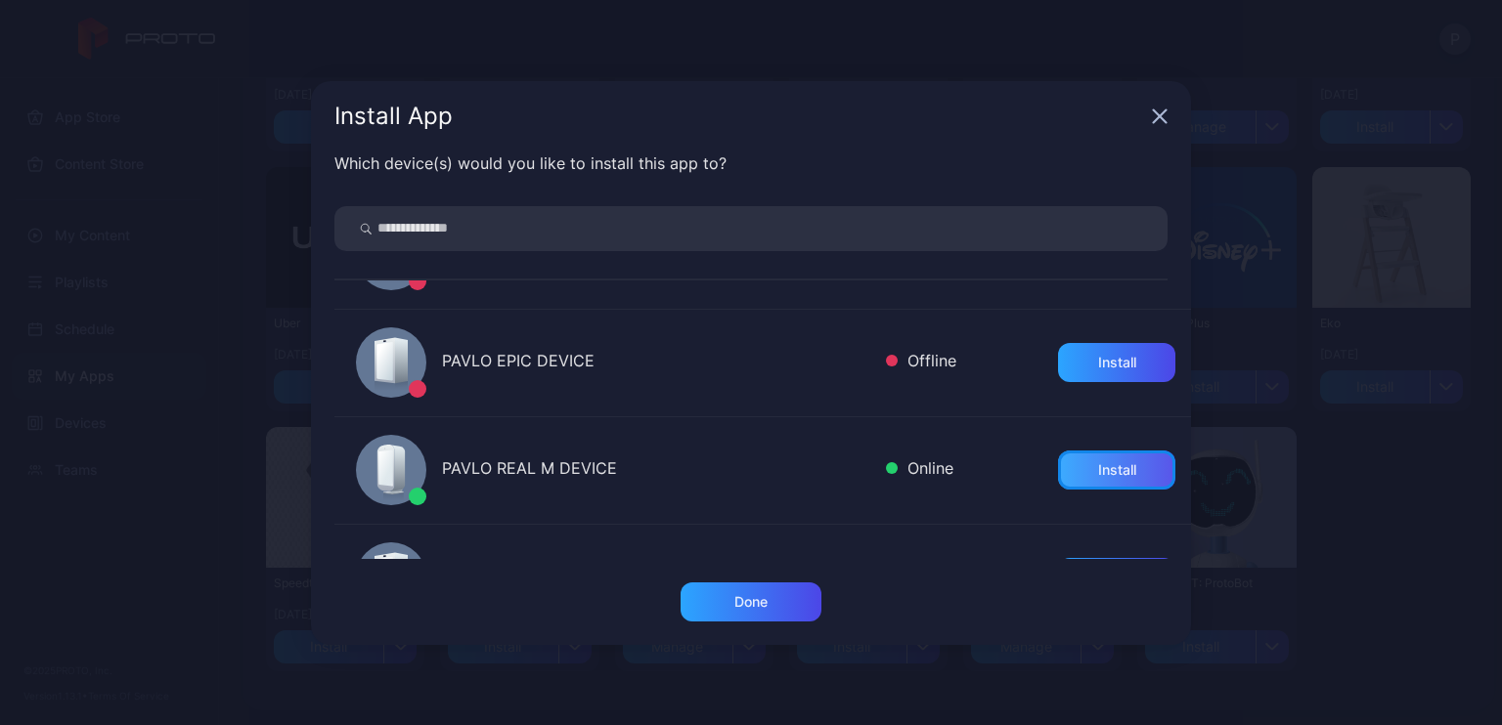
click at [1098, 476] on div "Install" at bounding box center [1117, 470] width 38 height 16
click at [1353, 503] on div "Install App Which device(s) would you like to install this app to? PAVLO M2 DEV…" at bounding box center [751, 362] width 1502 height 725
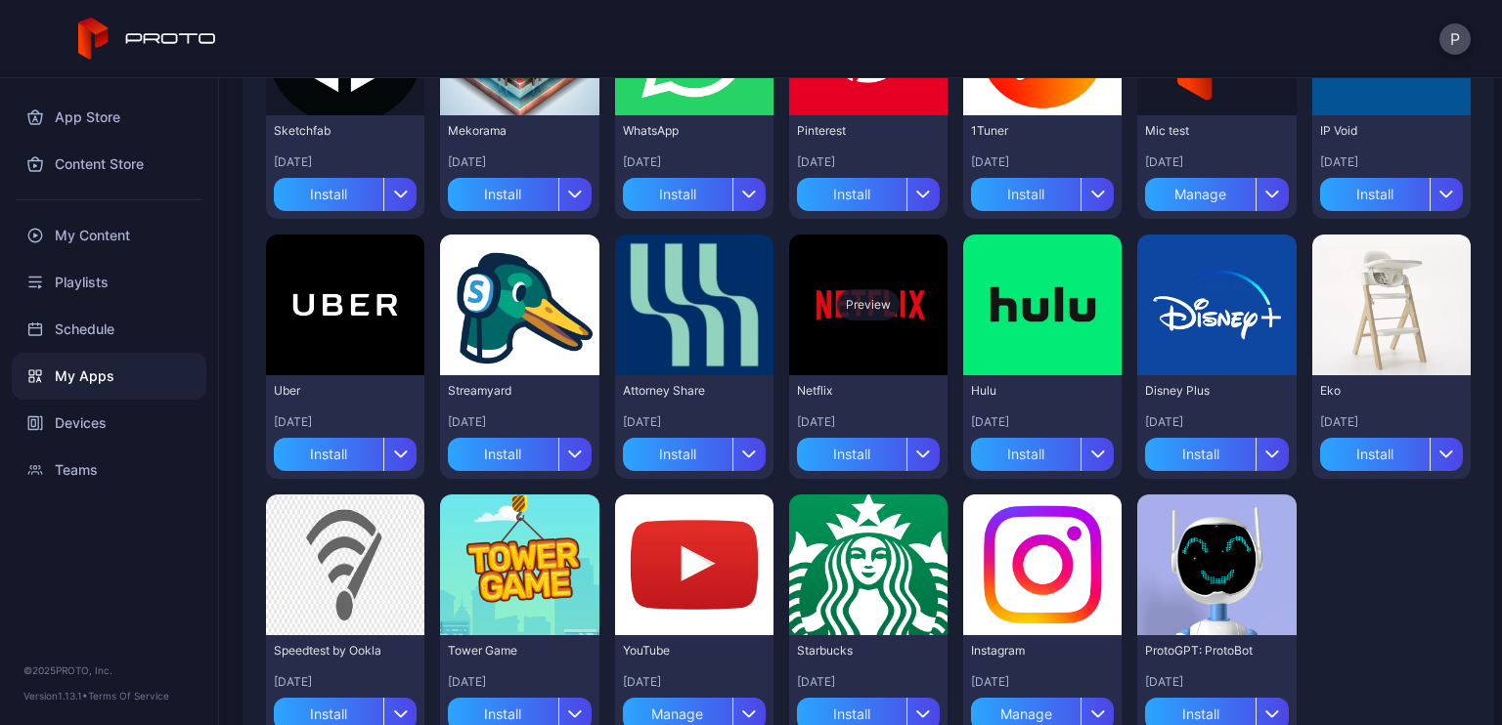
scroll to position [185, 0]
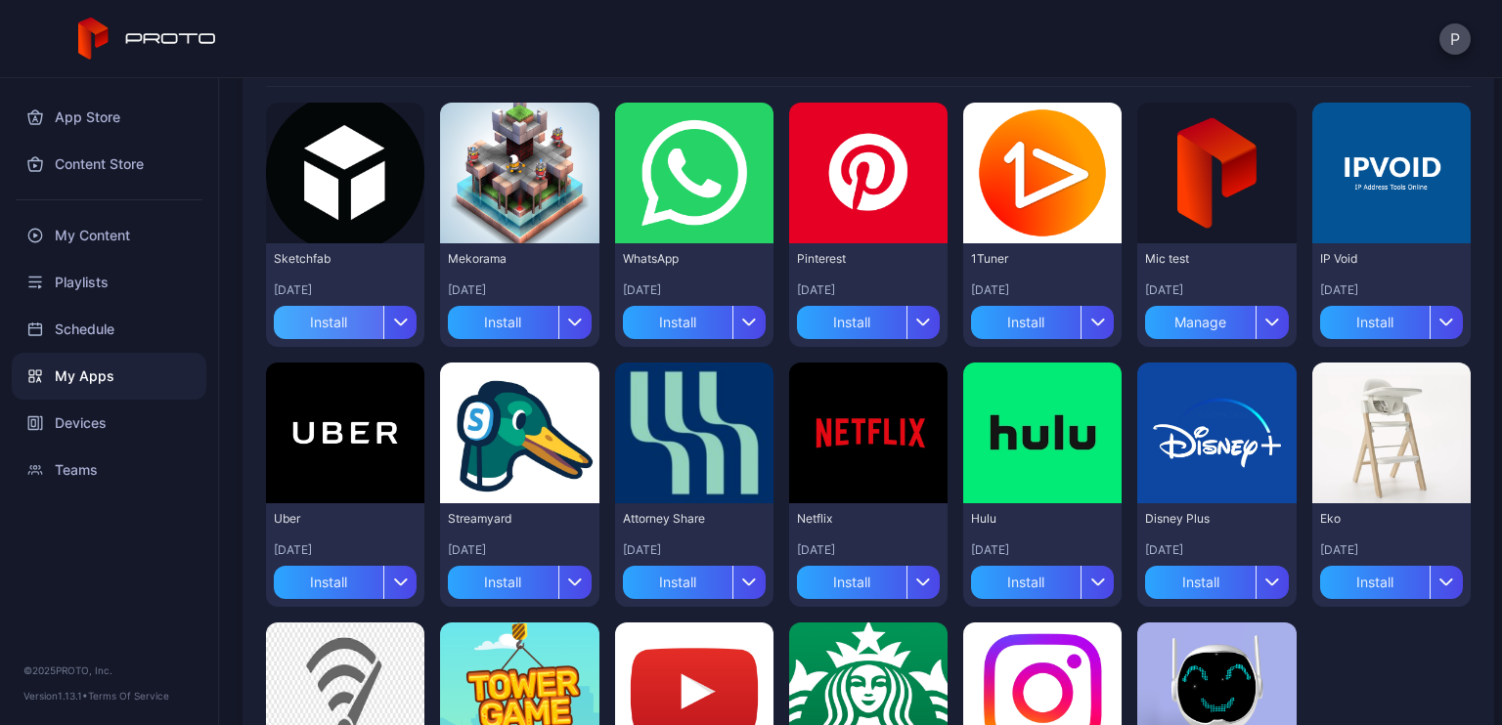
click at [339, 320] on div "Install" at bounding box center [328, 322] width 109 height 33
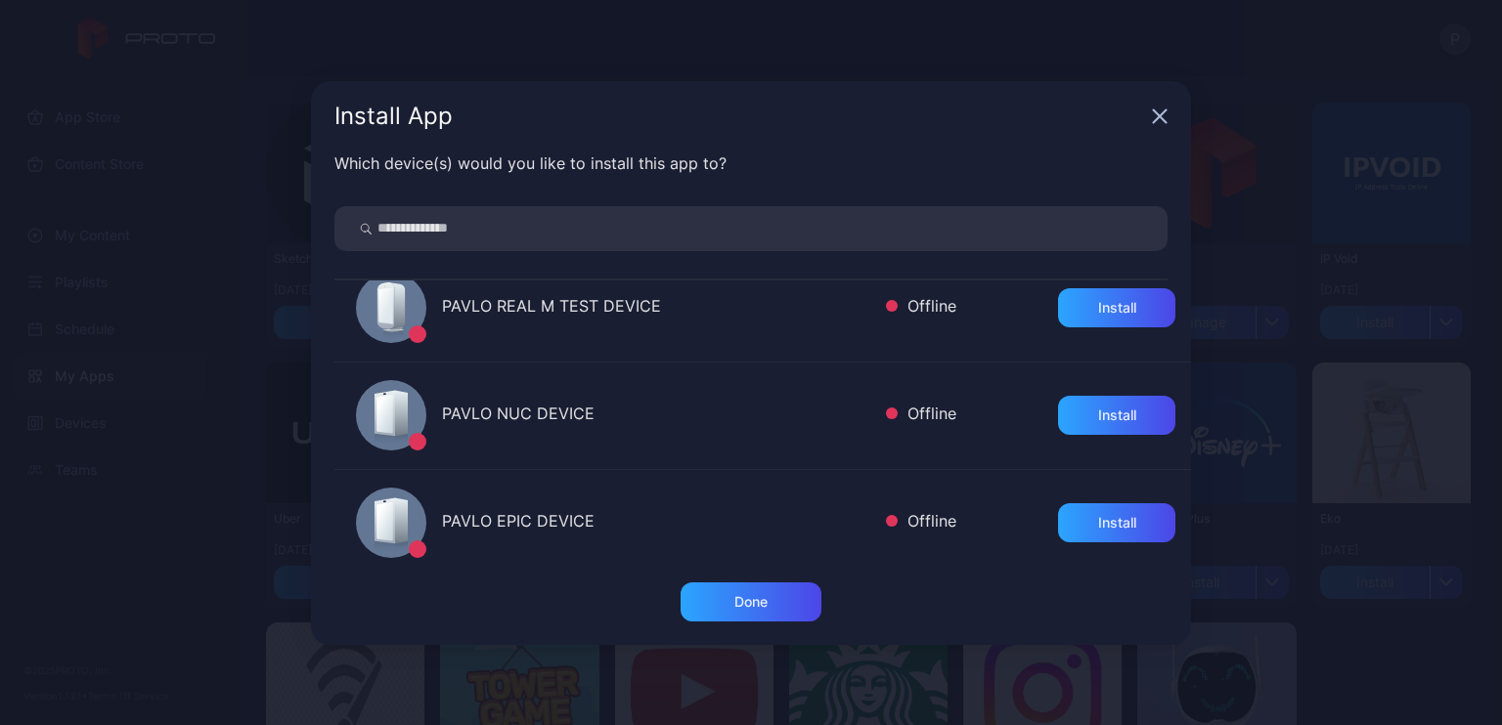
scroll to position [293, 0]
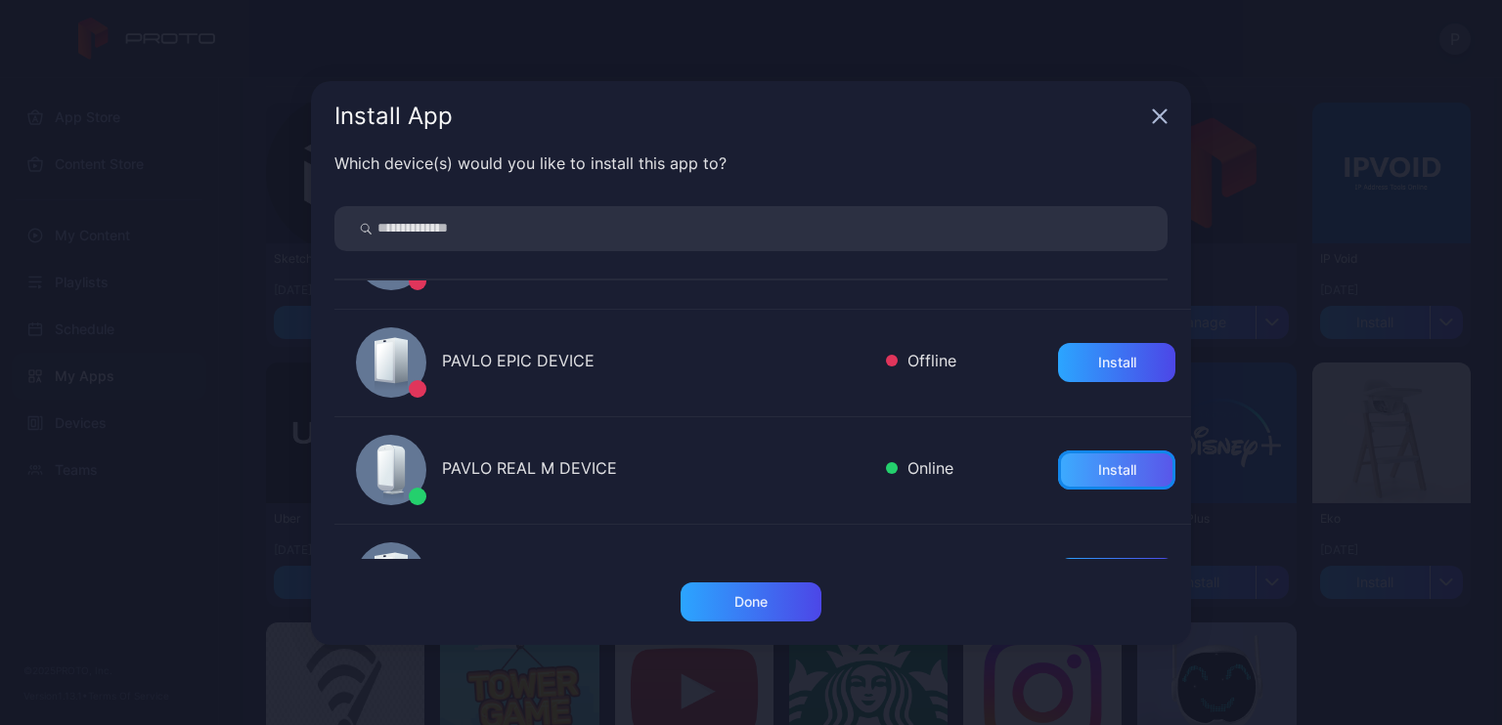
click at [1064, 473] on div "Install" at bounding box center [1116, 470] width 117 height 39
click at [1309, 521] on div "Install App Which device(s) would you like to install this app to? PAVLO M2 DEV…" at bounding box center [751, 362] width 1502 height 725
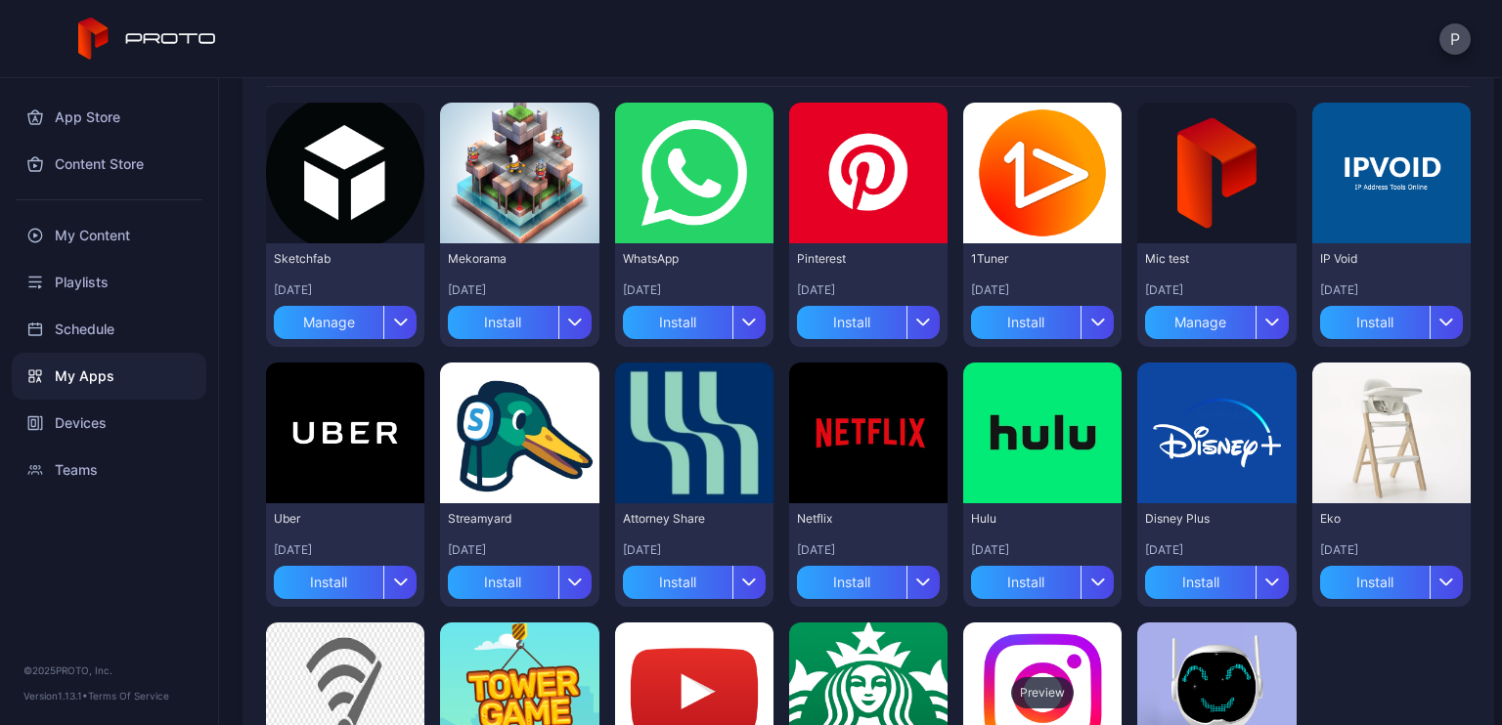
scroll to position [380, 0]
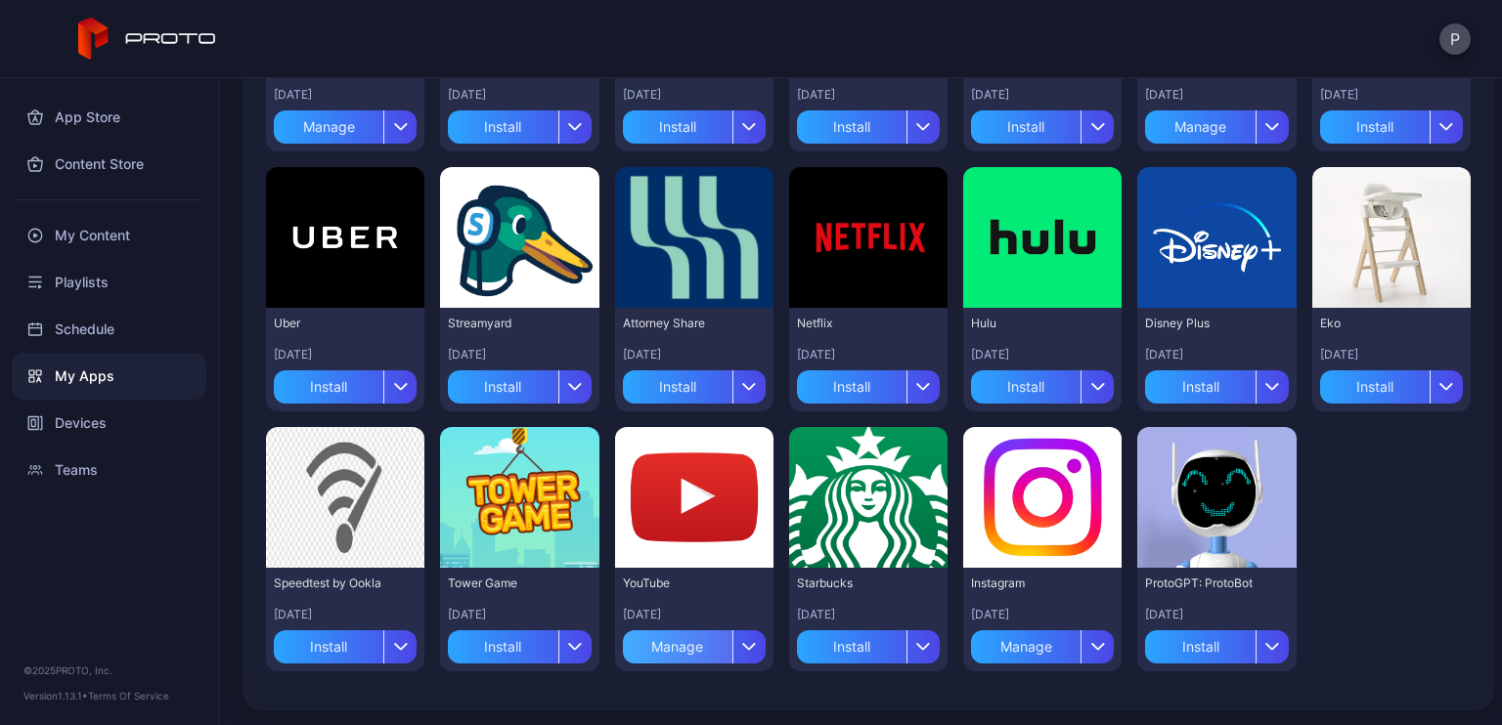
click at [686, 648] on div "Manage" at bounding box center [677, 647] width 109 height 33
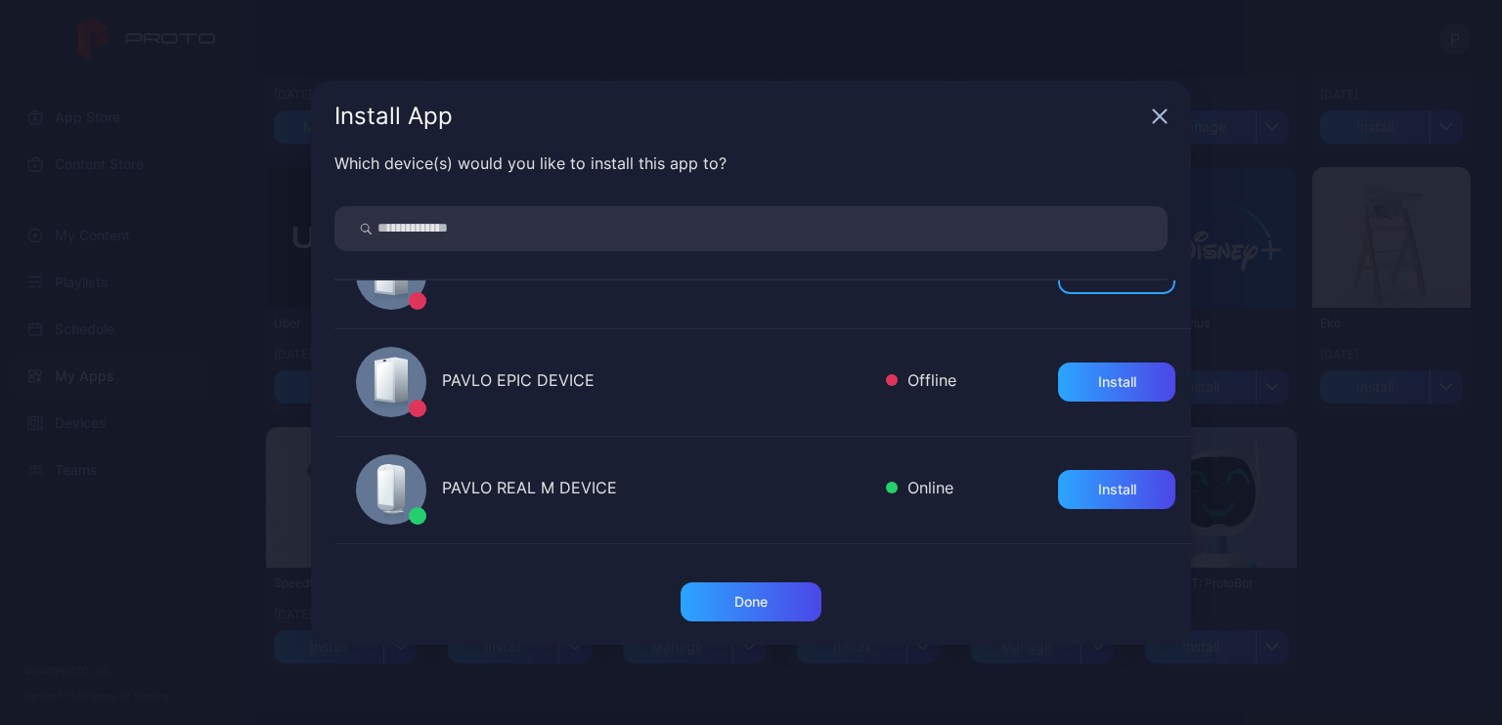
scroll to position [293, 0]
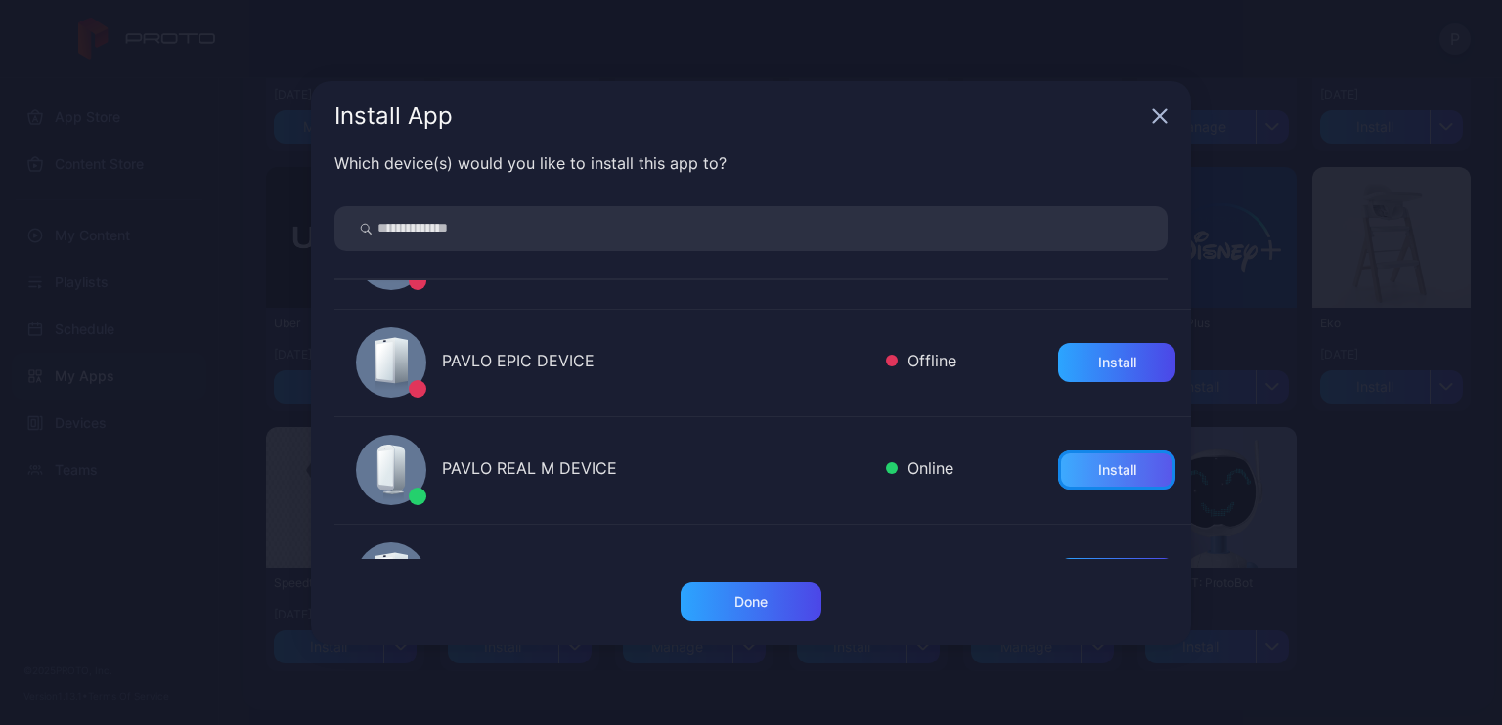
click at [1111, 480] on div "Install" at bounding box center [1116, 470] width 117 height 39
click at [1318, 511] on div "Install App Which device(s) would you like to install this app to? PAVLO M2 DEV…" at bounding box center [751, 362] width 1502 height 725
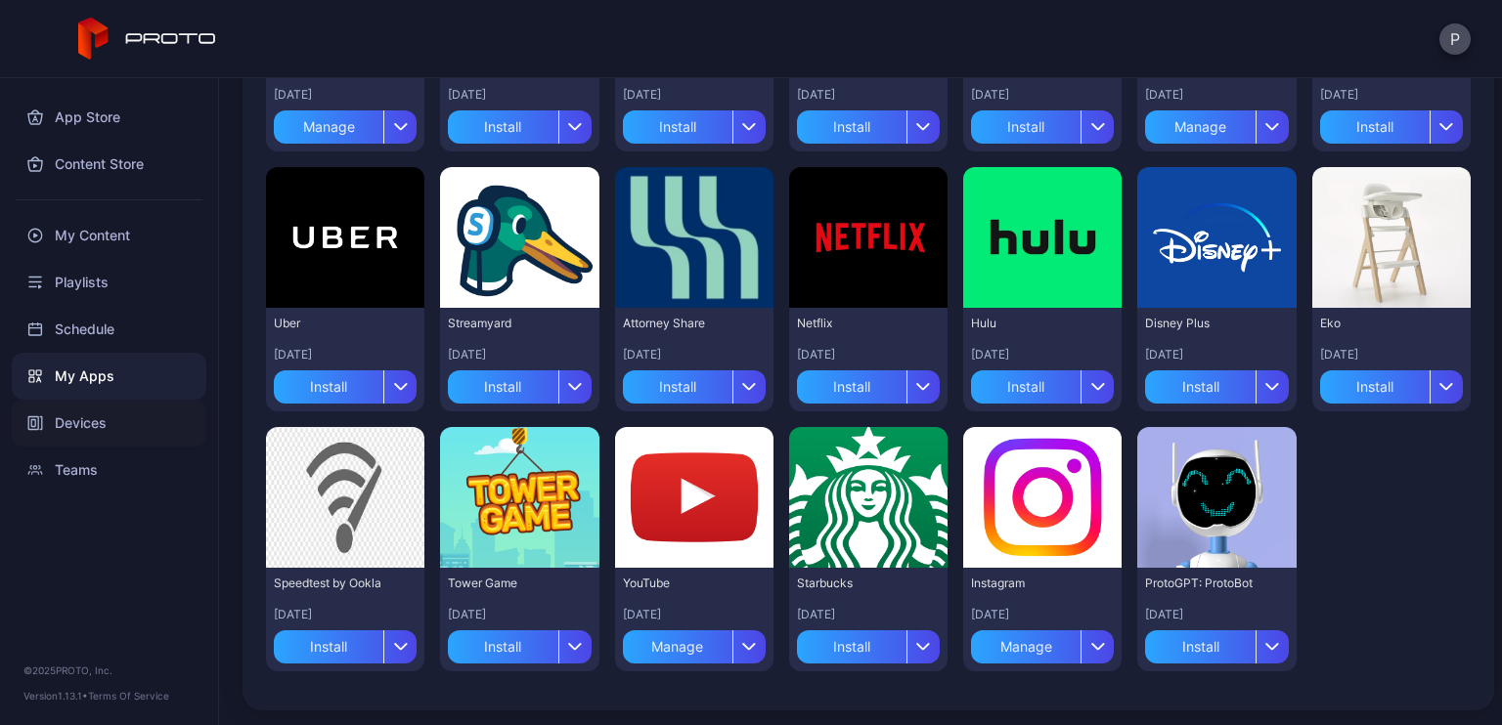
click at [47, 420] on div "Devices" at bounding box center [109, 423] width 195 height 47
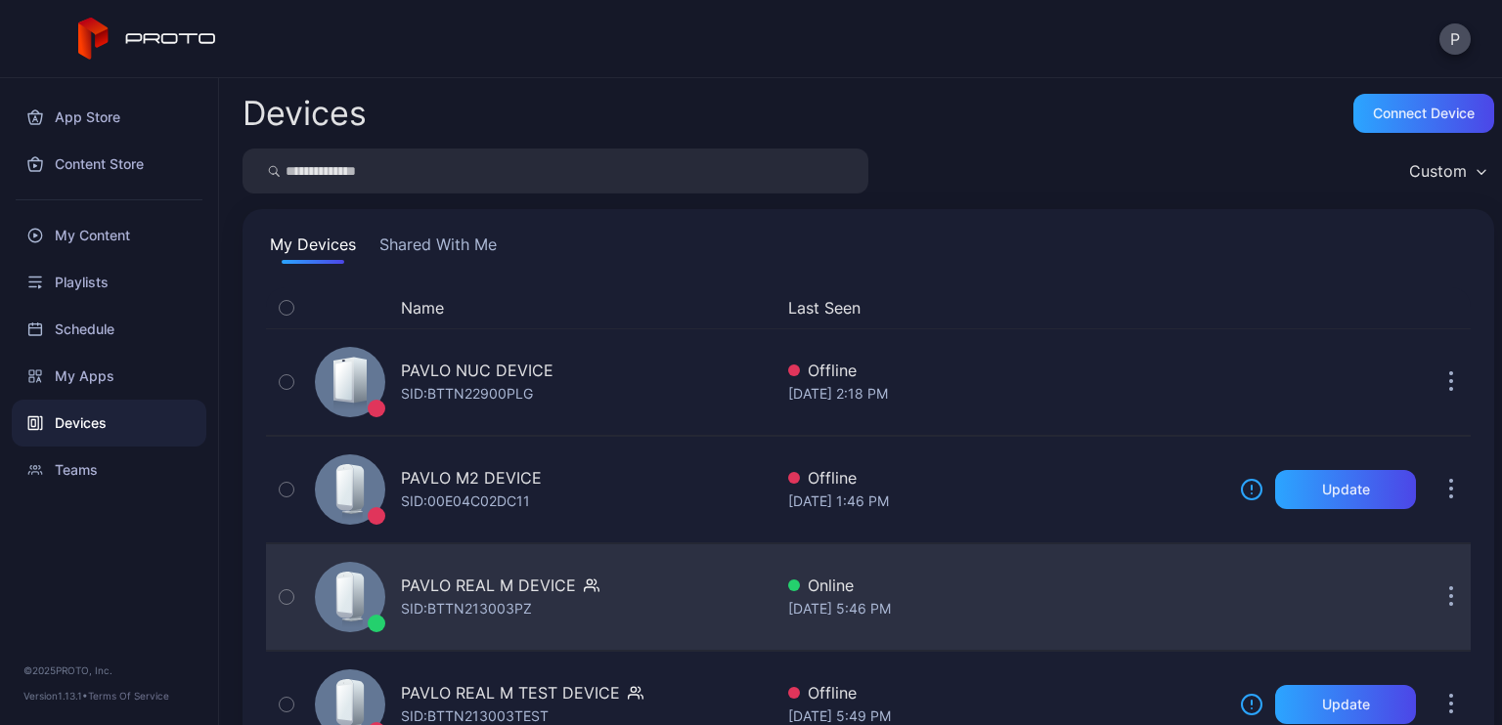
click at [520, 591] on div "PAVLO REAL M DEVICE" at bounding box center [488, 585] width 175 height 23
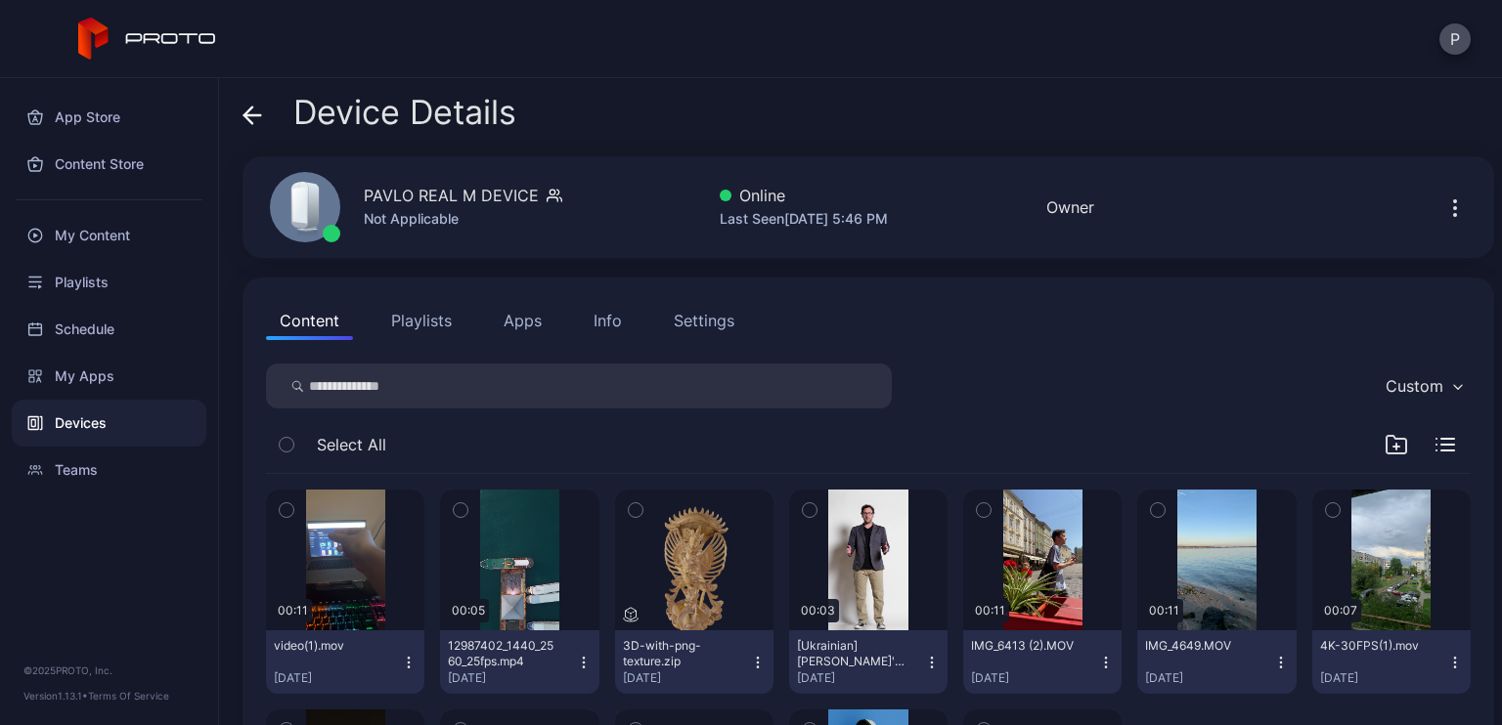
click at [546, 327] on button "Apps" at bounding box center [522, 320] width 65 height 39
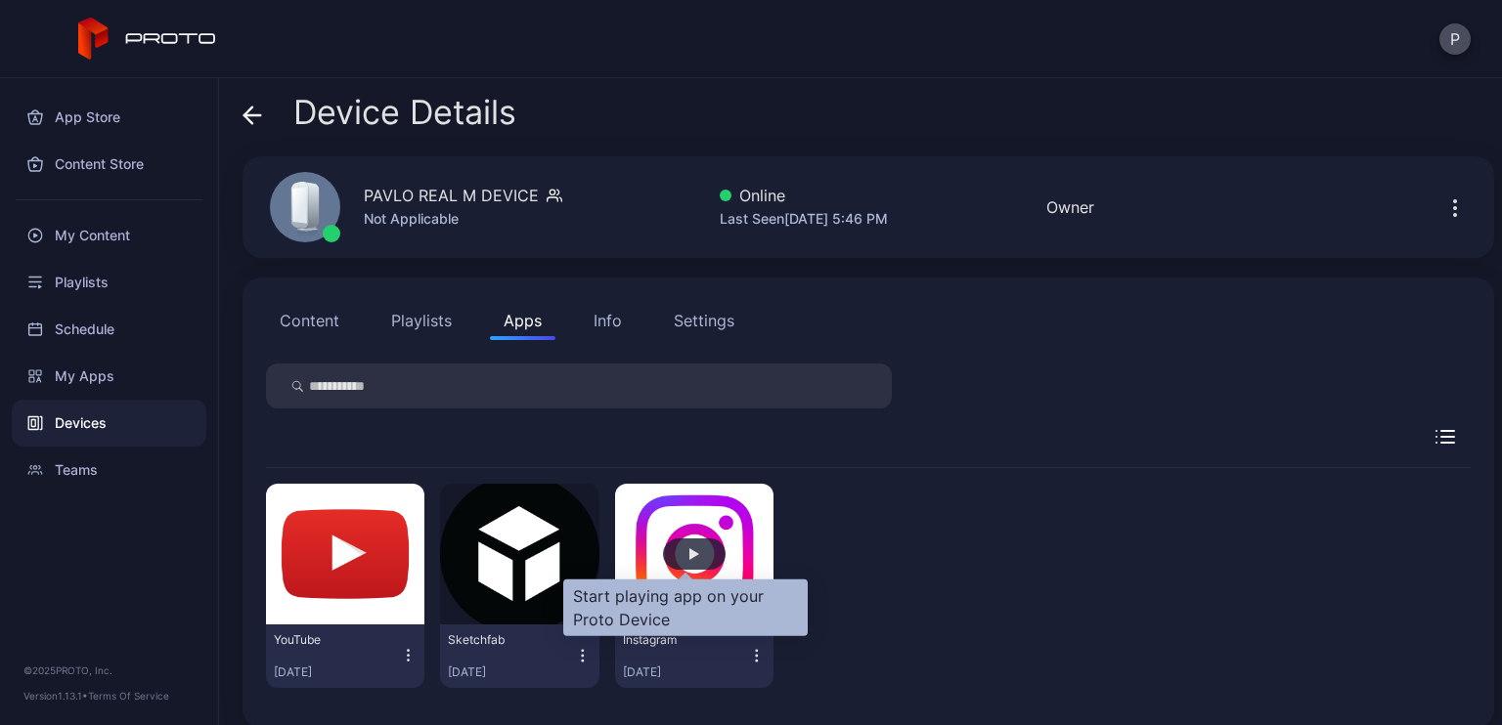
click at [678, 553] on div "button" at bounding box center [694, 554] width 63 height 31
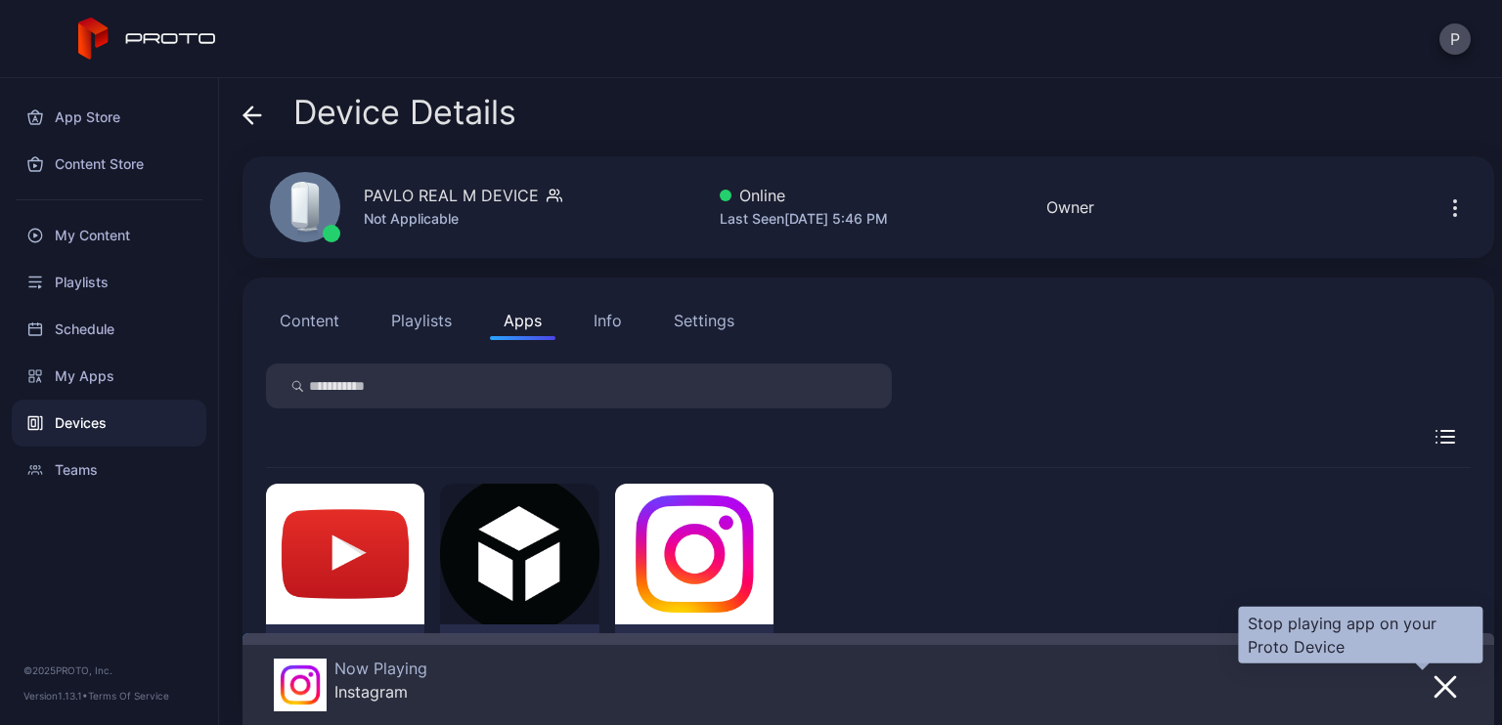
click at [1433, 676] on icon "button" at bounding box center [1444, 687] width 23 height 23
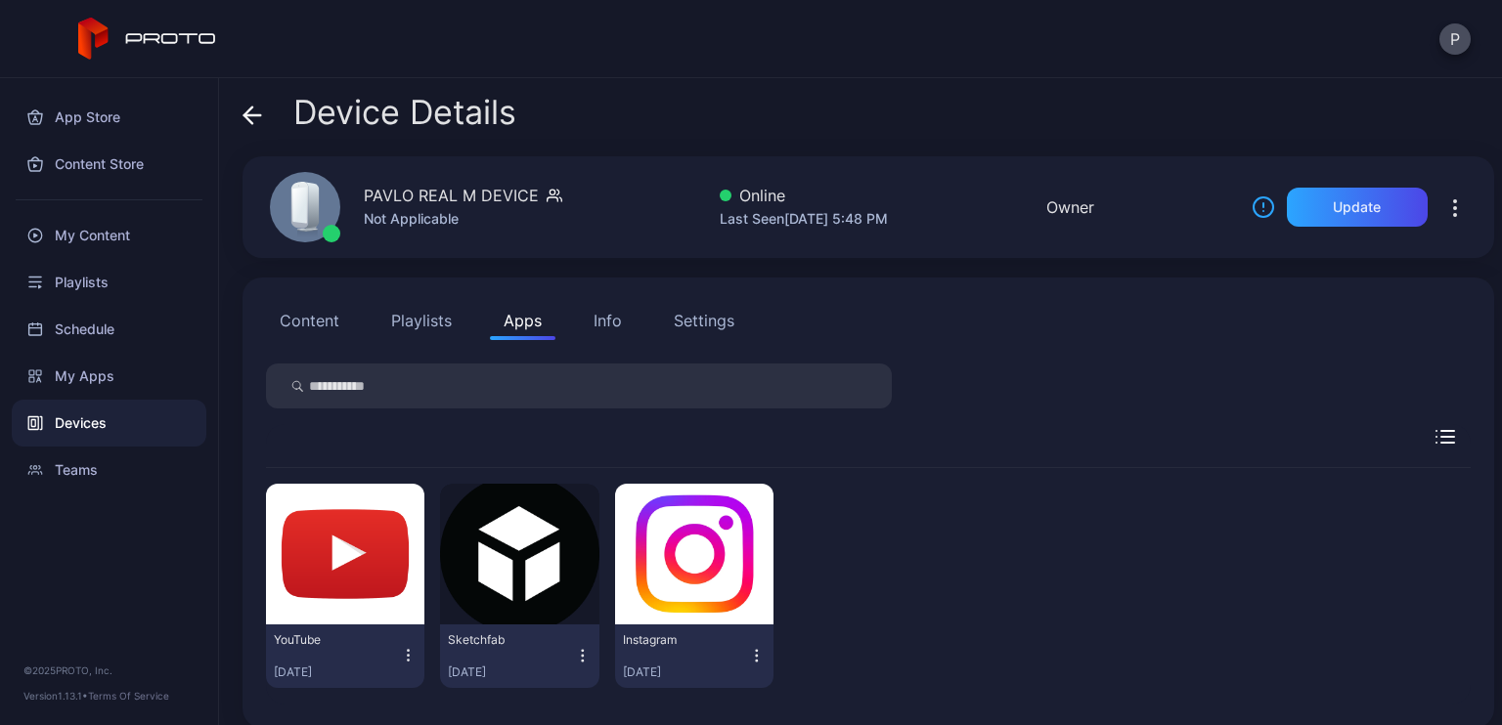
click at [455, 327] on button "Playlists" at bounding box center [421, 320] width 88 height 39
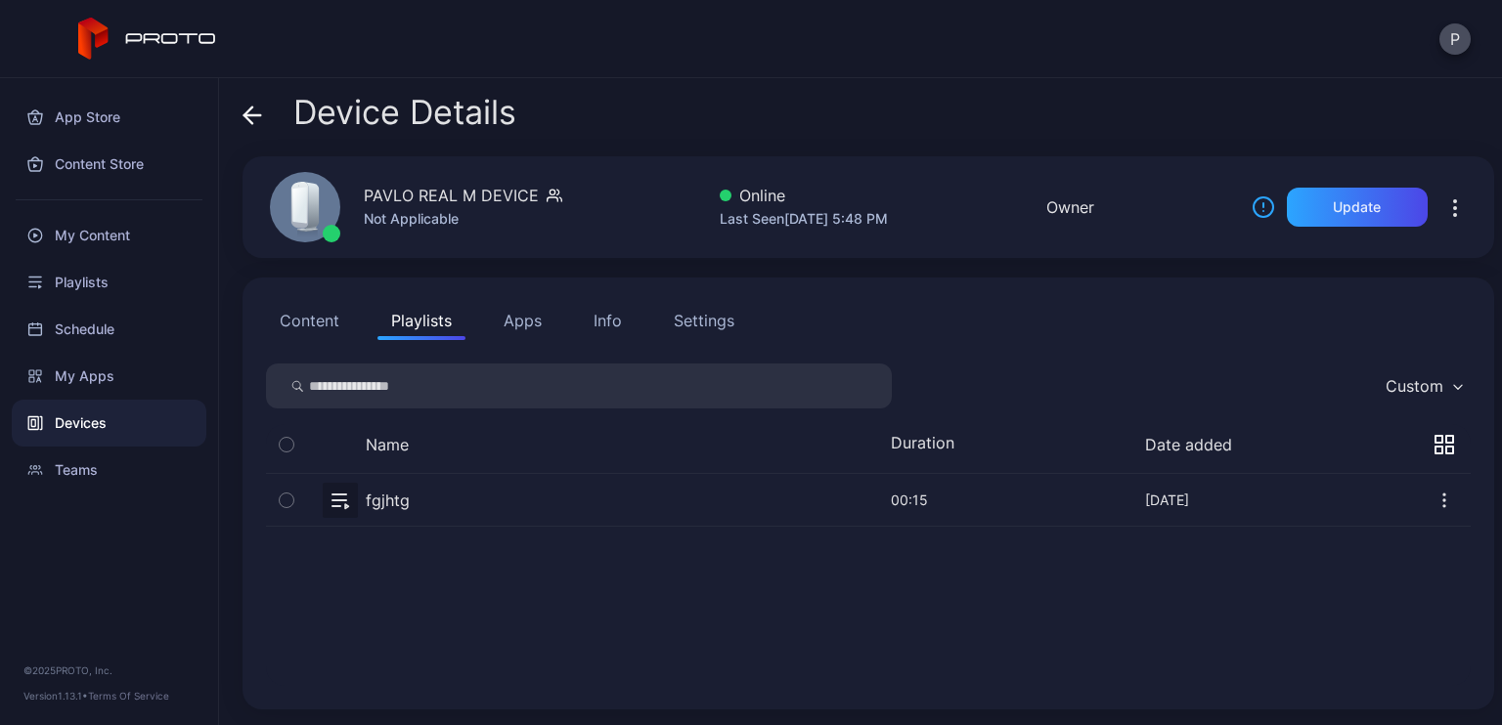
click at [313, 327] on button "Content" at bounding box center [309, 320] width 87 height 39
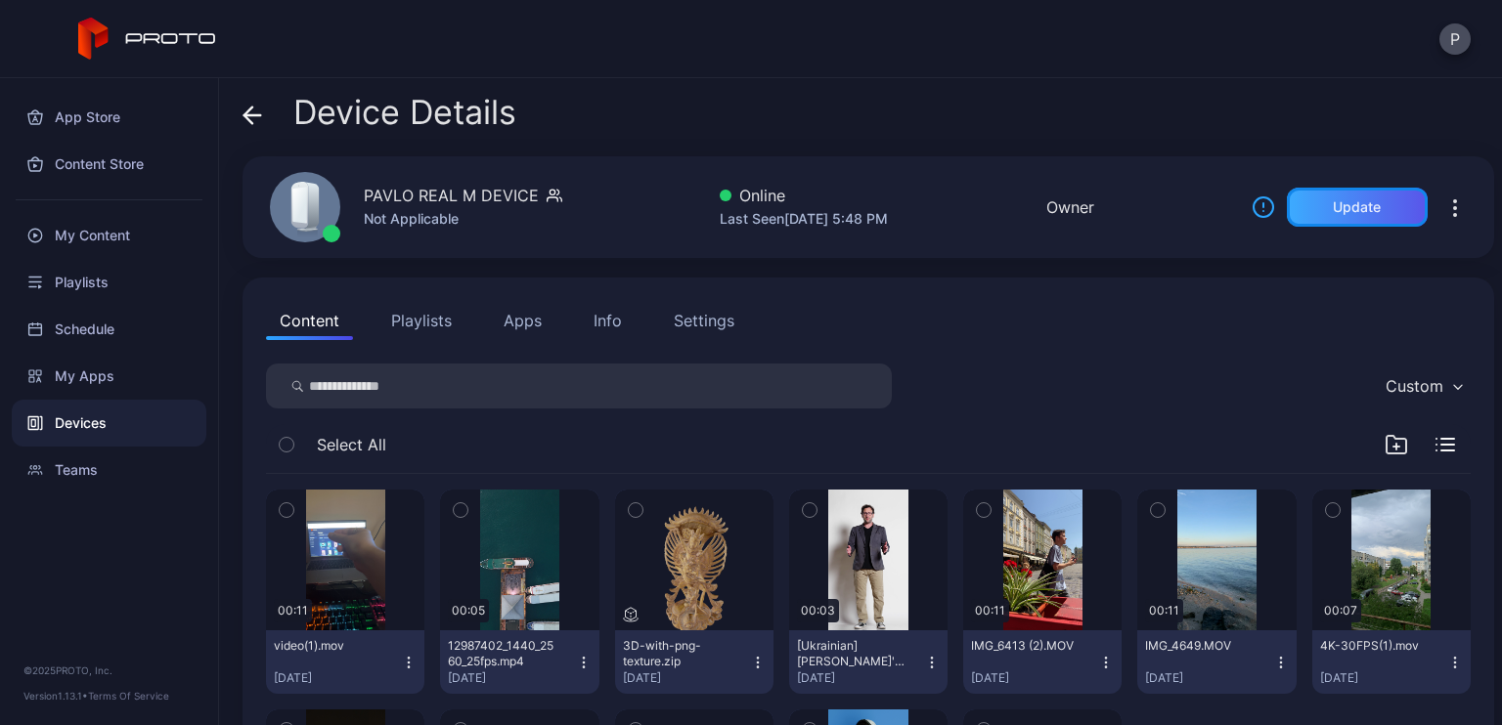
click at [1350, 201] on div "Update" at bounding box center [1356, 207] width 48 height 16
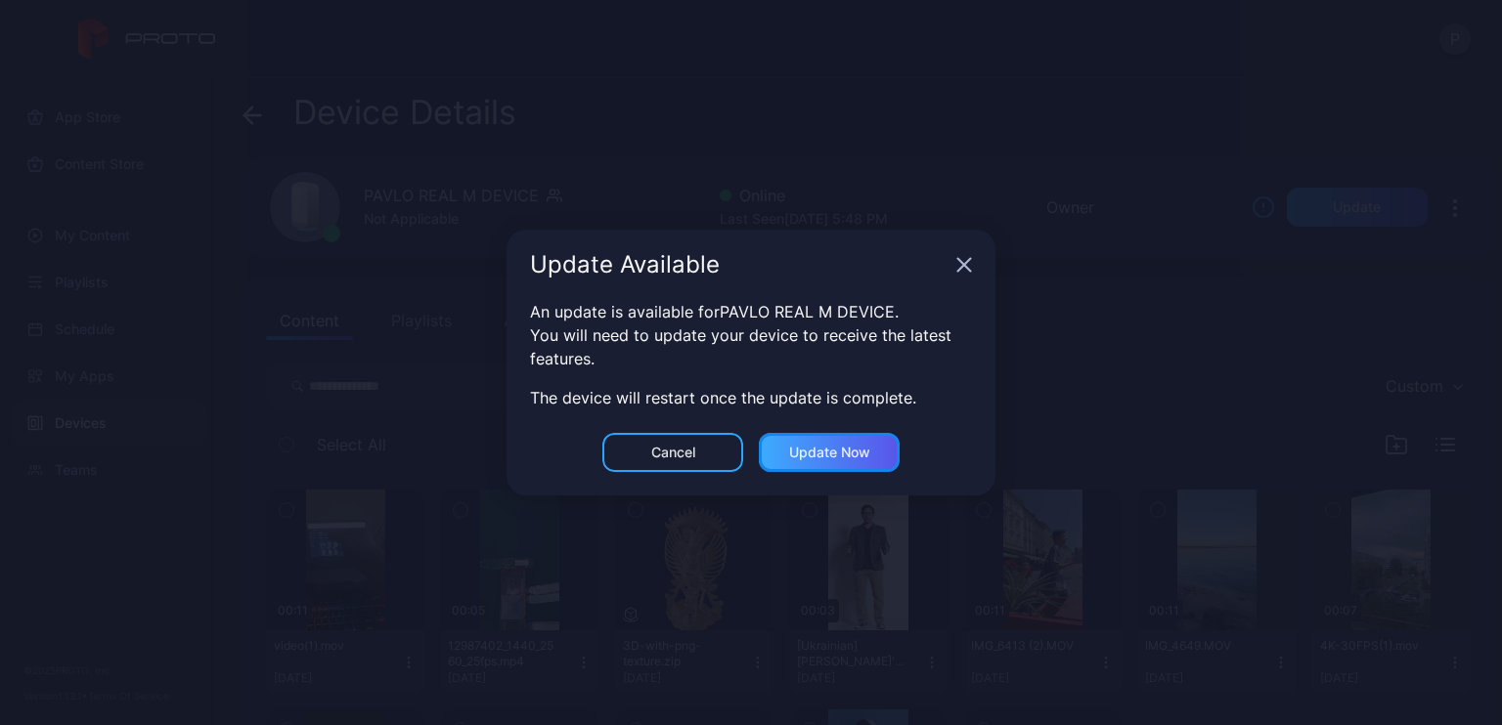
click at [821, 460] on div "Update now" at bounding box center [829, 453] width 81 height 16
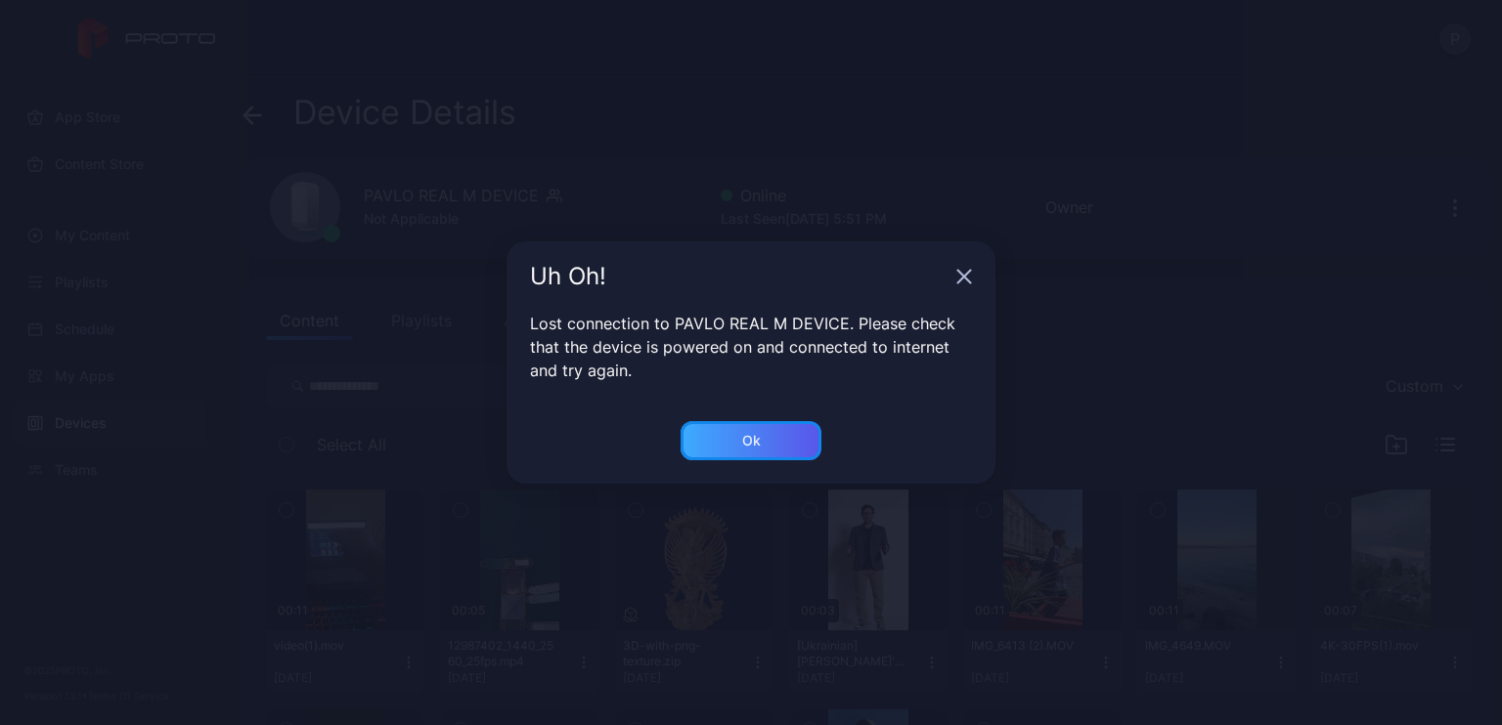
click at [770, 425] on div "Ok" at bounding box center [750, 440] width 141 height 39
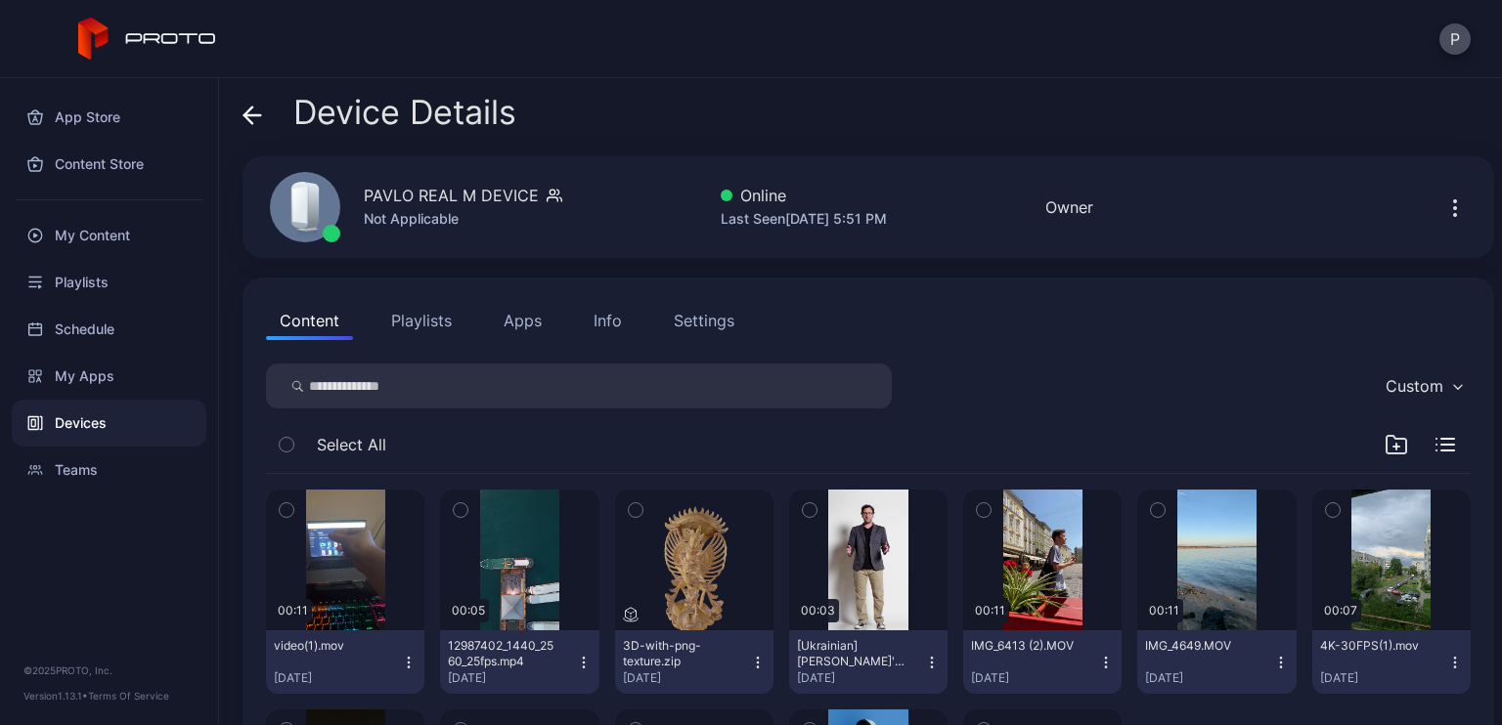
click at [524, 327] on button "Apps" at bounding box center [522, 320] width 65 height 39
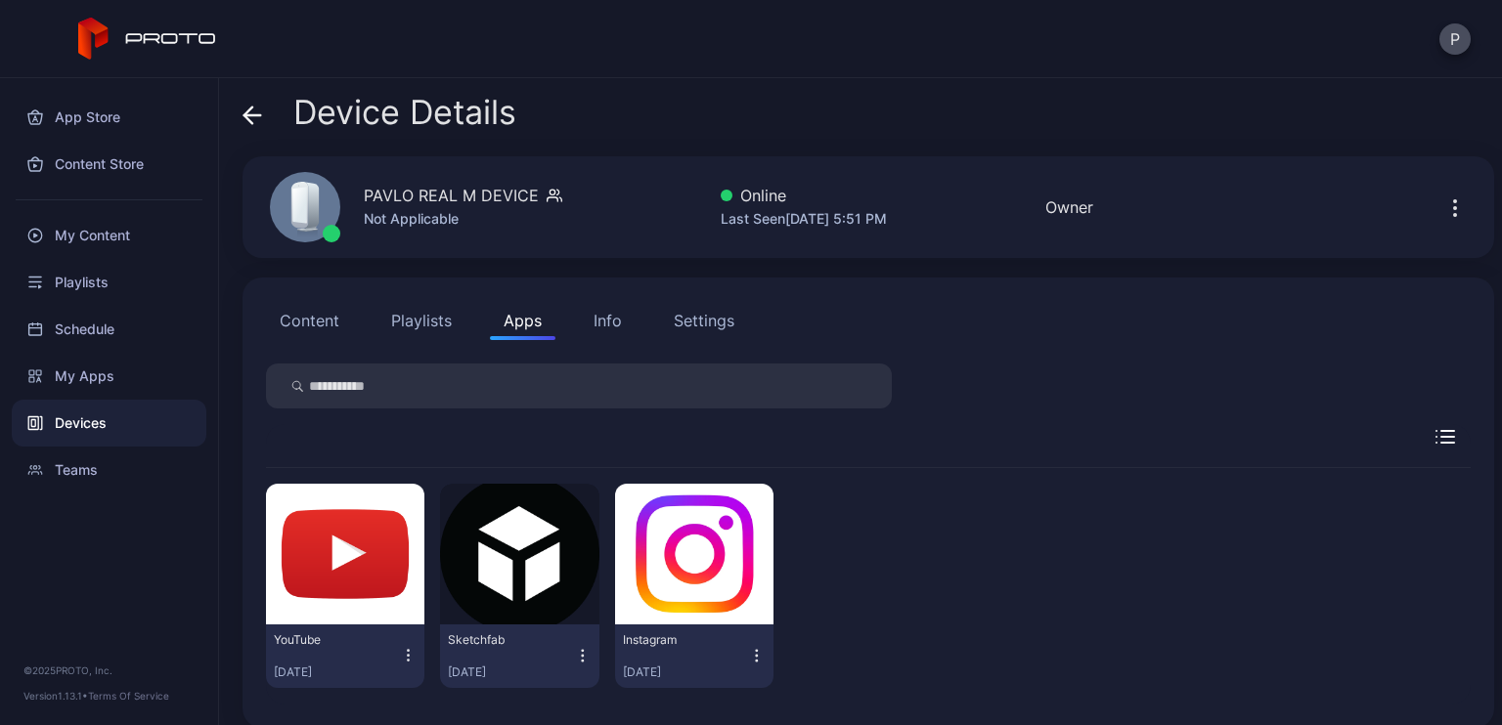
click at [402, 653] on icon "button" at bounding box center [409, 656] width 18 height 20
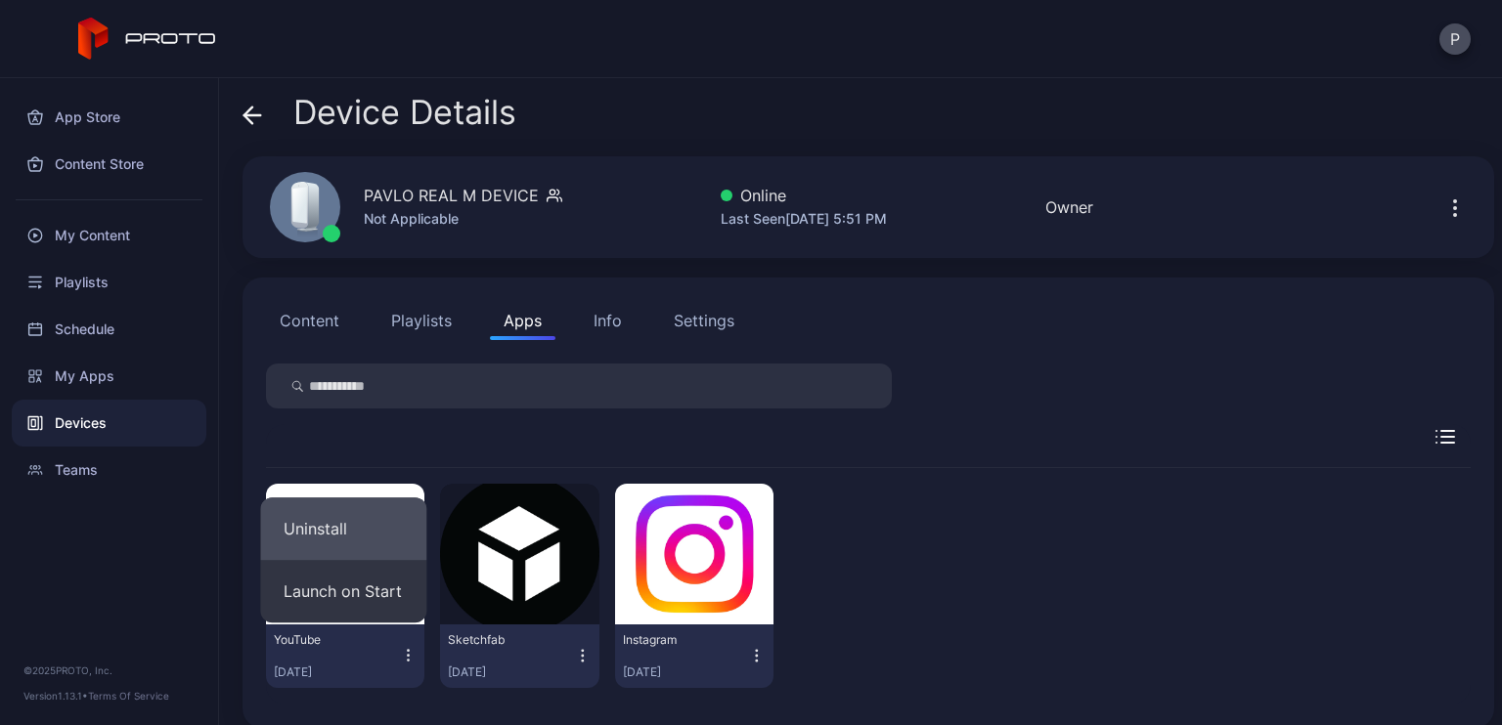
click at [379, 530] on button "Uninstall" at bounding box center [343, 529] width 166 height 63
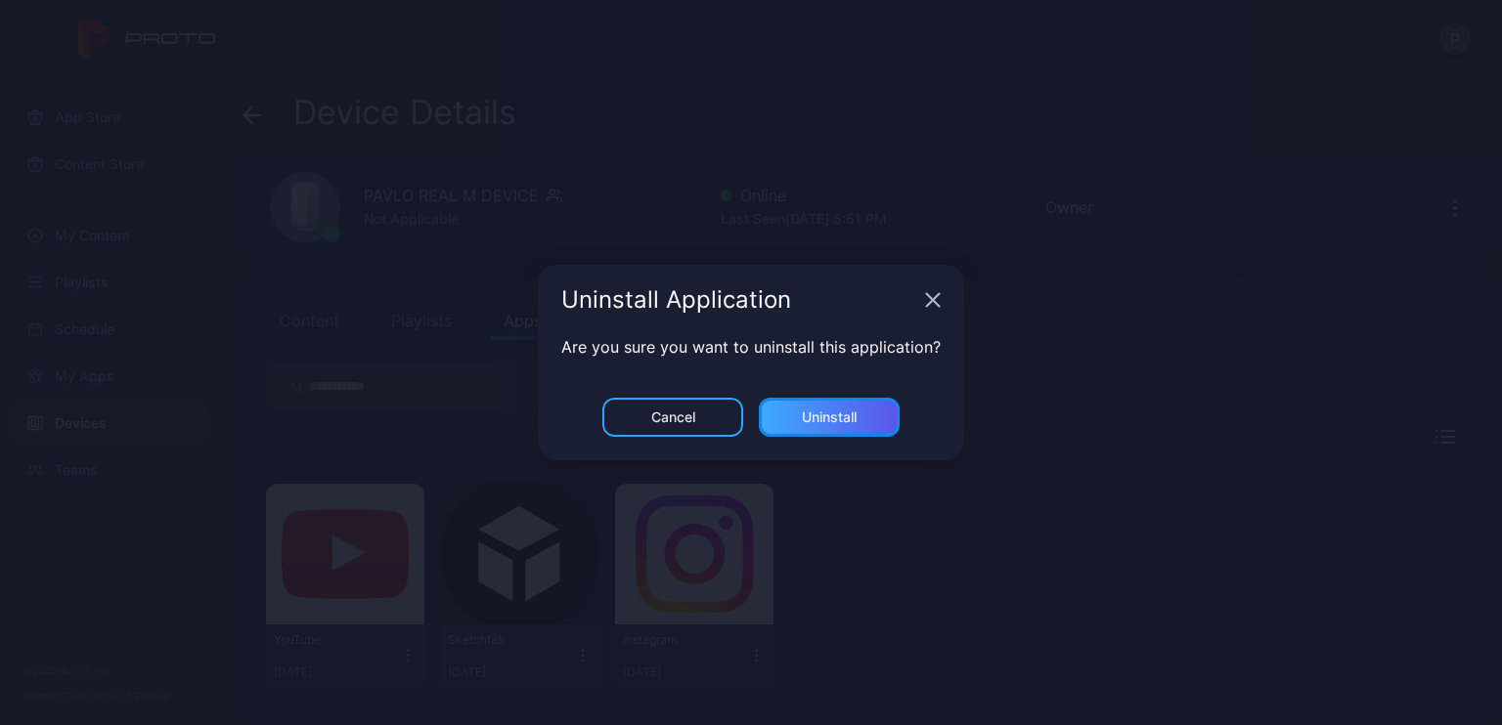
click at [827, 417] on div "Uninstall" at bounding box center [829, 418] width 55 height 16
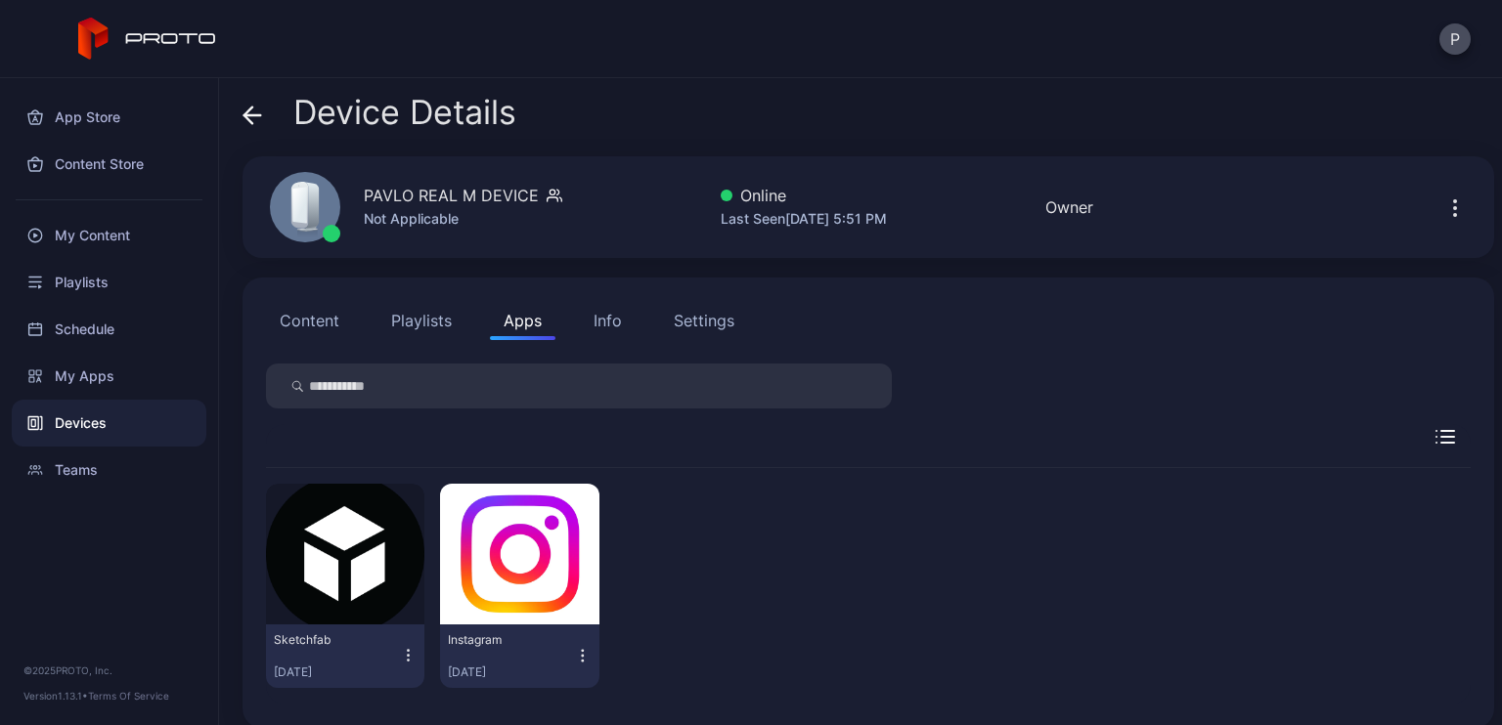
click at [411, 648] on icon "button" at bounding box center [409, 656] width 18 height 20
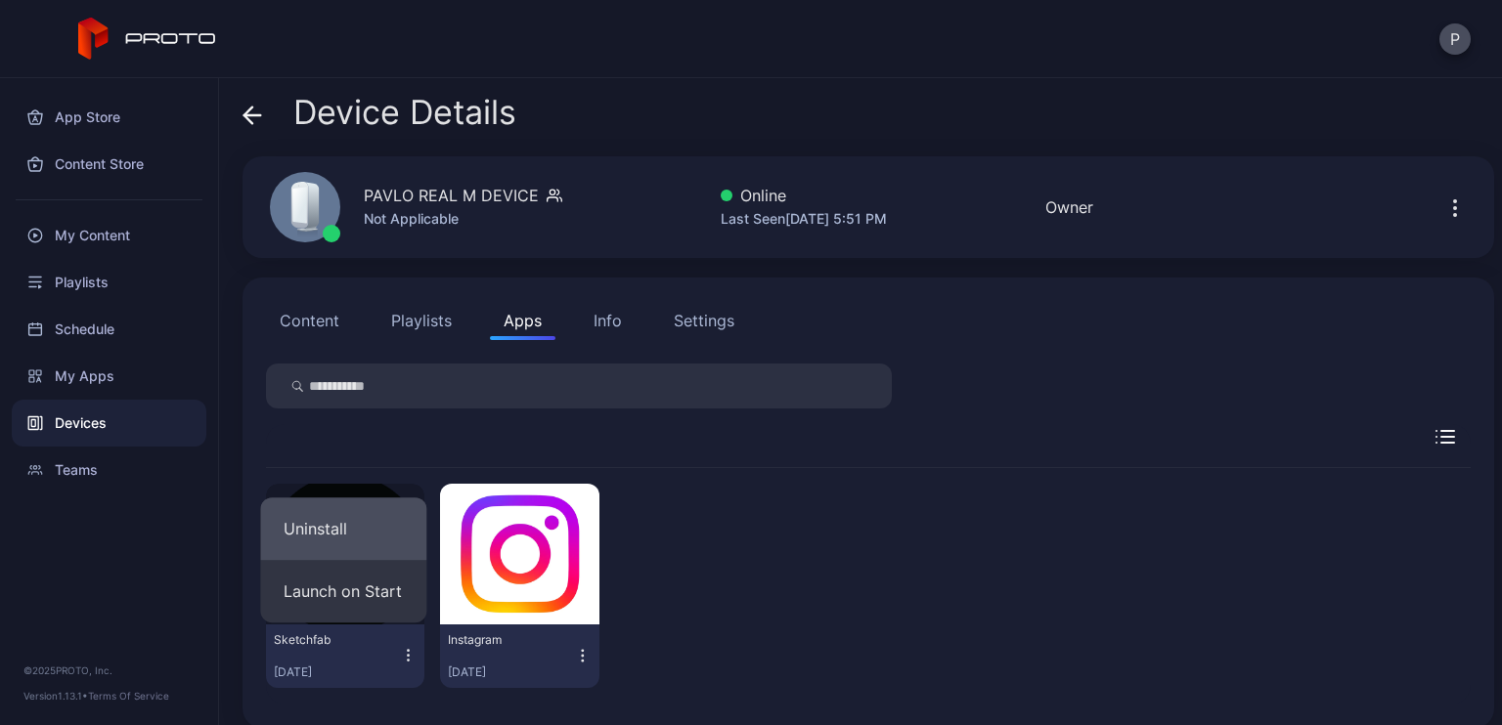
click at [361, 527] on button "Uninstall" at bounding box center [343, 529] width 166 height 63
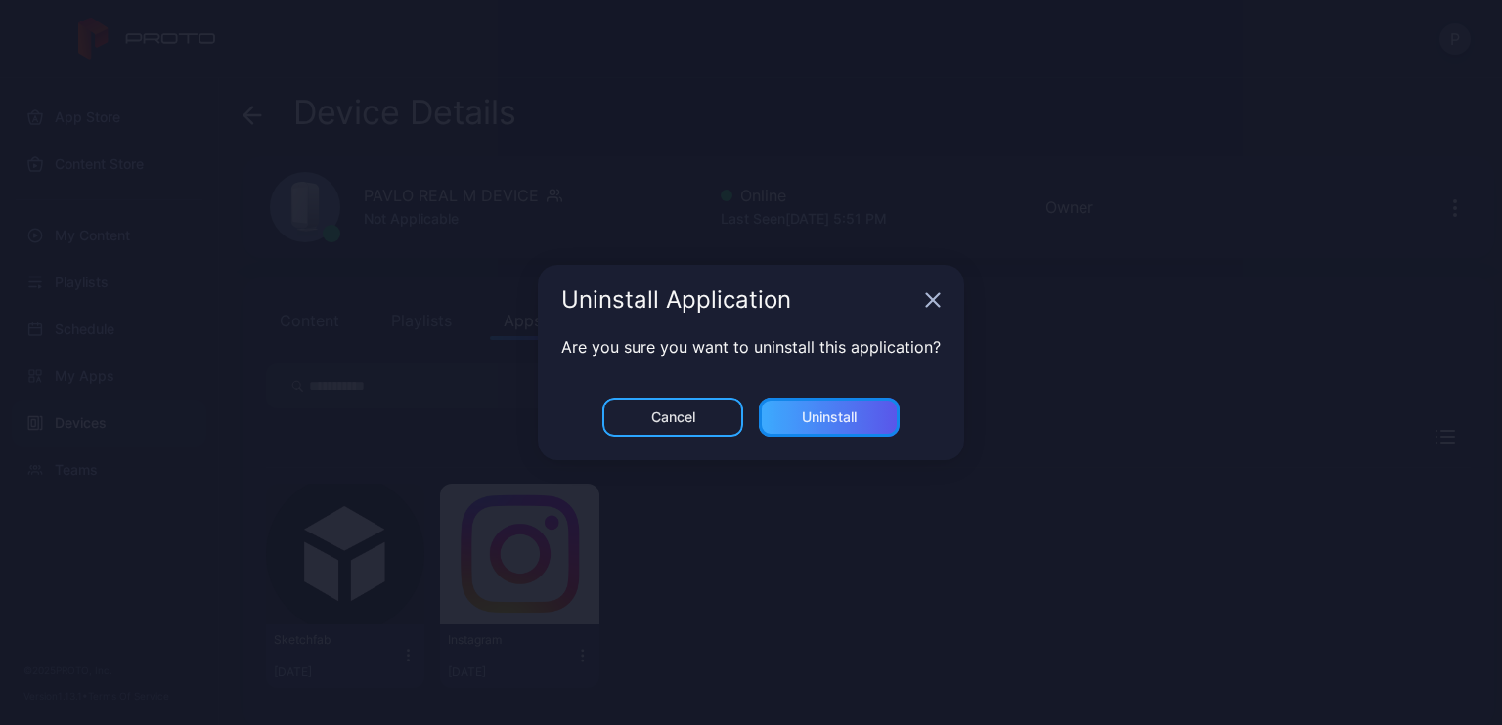
click at [810, 424] on div "Uninstall" at bounding box center [829, 418] width 55 height 16
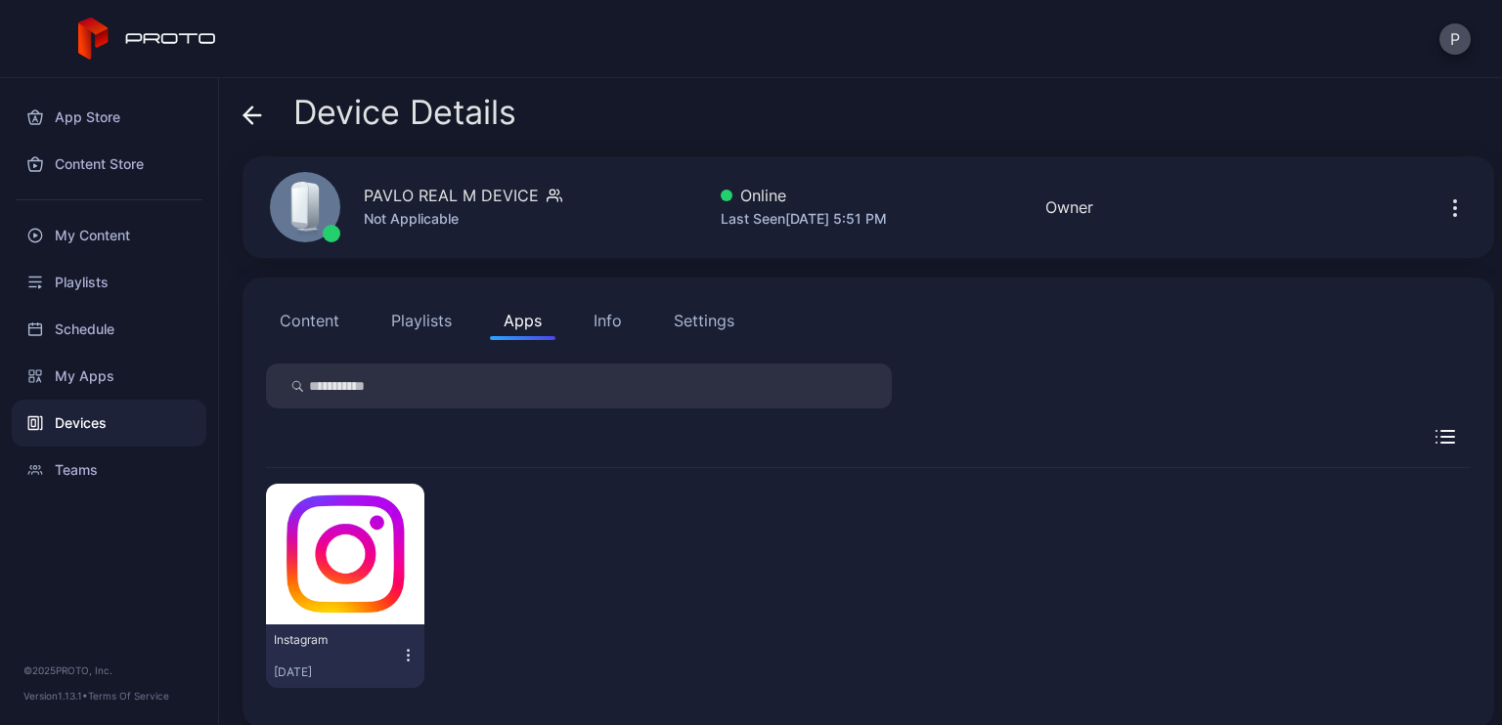
click at [409, 665] on icon "button" at bounding box center [409, 656] width 18 height 20
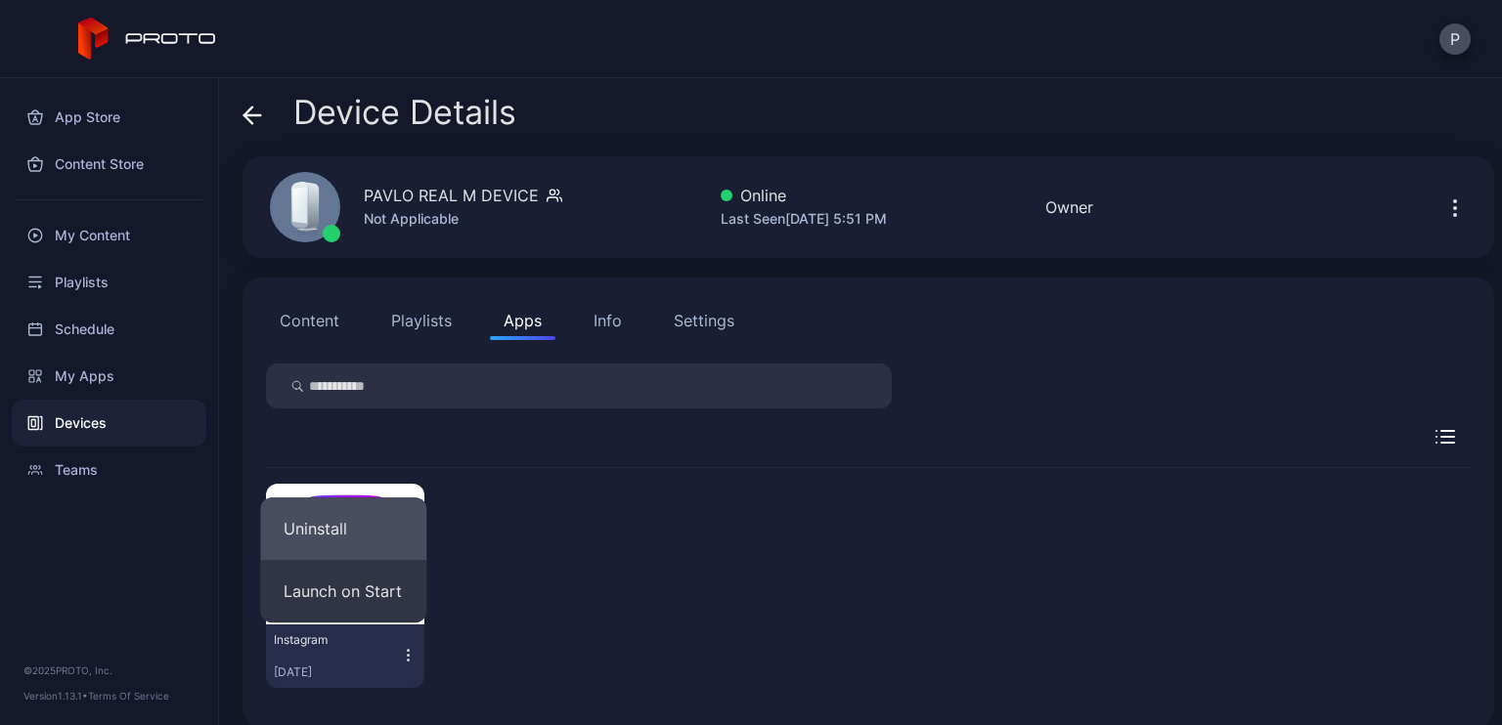
click at [379, 542] on button "Uninstall" at bounding box center [343, 529] width 166 height 63
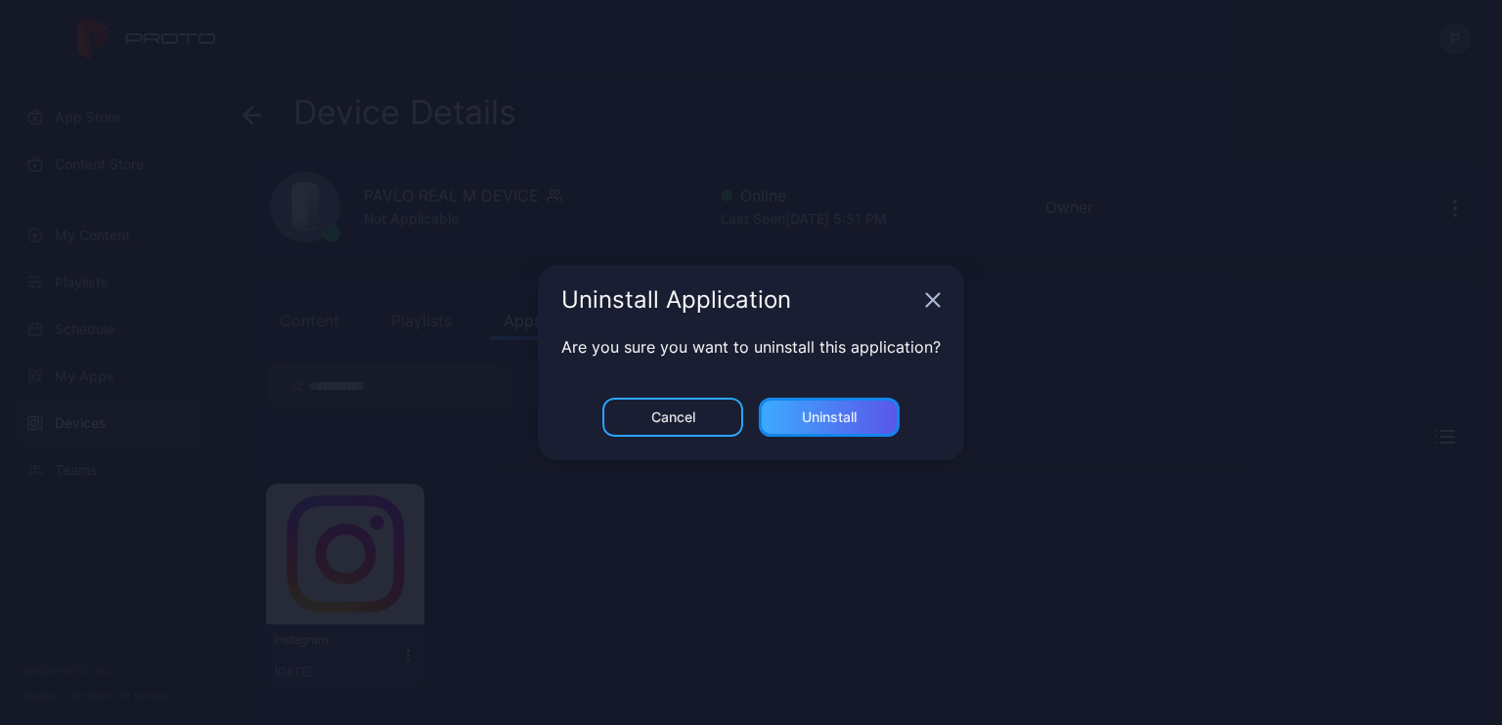
click at [817, 425] on div "Uninstall" at bounding box center [829, 417] width 141 height 39
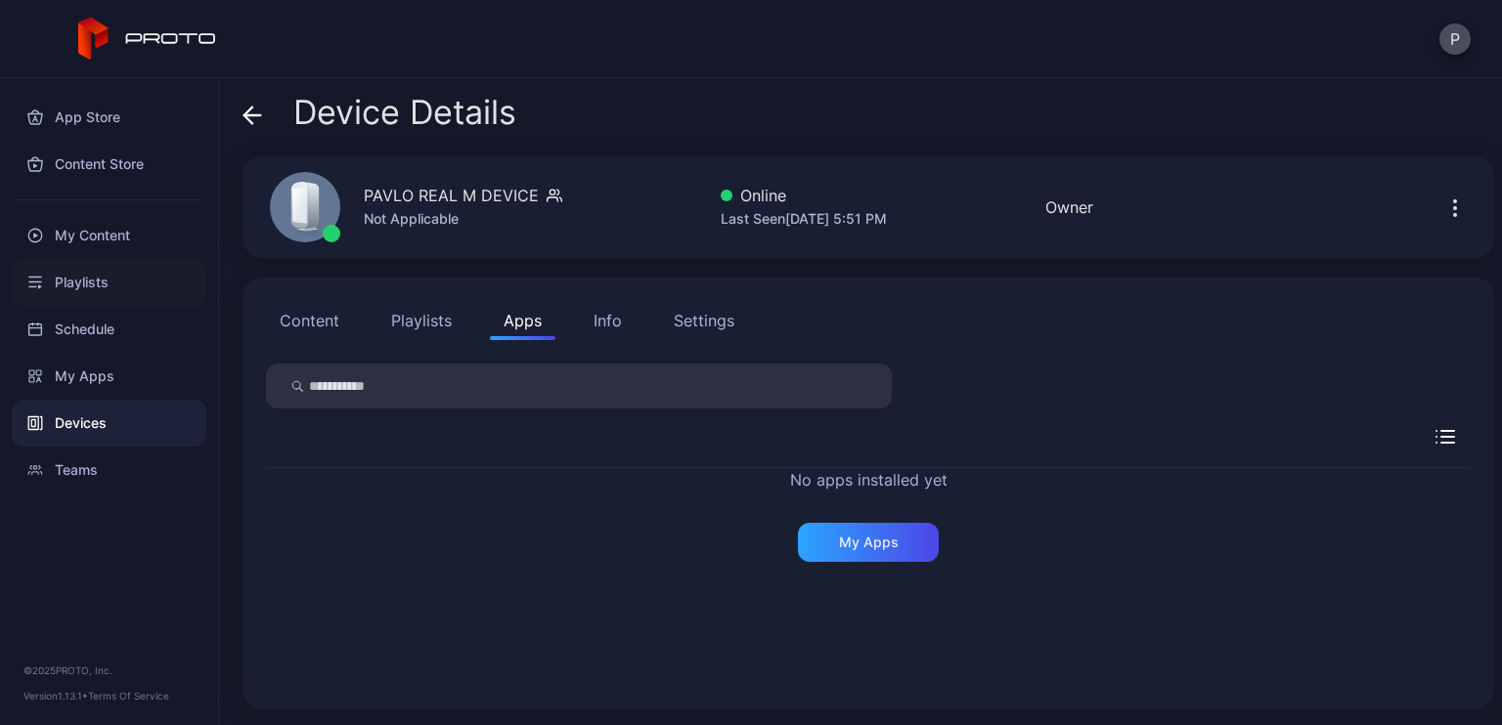
click at [126, 290] on div "Playlists" at bounding box center [109, 282] width 195 height 47
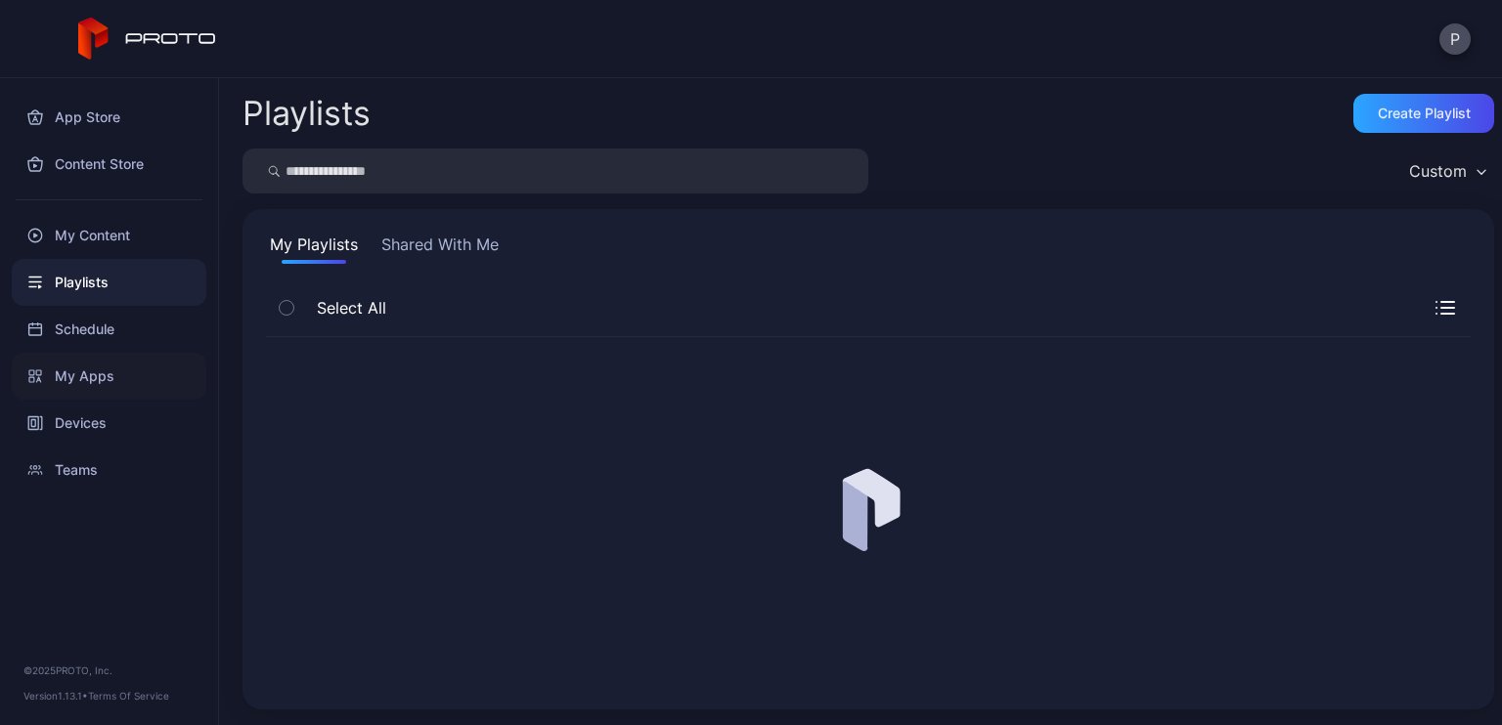
click at [107, 398] on div "My Apps" at bounding box center [109, 376] width 195 height 47
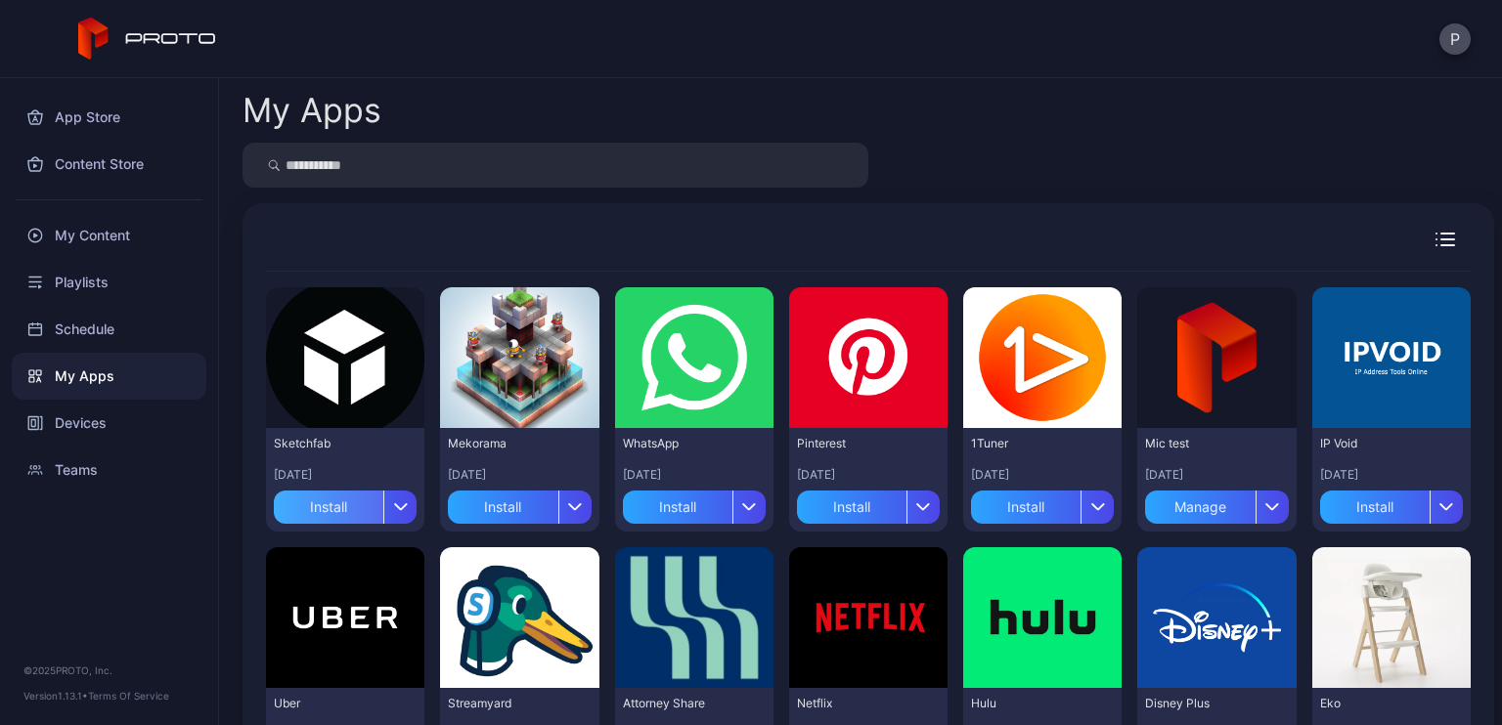
click at [334, 505] on div "Install" at bounding box center [328, 507] width 109 height 33
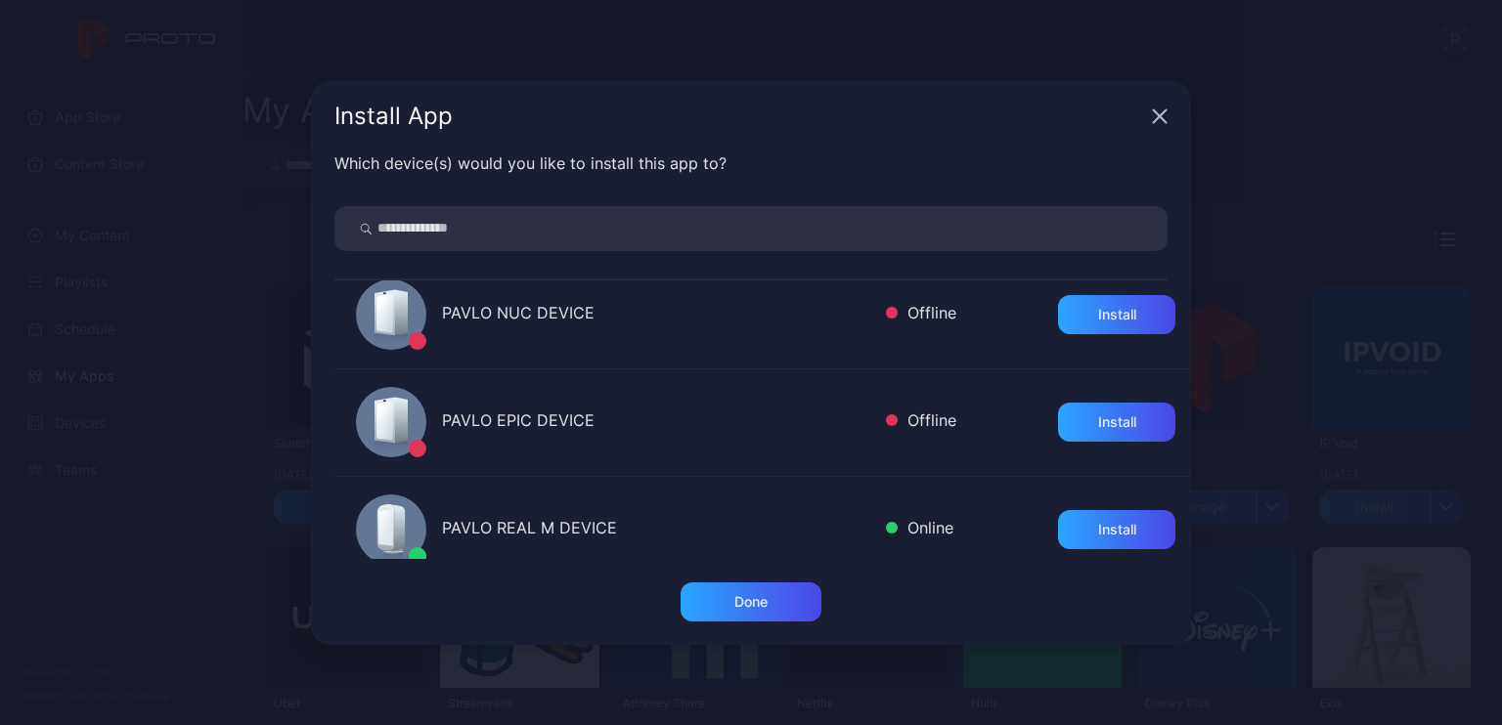
scroll to position [293, 0]
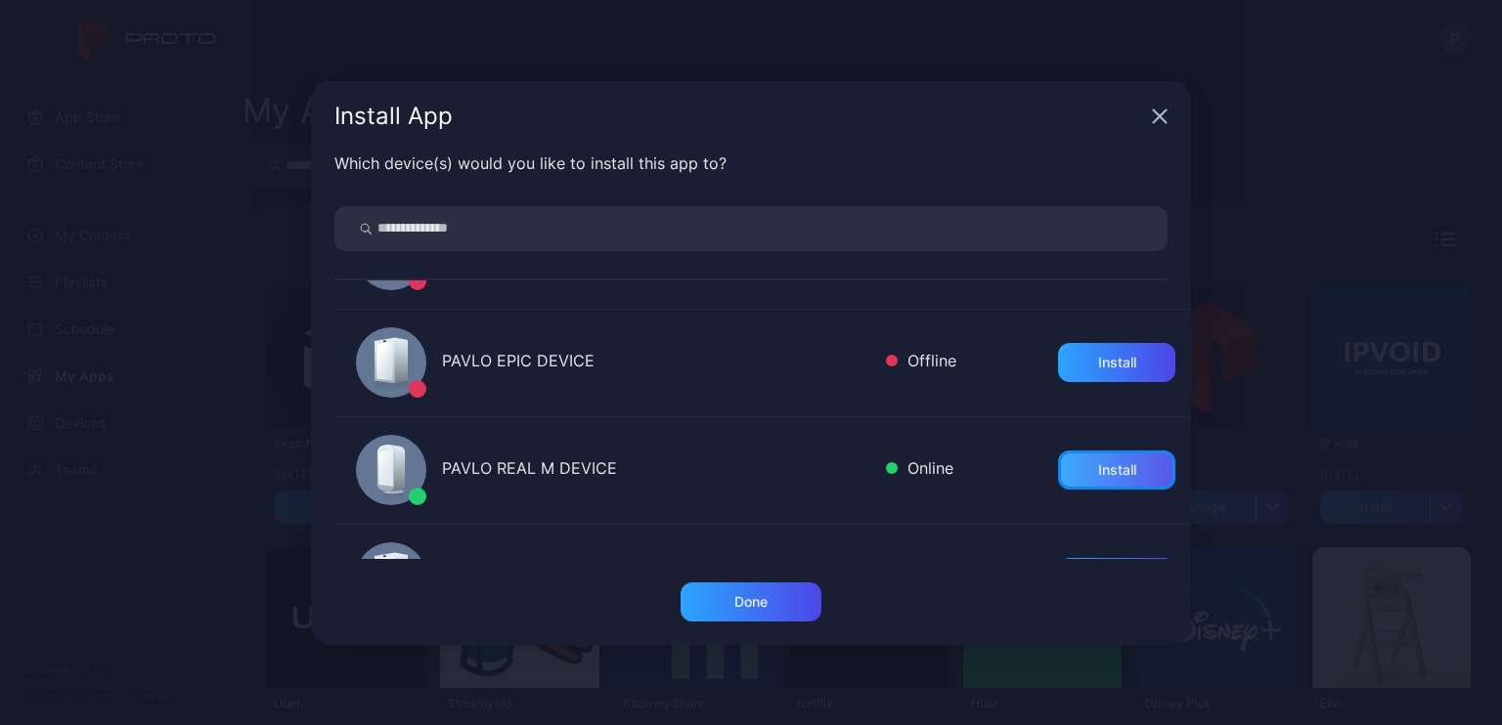
click at [1068, 482] on div "Install" at bounding box center [1116, 470] width 117 height 39
click at [1311, 167] on div "Install App Which device(s) would you like to install this app to? PAVLO M2 DEV…" at bounding box center [751, 362] width 1502 height 725
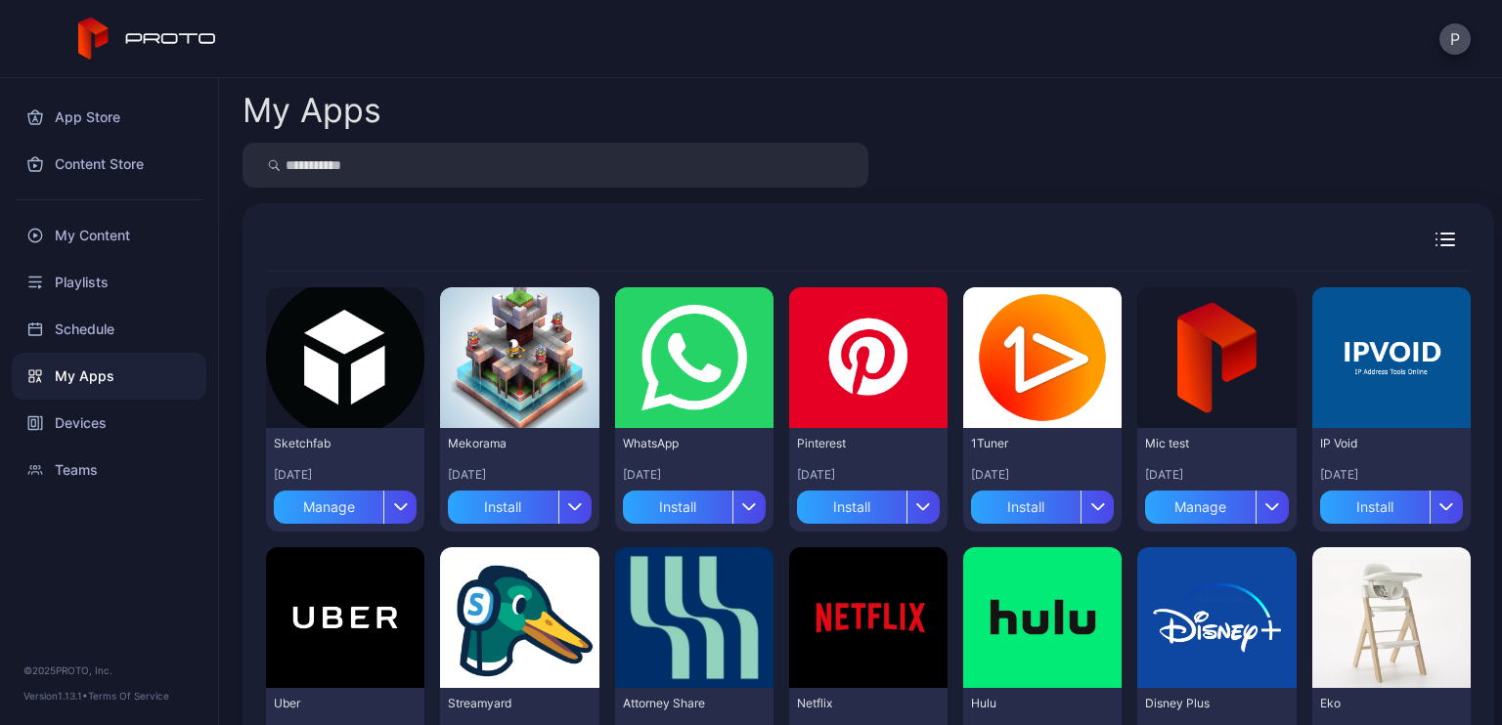
click at [743, 70] on div "P" at bounding box center [751, 39] width 1502 height 78
click at [738, 121] on div "My Apps" at bounding box center [867, 110] width 1251 height 33
click at [108, 423] on div "Devices" at bounding box center [109, 423] width 195 height 47
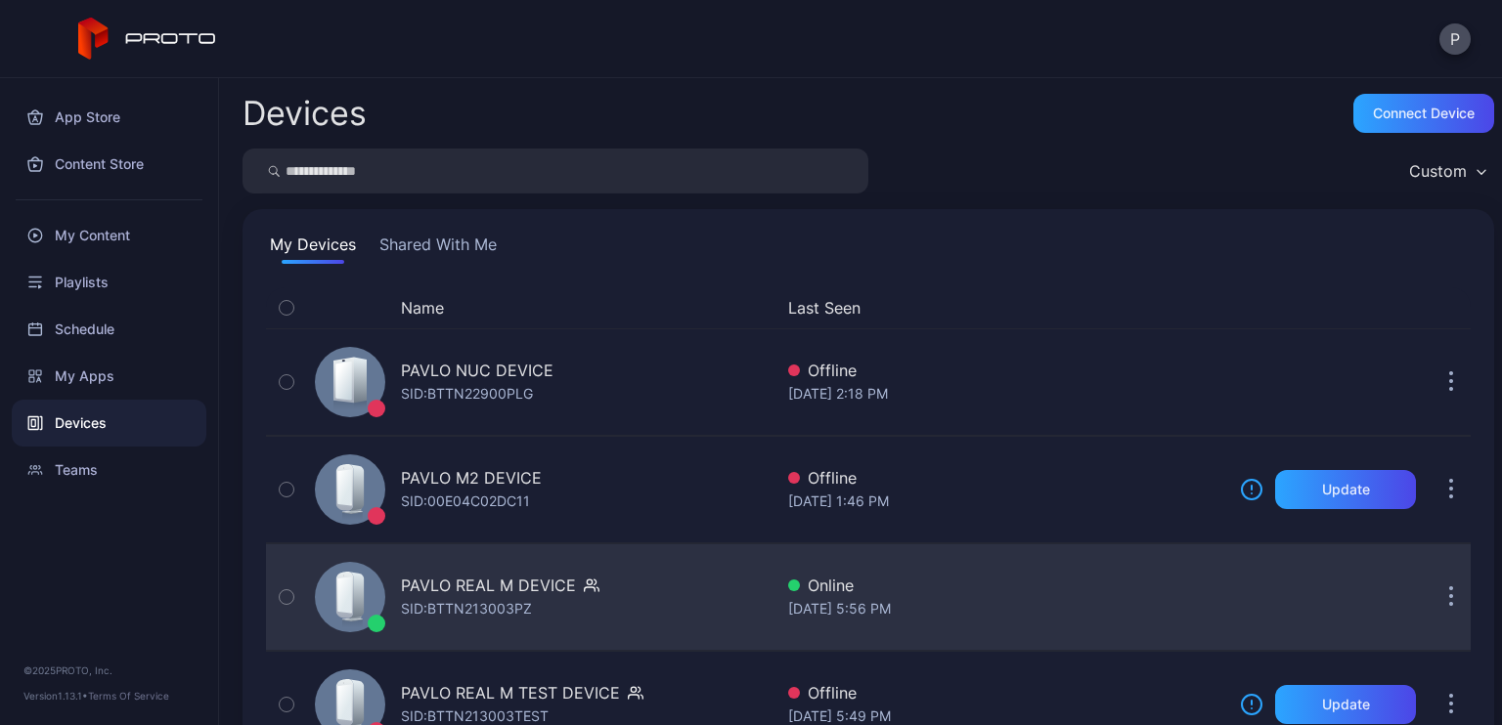
click at [541, 590] on div "PAVLO REAL M DEVICE" at bounding box center [488, 585] width 175 height 23
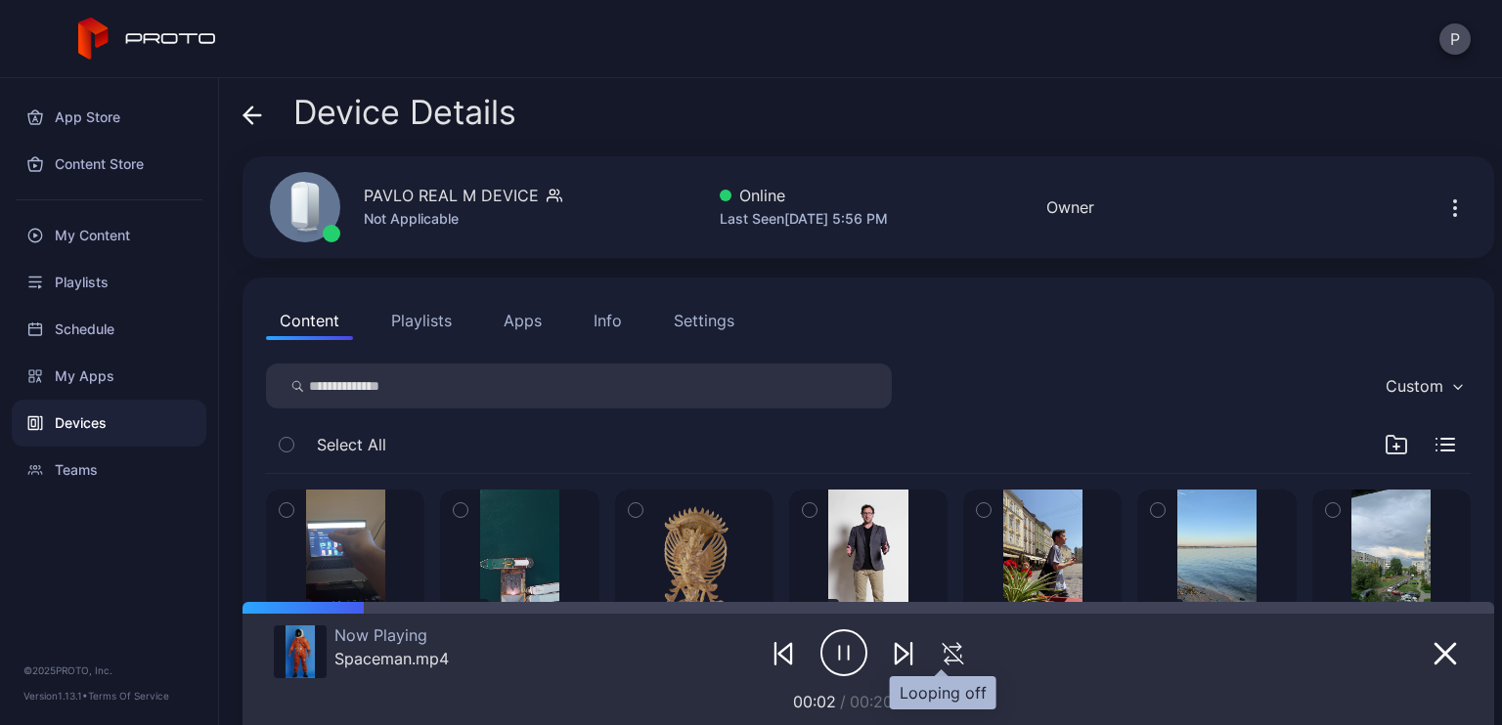
click at [937, 654] on icon "button" at bounding box center [953, 653] width 32 height 23
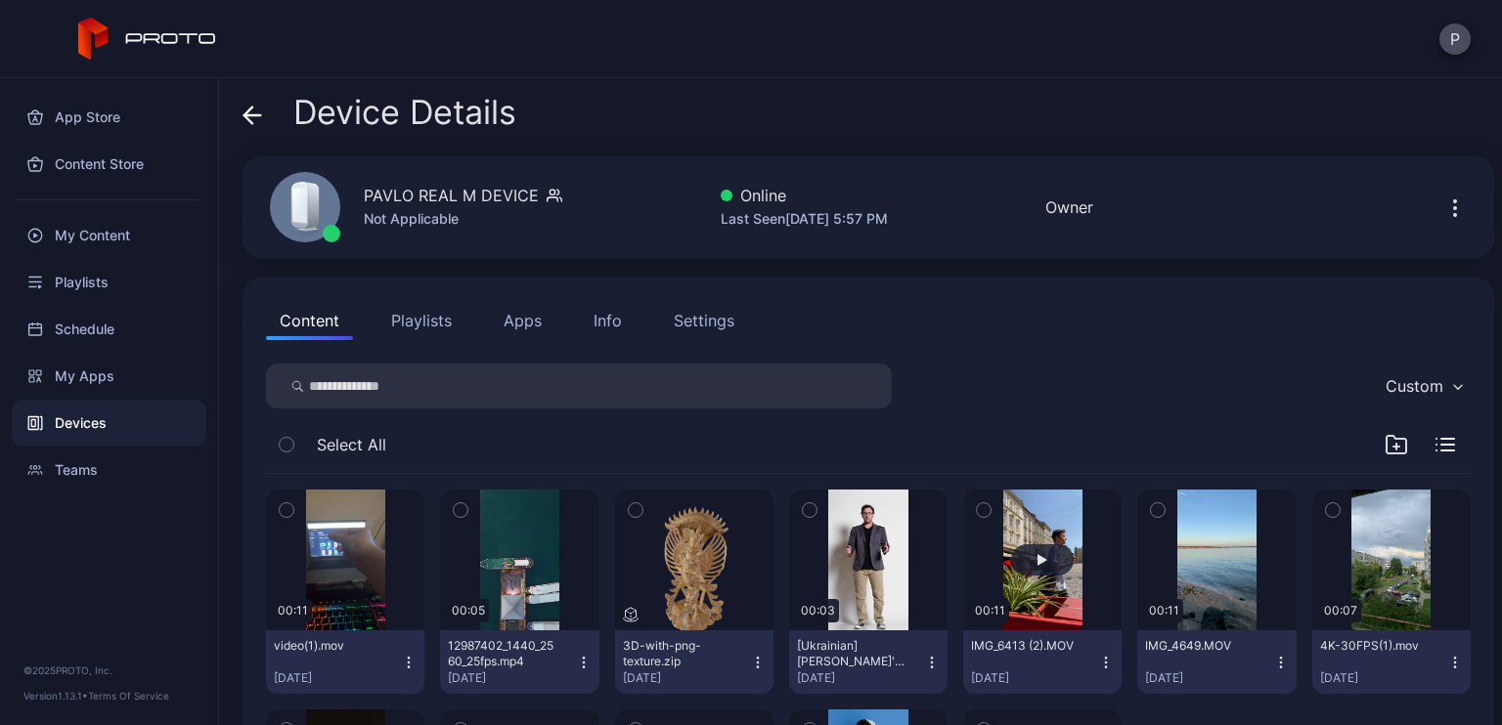
scroll to position [242, 0]
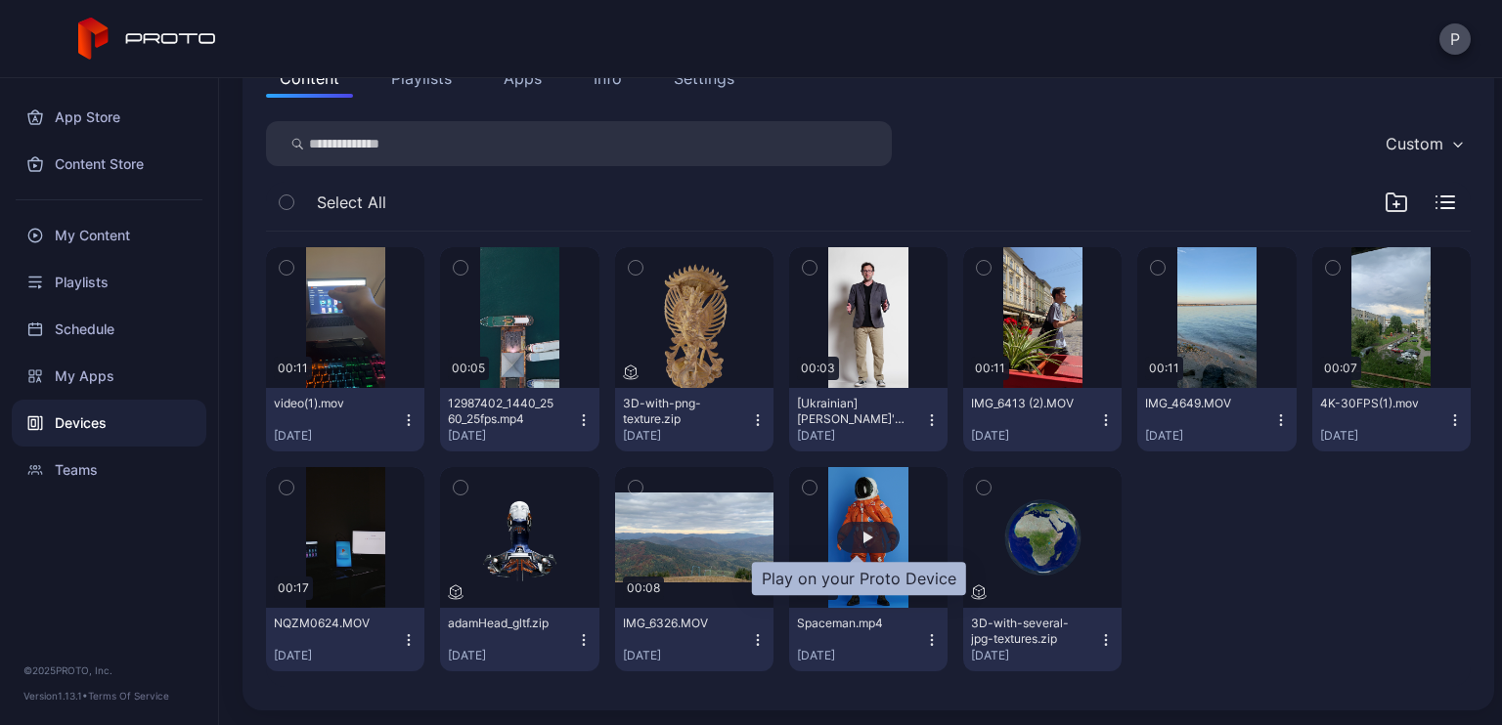
click at [837, 540] on div "button" at bounding box center [868, 537] width 63 height 31
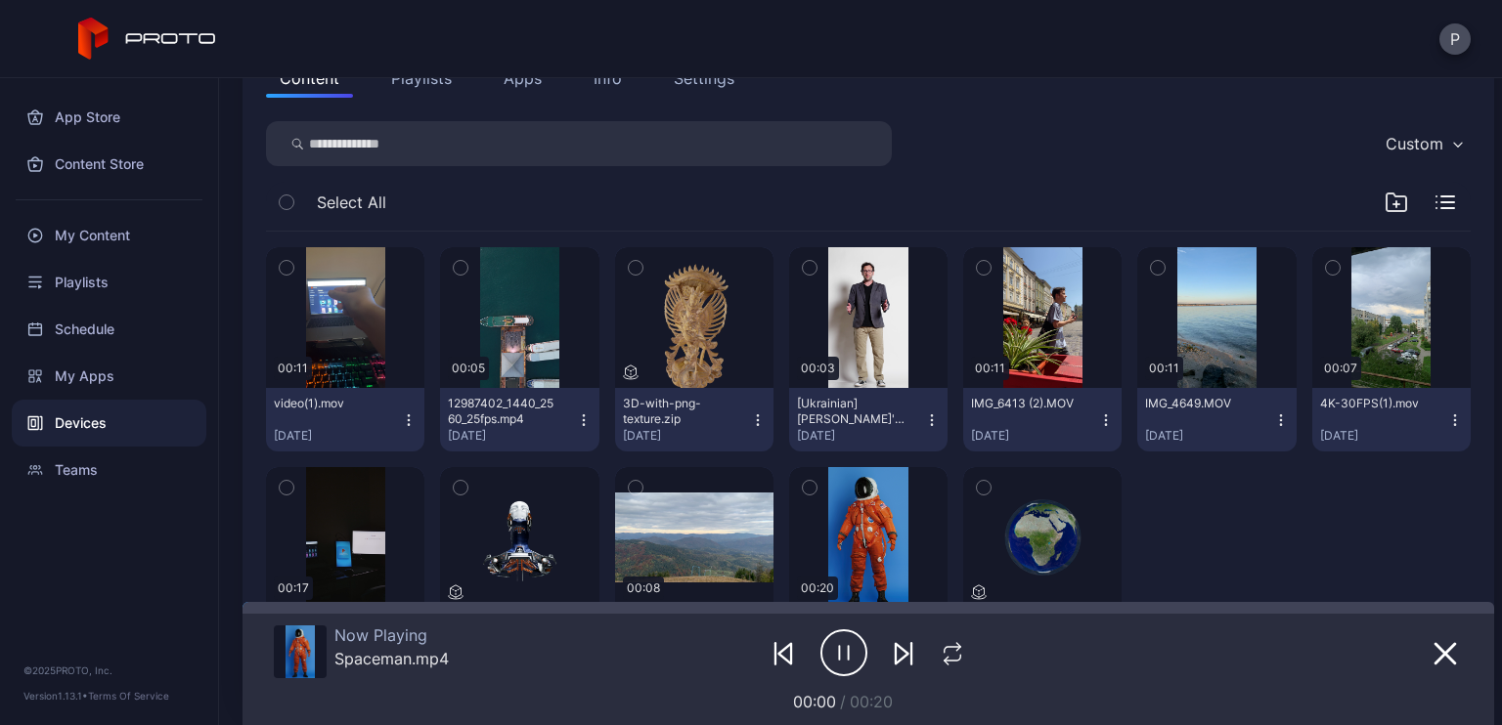
click at [849, 653] on icon "button" at bounding box center [849, 653] width 0 height 14
click at [1396, 601] on div "00:11 video(1).mov [DATE] 00:05 12987402_1440_2560_25fps.mp4 [DATE] 3D-with-png…" at bounding box center [868, 460] width 1204 height 456
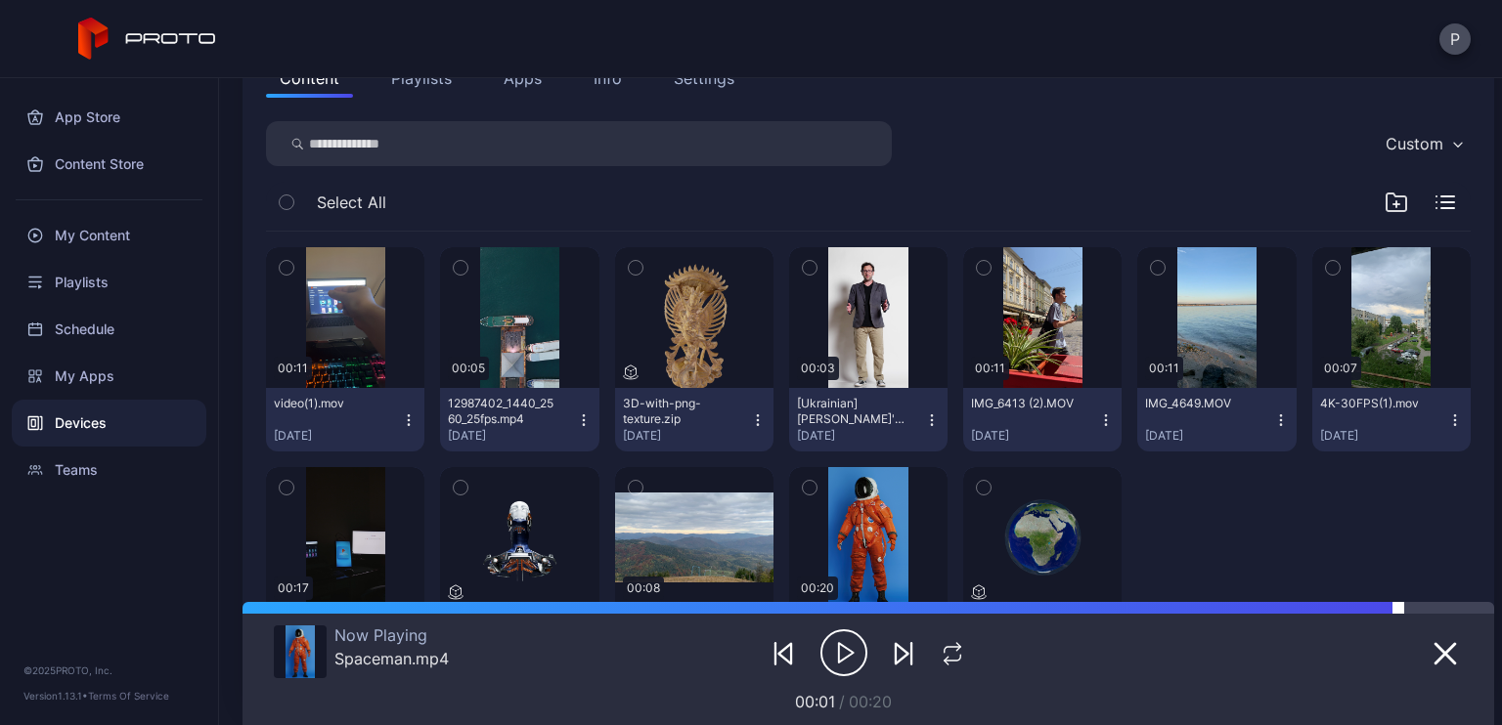
click at [1396, 607] on div at bounding box center [867, 608] width 1251 height 12
click at [836, 644] on icon "button" at bounding box center [843, 653] width 47 height 49
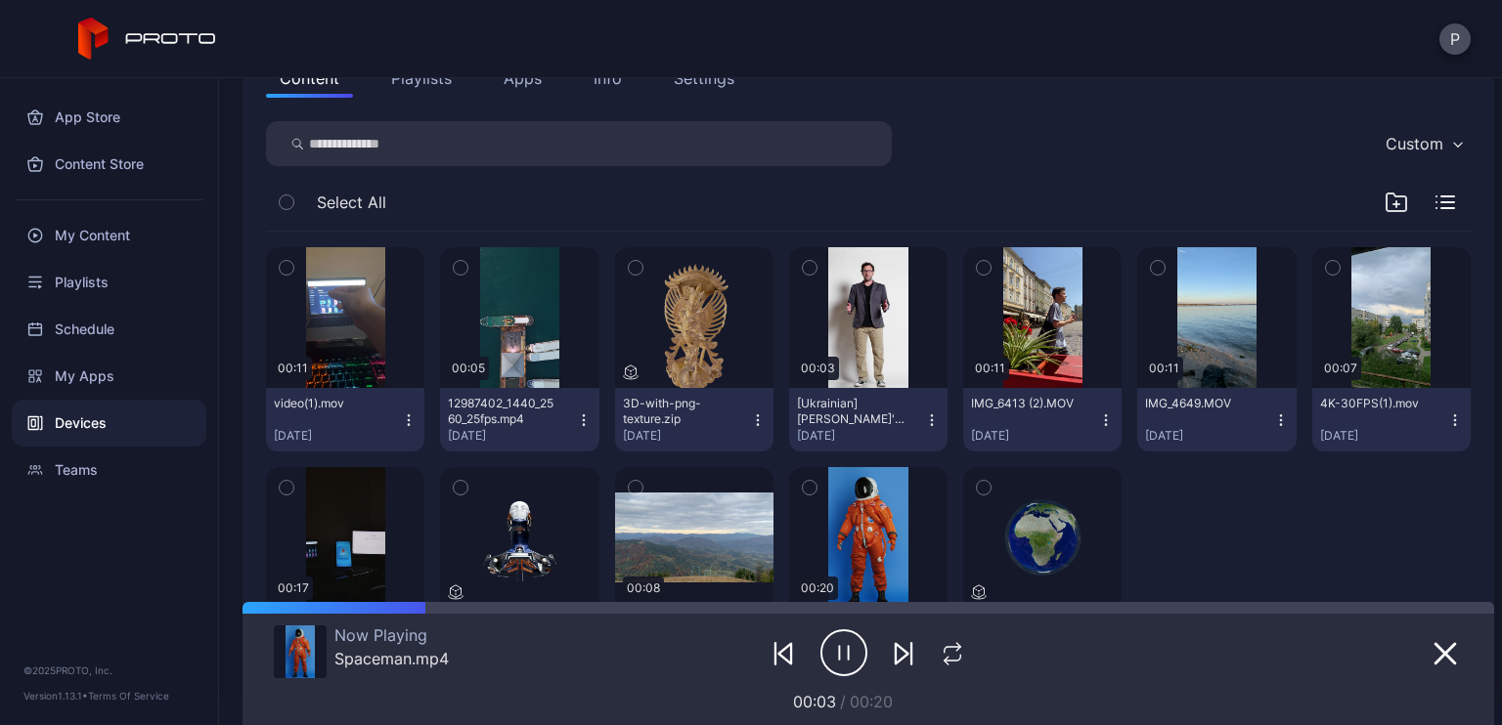
click at [1357, 614] on div "Now Playing Spaceman.mp4 00:03 / 00:20" at bounding box center [868, 664] width 1189 height 100
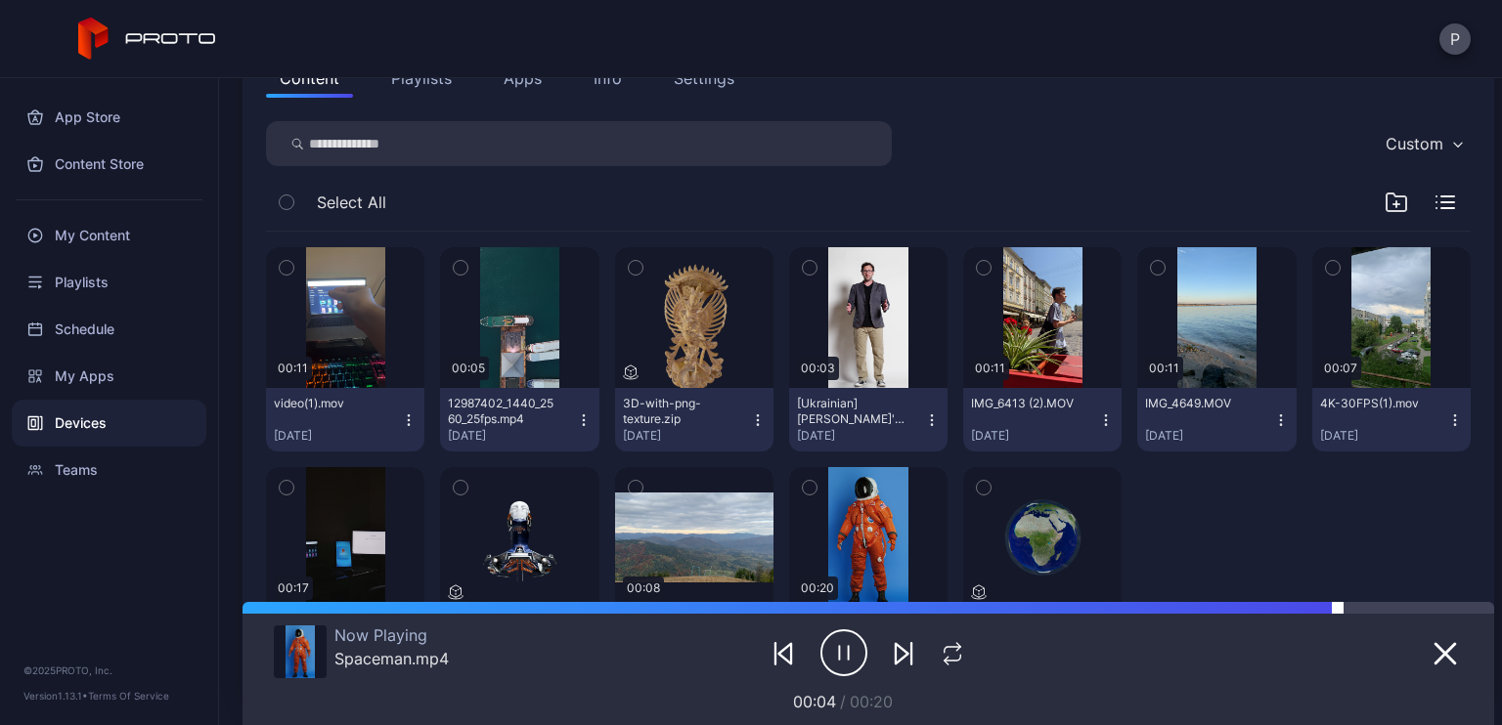
click at [1333, 611] on div at bounding box center [867, 608] width 1251 height 12
click at [939, 656] on icon "button" at bounding box center [951, 653] width 25 height 23
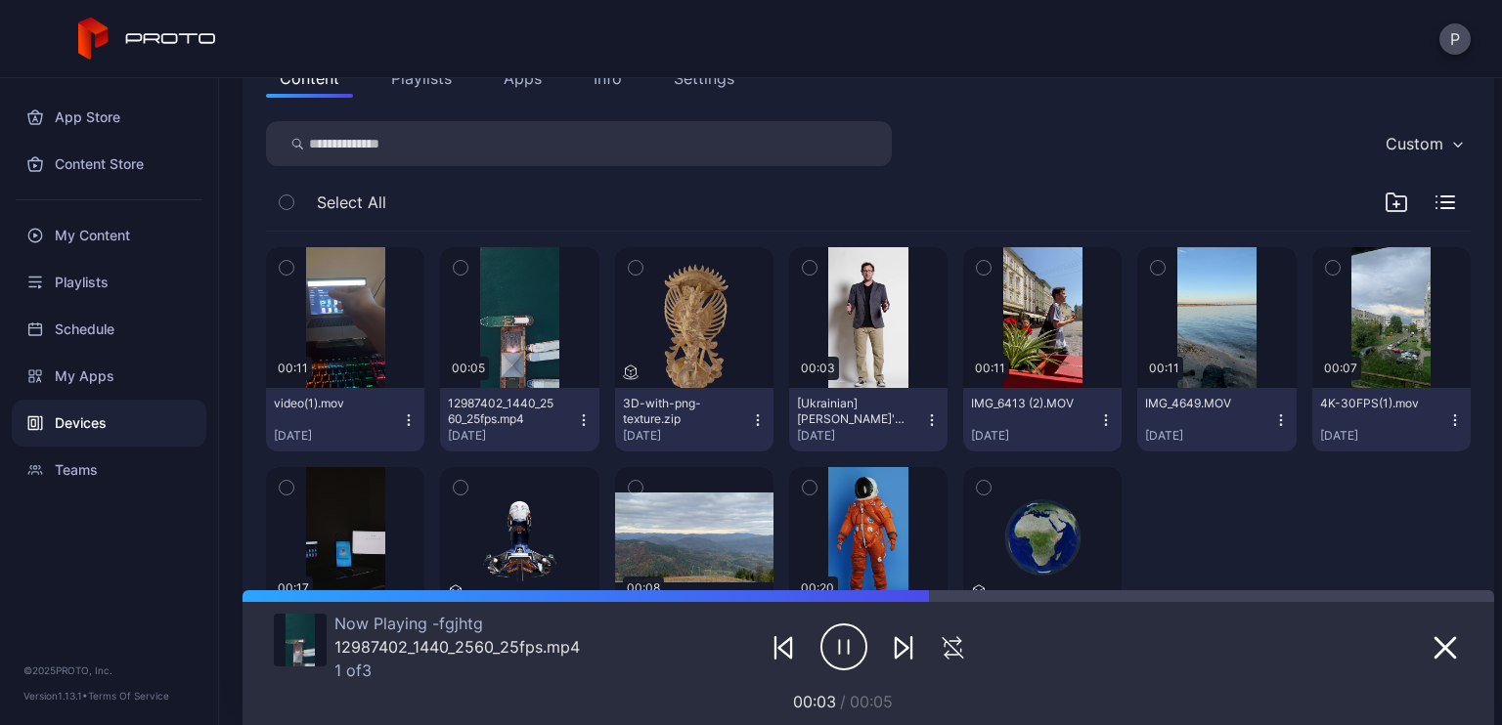
click at [892, 647] on icon "button" at bounding box center [903, 647] width 23 height 23
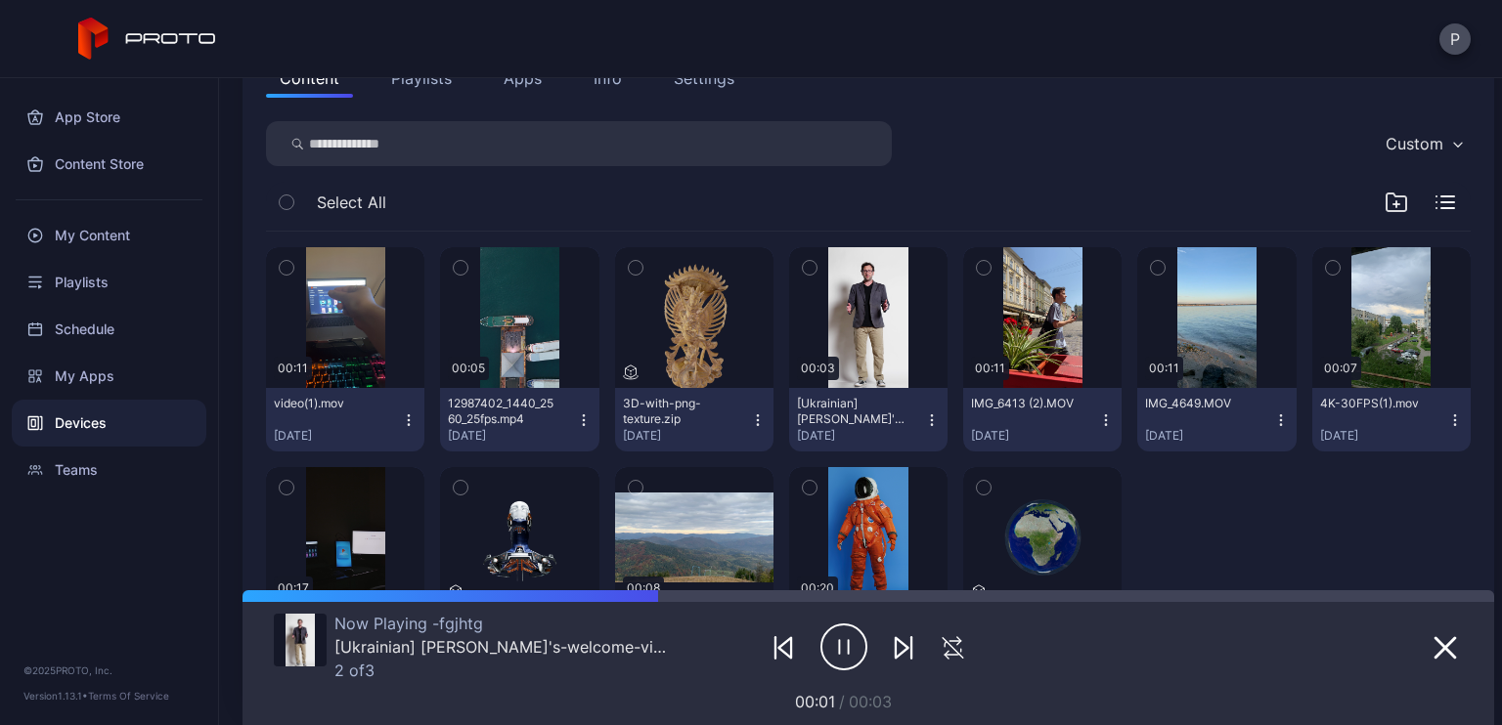
click at [892, 647] on icon "button" at bounding box center [903, 647] width 23 height 23
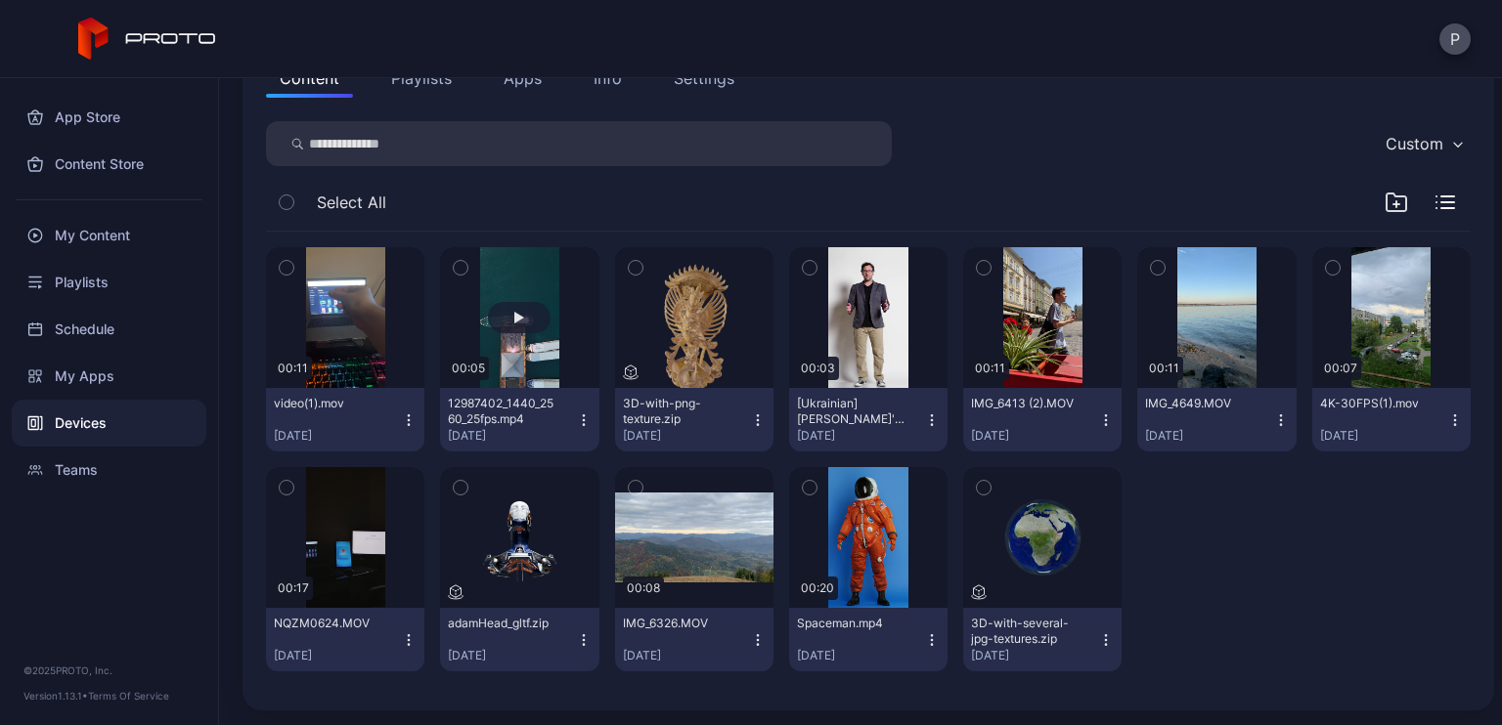
scroll to position [0, 0]
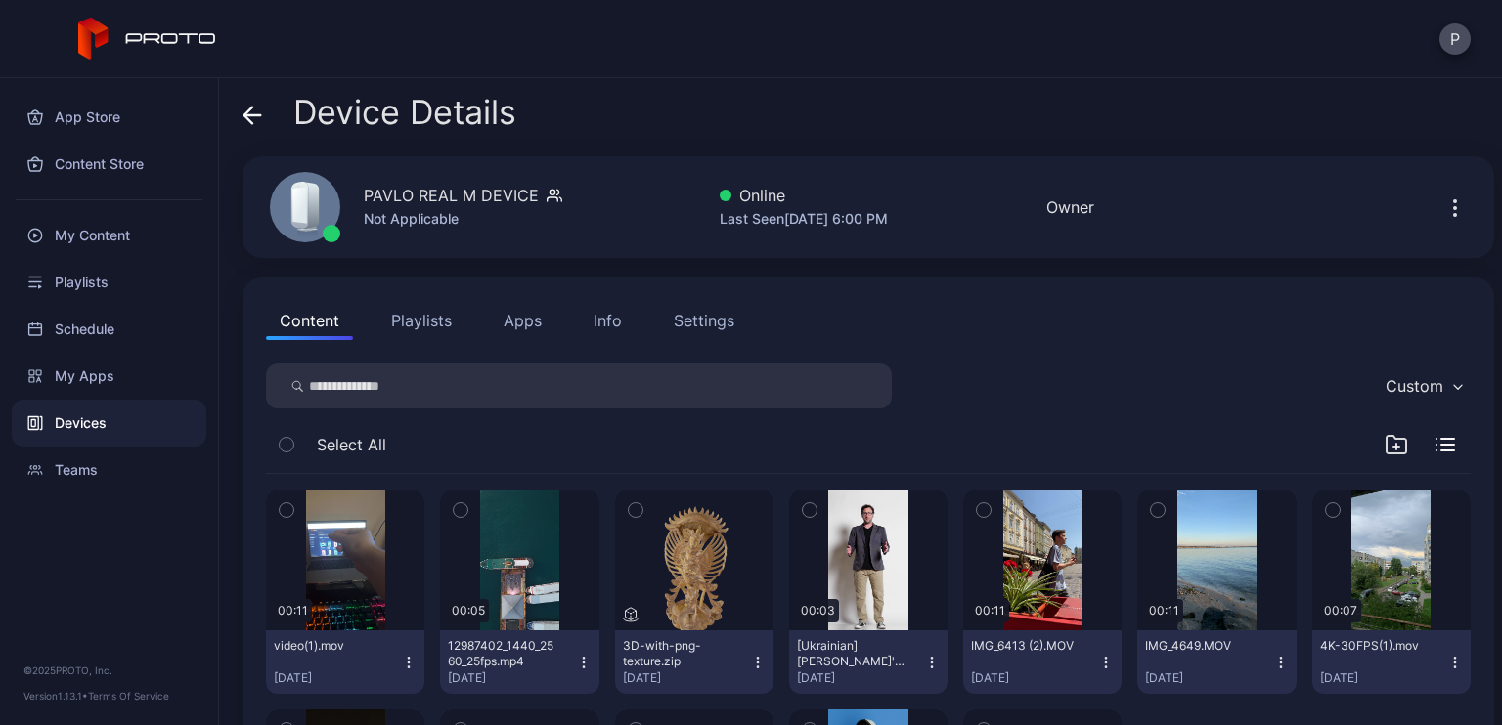
click at [402, 327] on button "Playlists" at bounding box center [421, 320] width 88 height 39
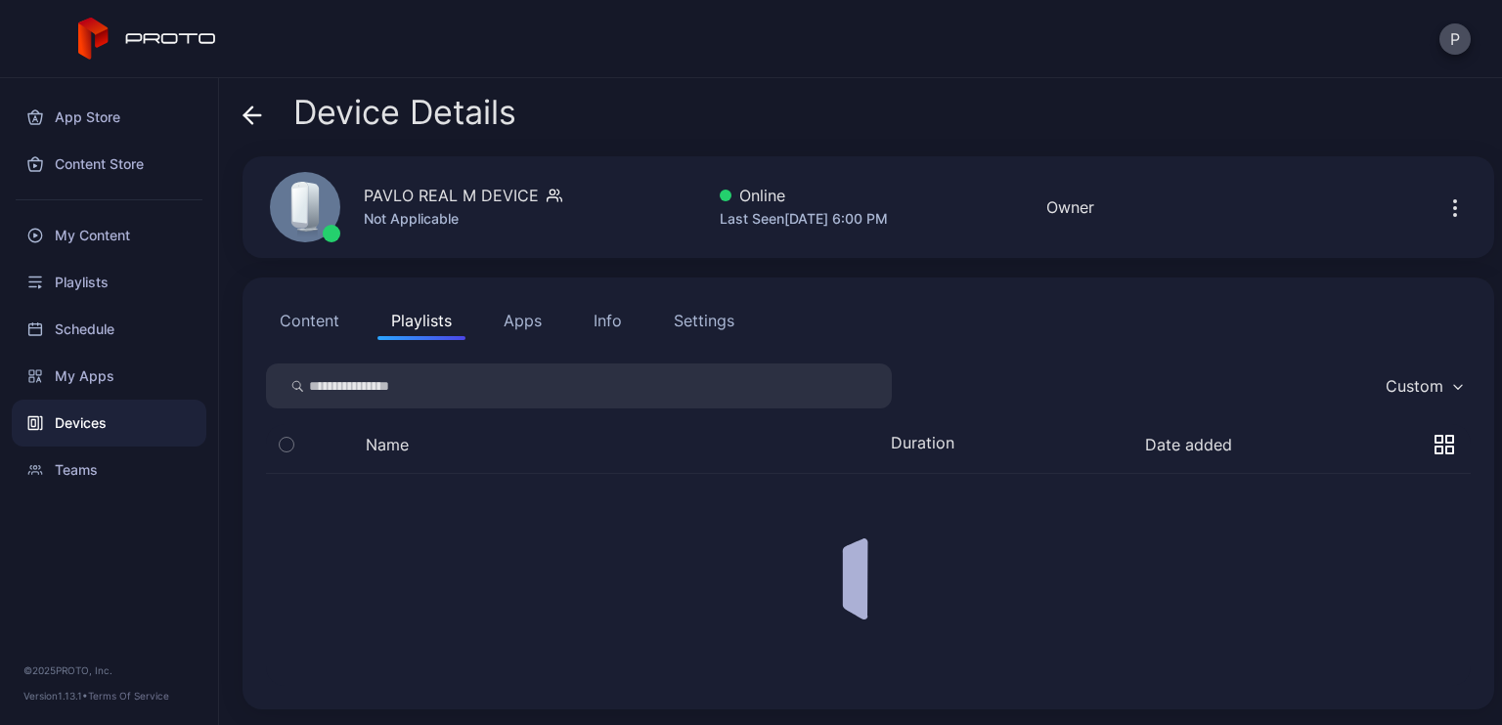
click at [559, 323] on div "Content Playlists Apps Info Settings" at bounding box center [868, 320] width 1204 height 39
click at [535, 324] on button "Apps" at bounding box center [522, 320] width 65 height 39
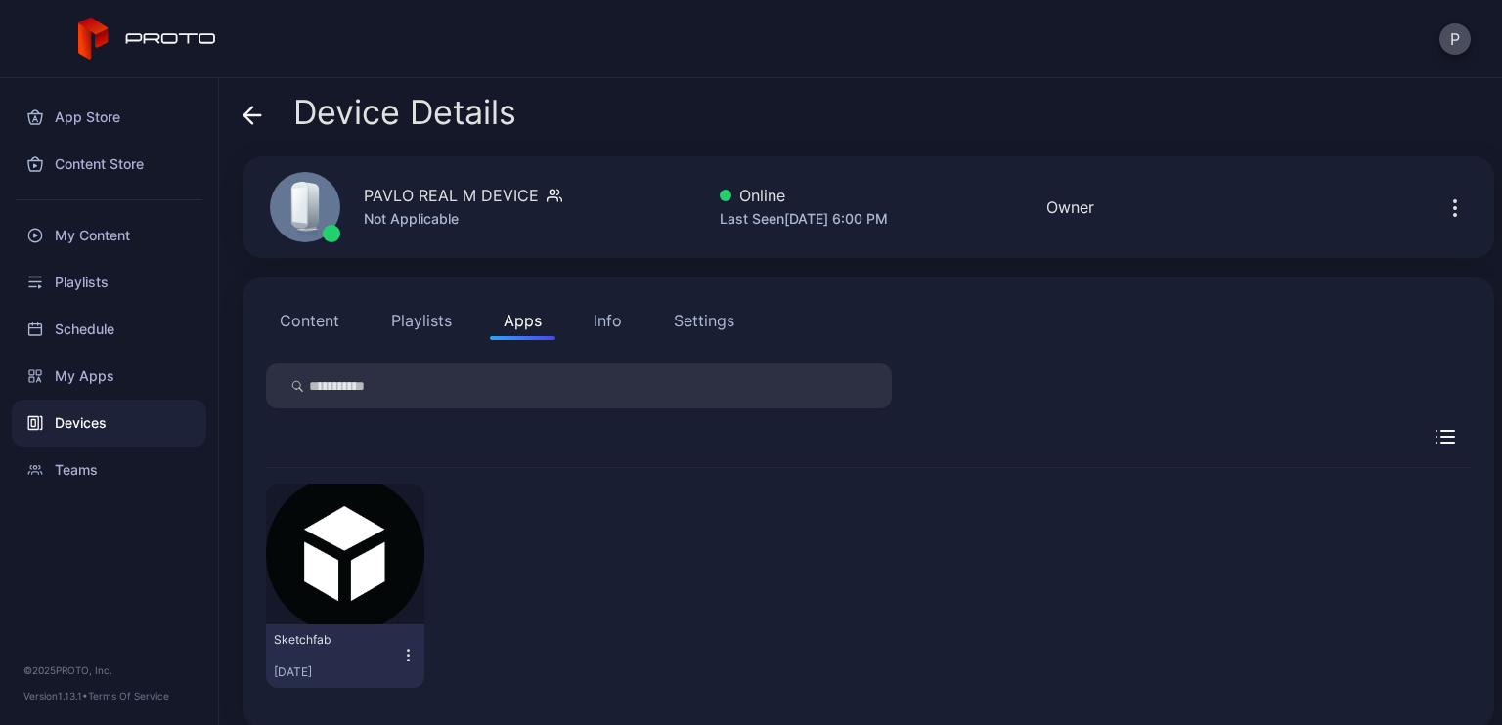
click at [407, 656] on icon "button" at bounding box center [409, 656] width 18 height 20
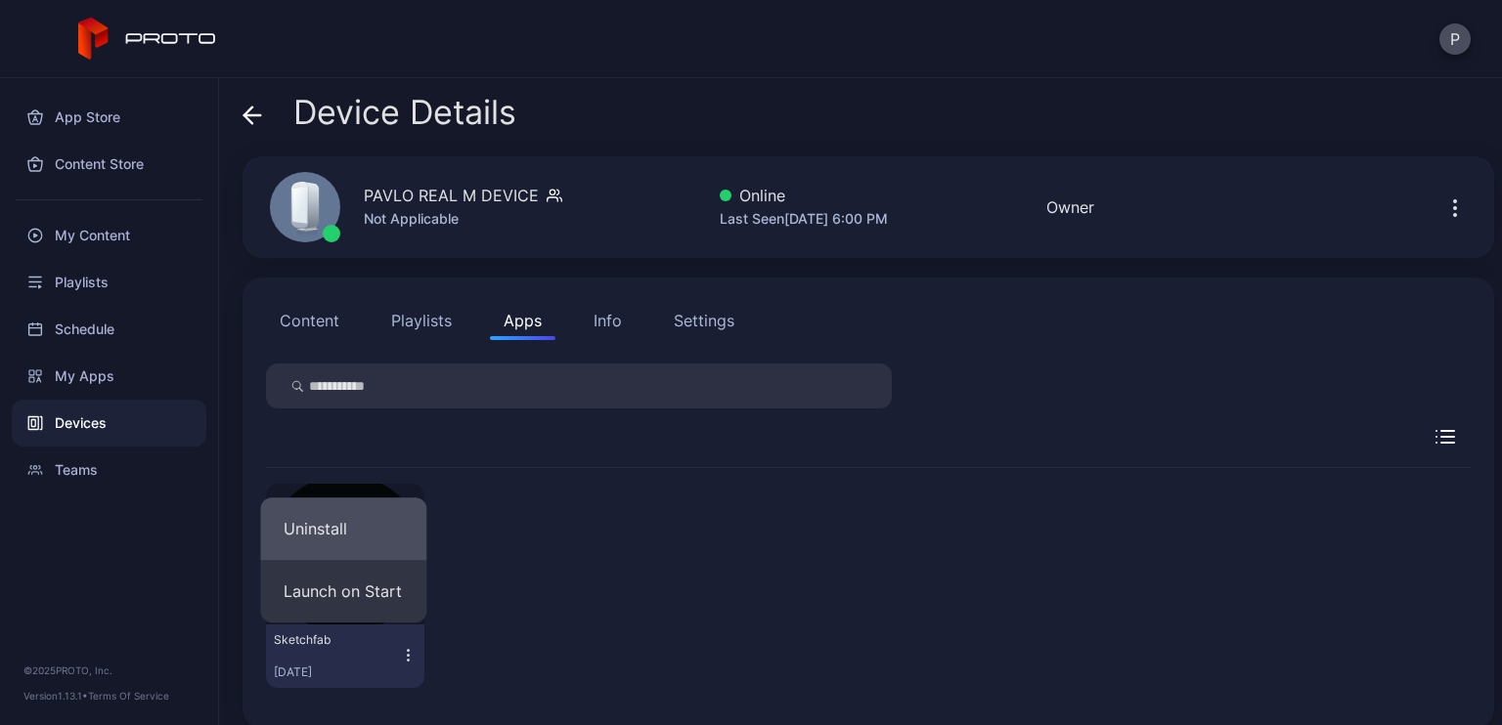
click at [343, 521] on button "Uninstall" at bounding box center [343, 529] width 166 height 63
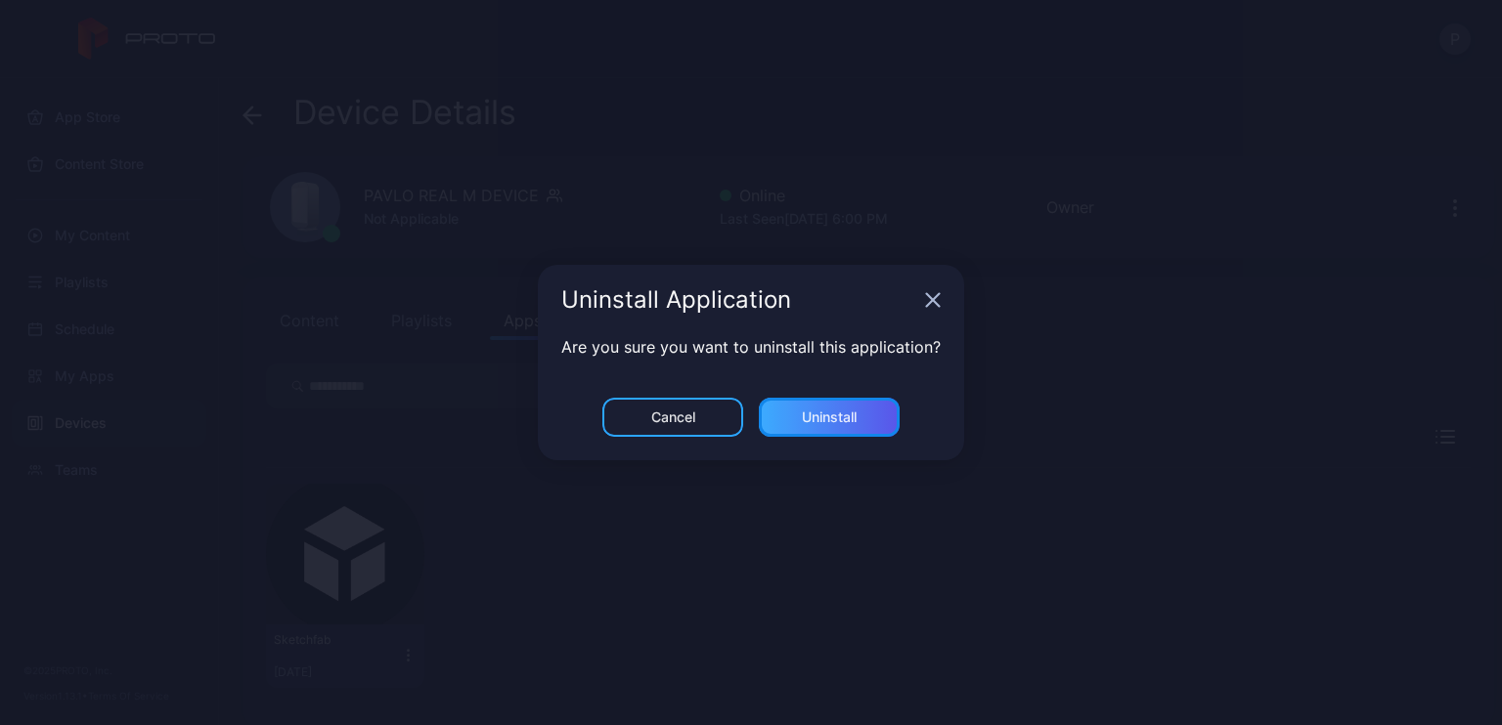
click at [868, 425] on div "Uninstall" at bounding box center [829, 417] width 141 height 39
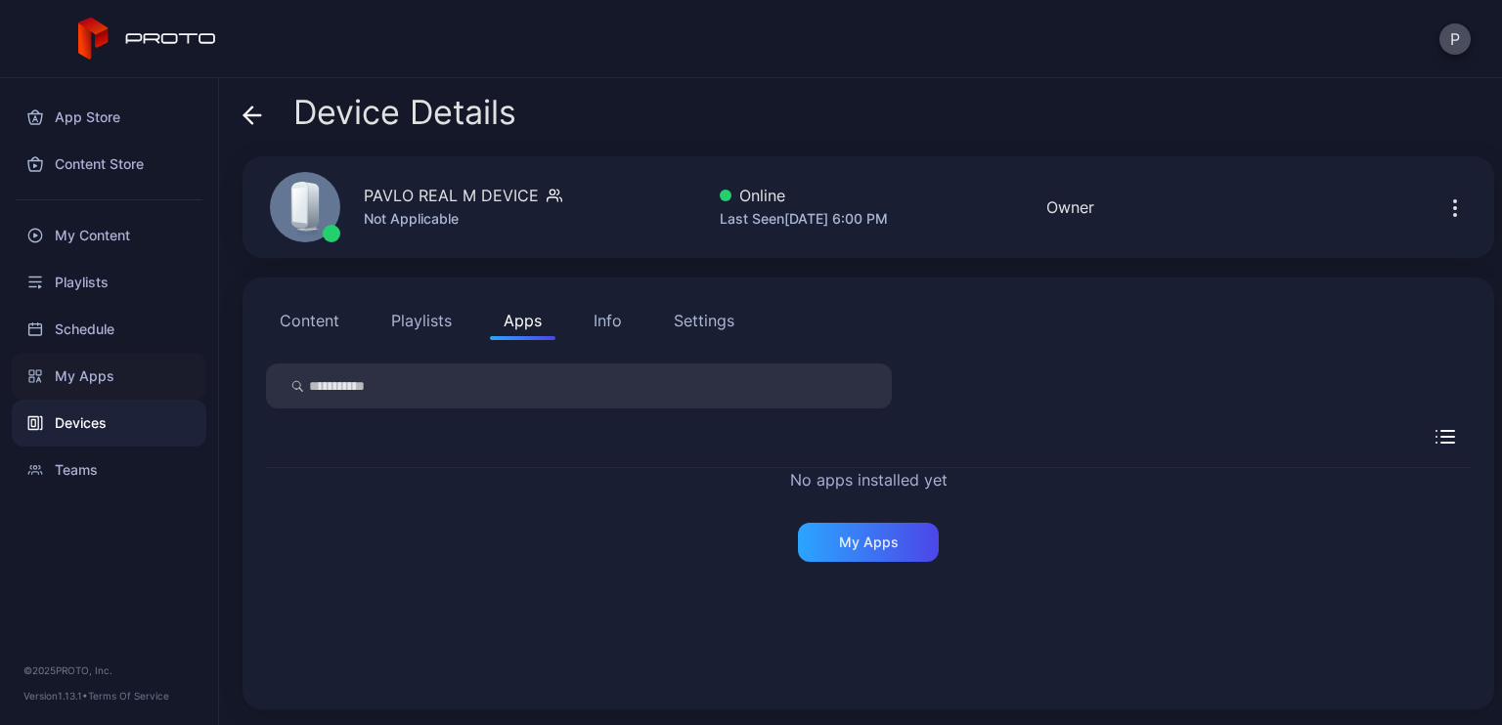
click at [86, 369] on div "My Apps" at bounding box center [109, 376] width 195 height 47
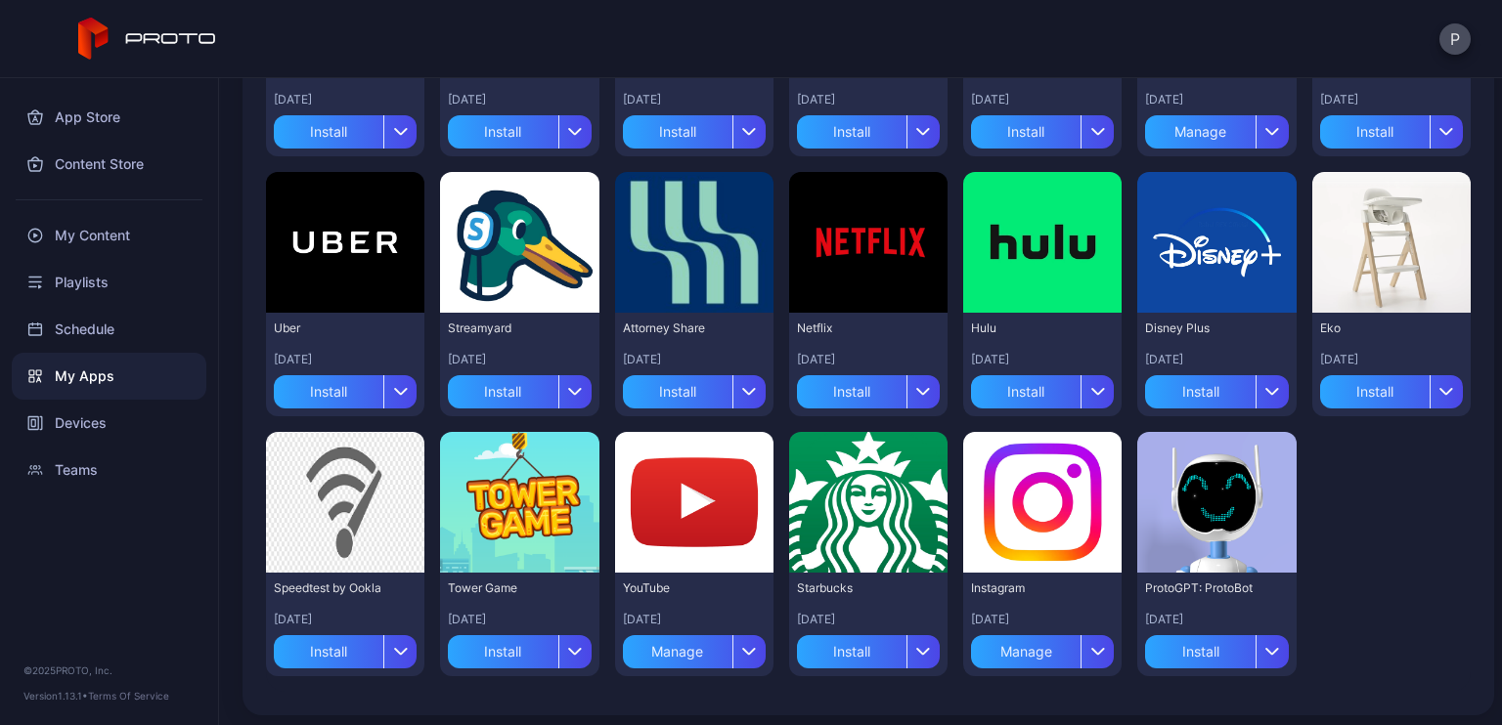
scroll to position [380, 0]
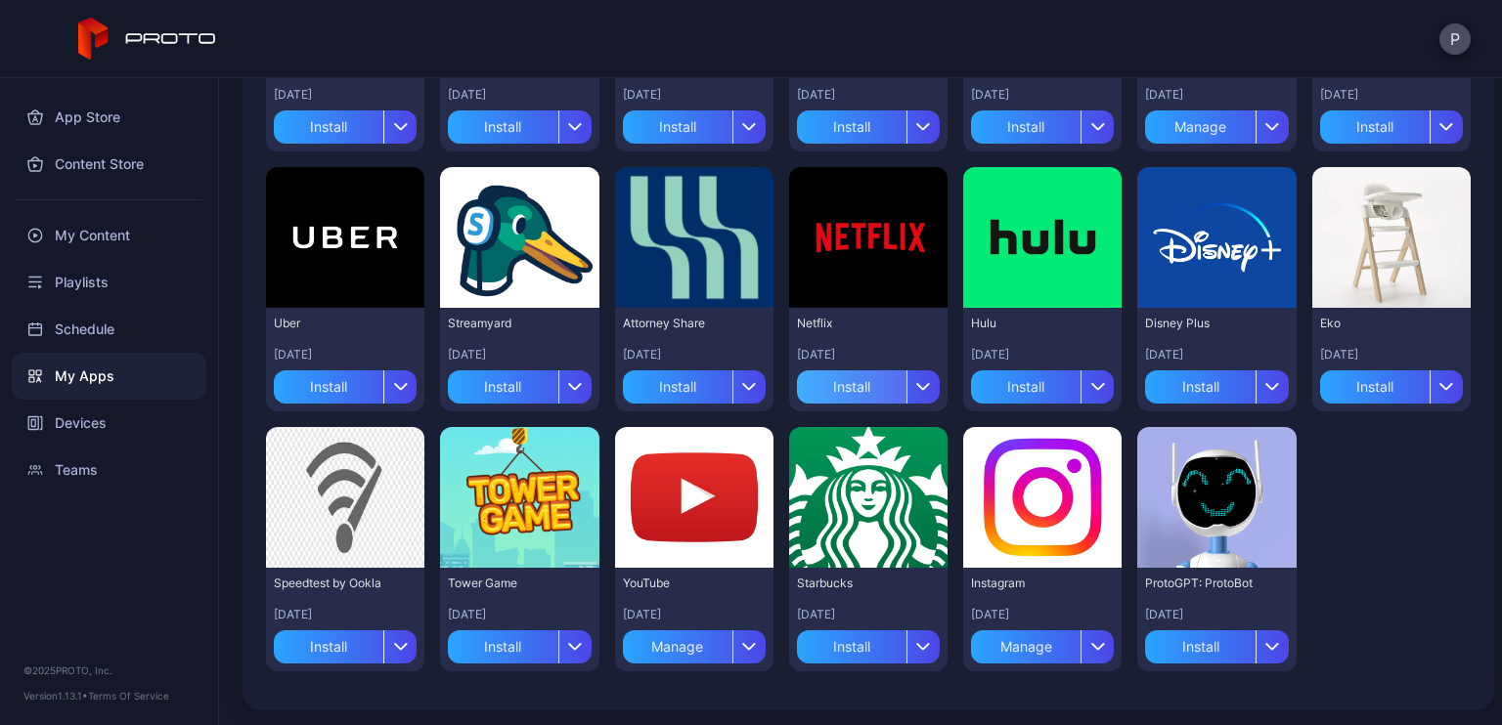
click at [846, 386] on div "Install" at bounding box center [851, 387] width 109 height 33
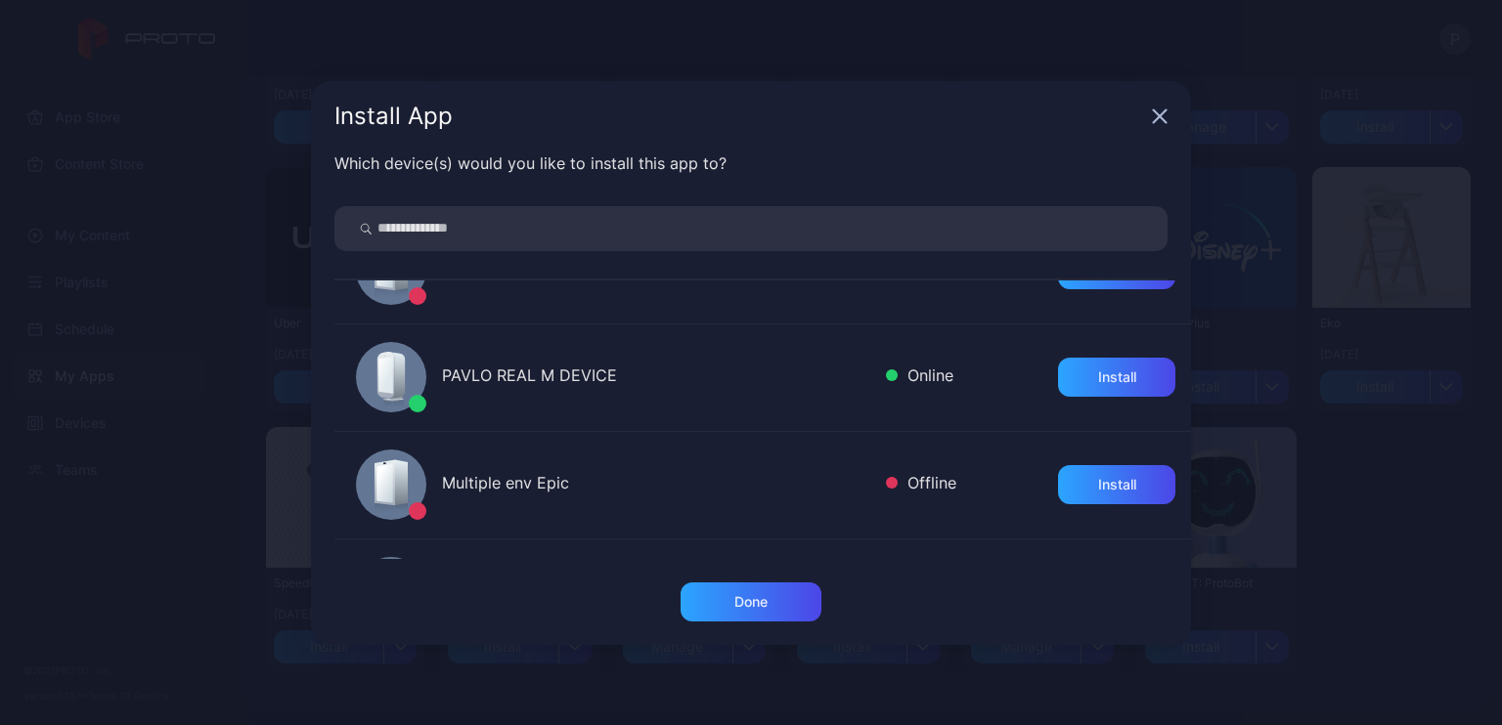
scroll to position [391, 0]
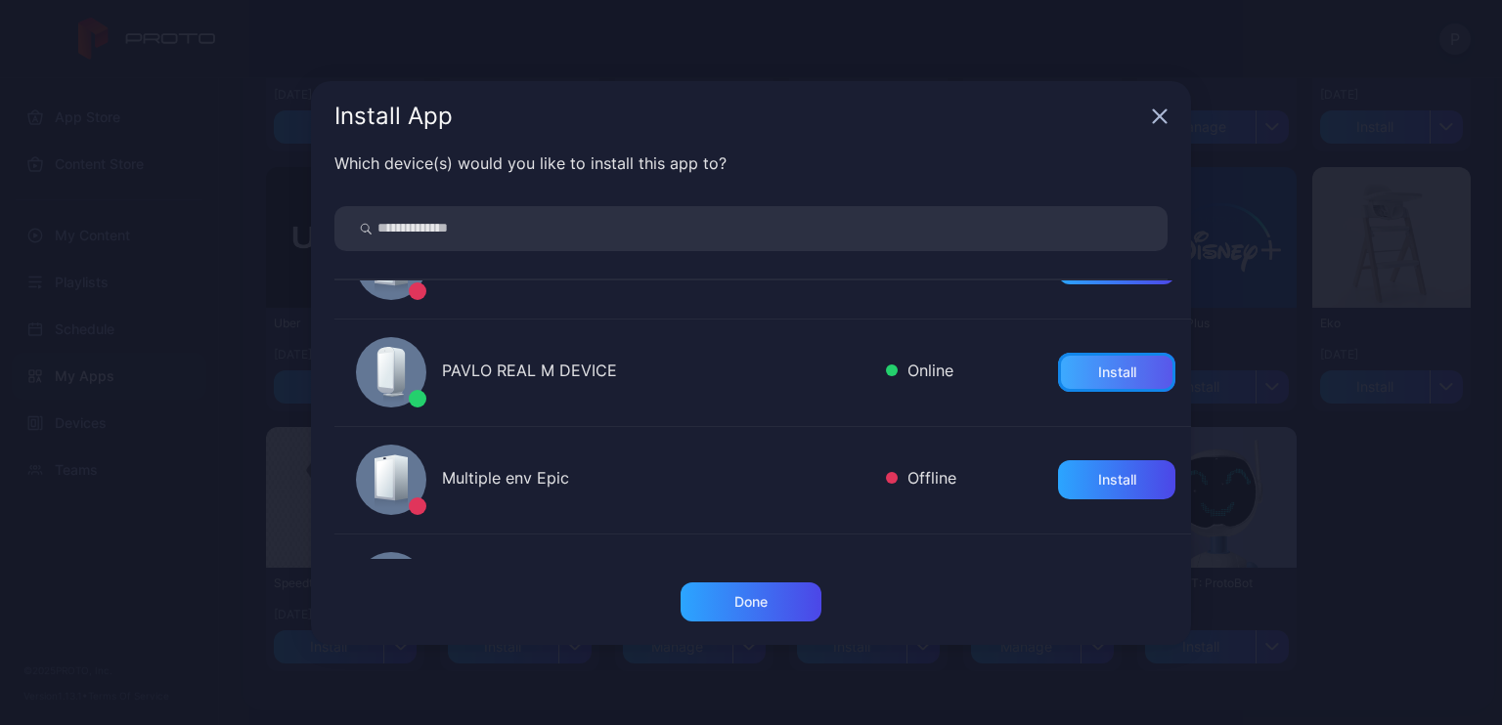
click at [1090, 383] on div "Install" at bounding box center [1116, 372] width 117 height 39
click at [1376, 510] on div "Install App Which device(s) would you like to install this app to? PAVLO M2 DEV…" at bounding box center [751, 362] width 1502 height 725
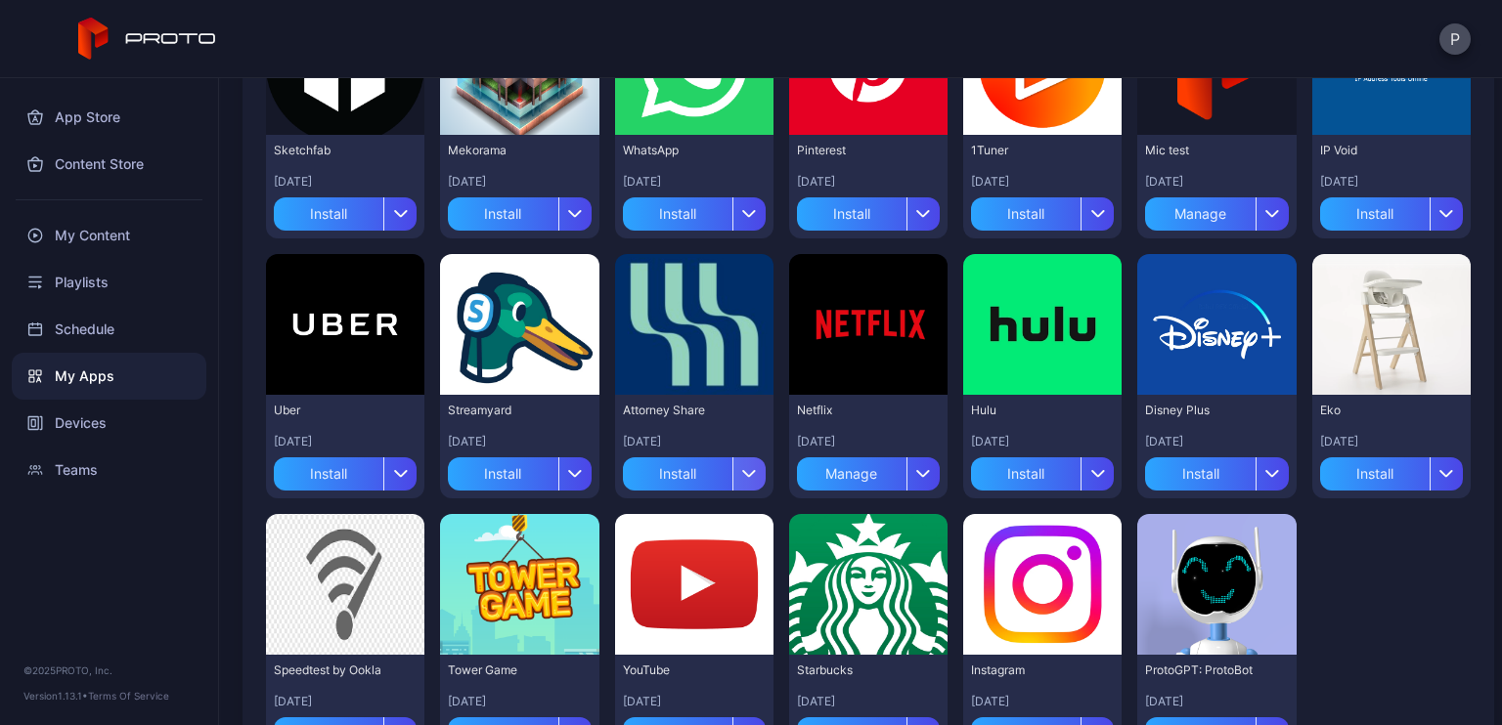
scroll to position [380, 0]
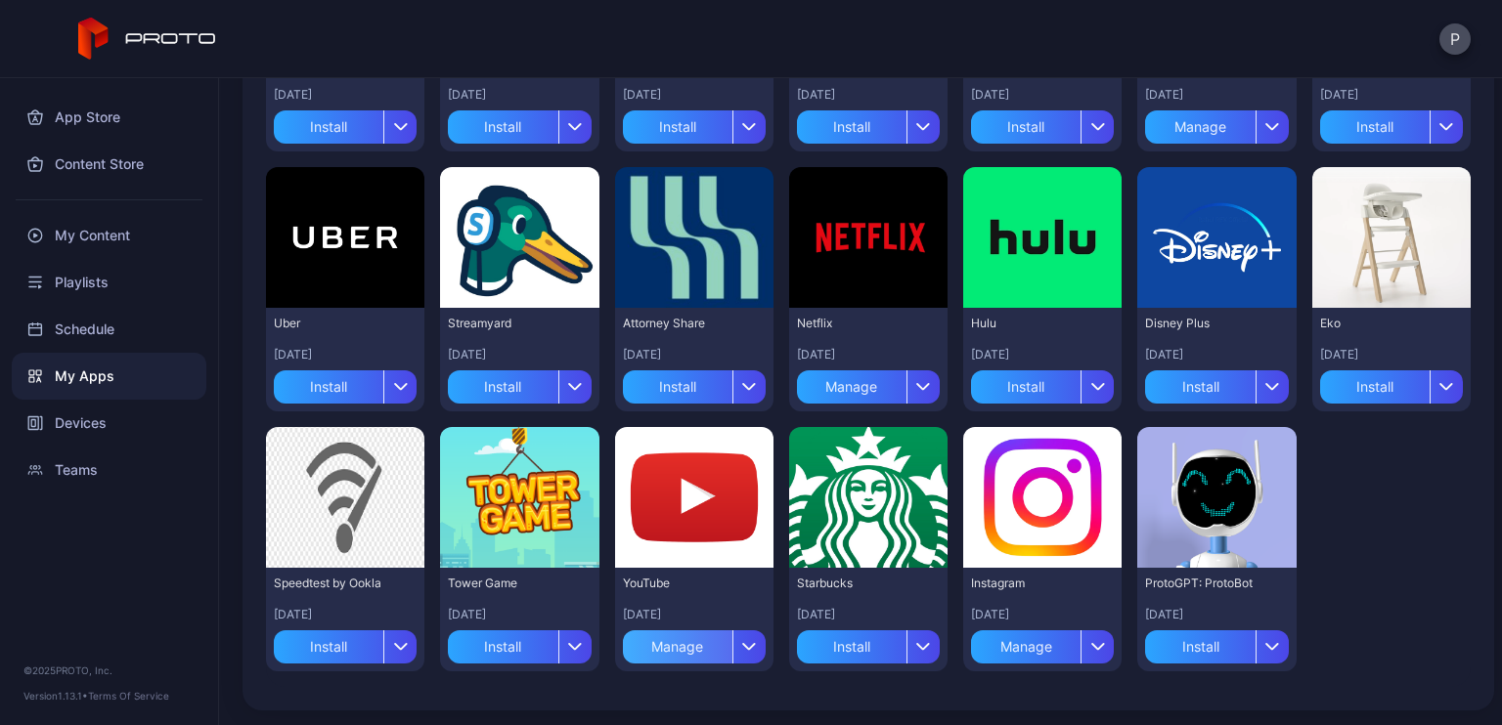
click at [684, 640] on div "Manage" at bounding box center [677, 647] width 109 height 33
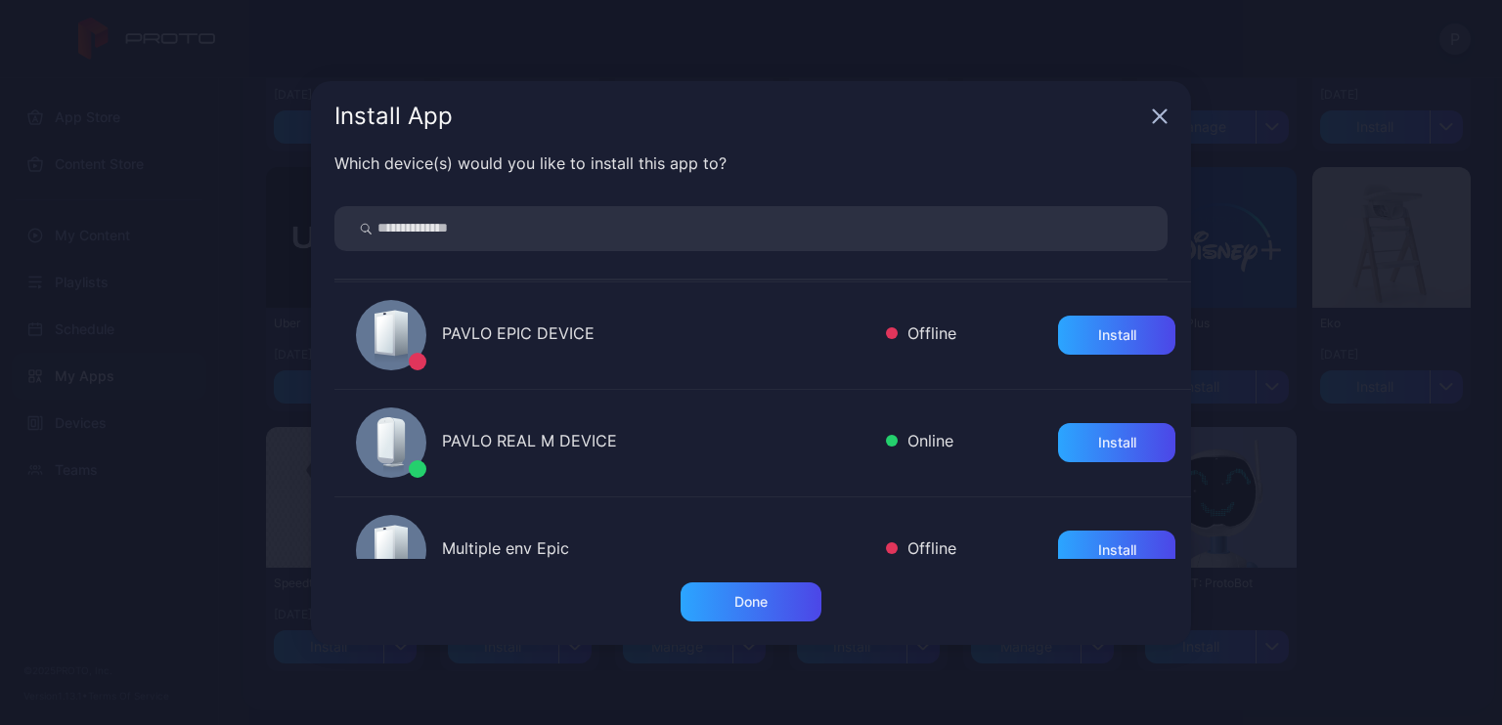
scroll to position [376, 0]
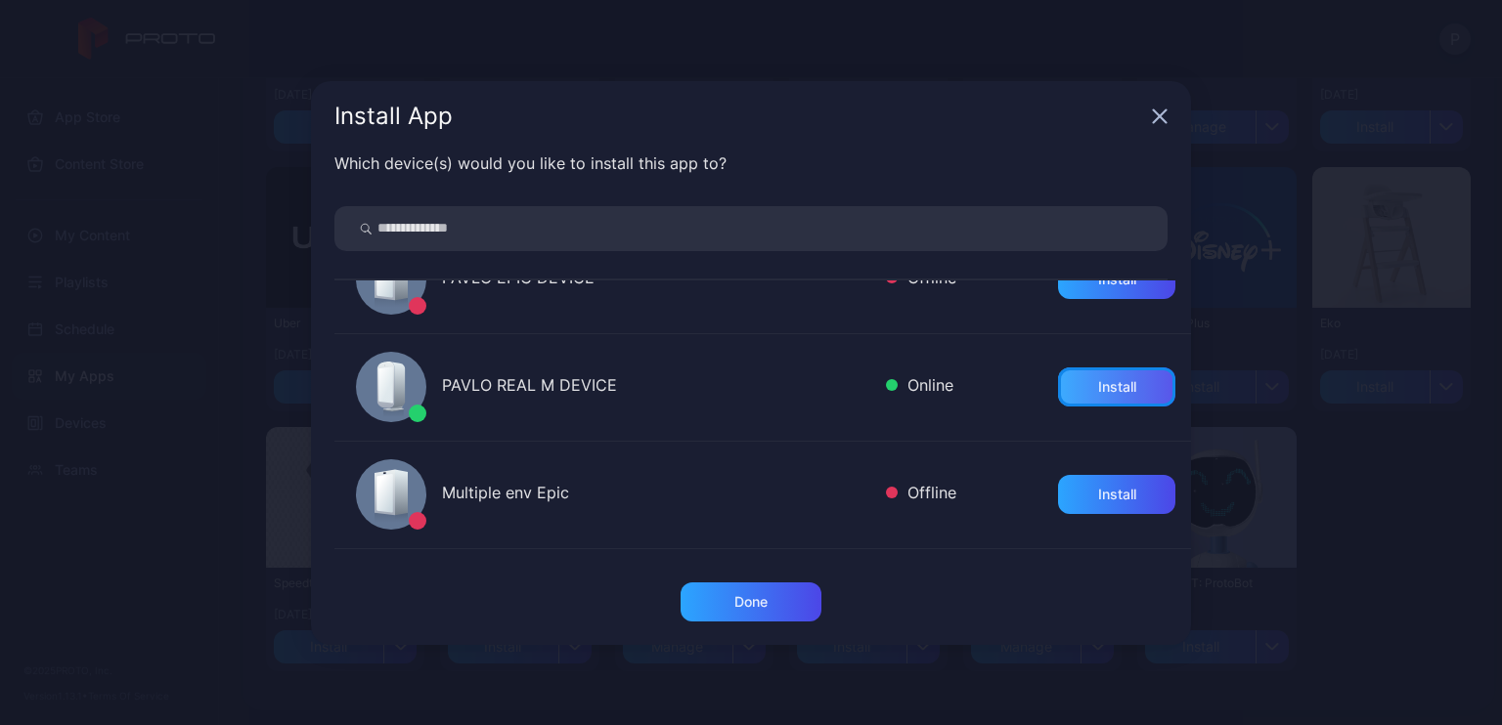
drag, startPoint x: 1095, startPoint y: 386, endPoint x: 1108, endPoint y: 388, distance: 12.9
click at [1098, 385] on div "Install" at bounding box center [1117, 387] width 38 height 16
click at [1360, 505] on div "Install App Which device(s) would you like to install this app to? PAVLO M2 DEV…" at bounding box center [751, 362] width 1502 height 725
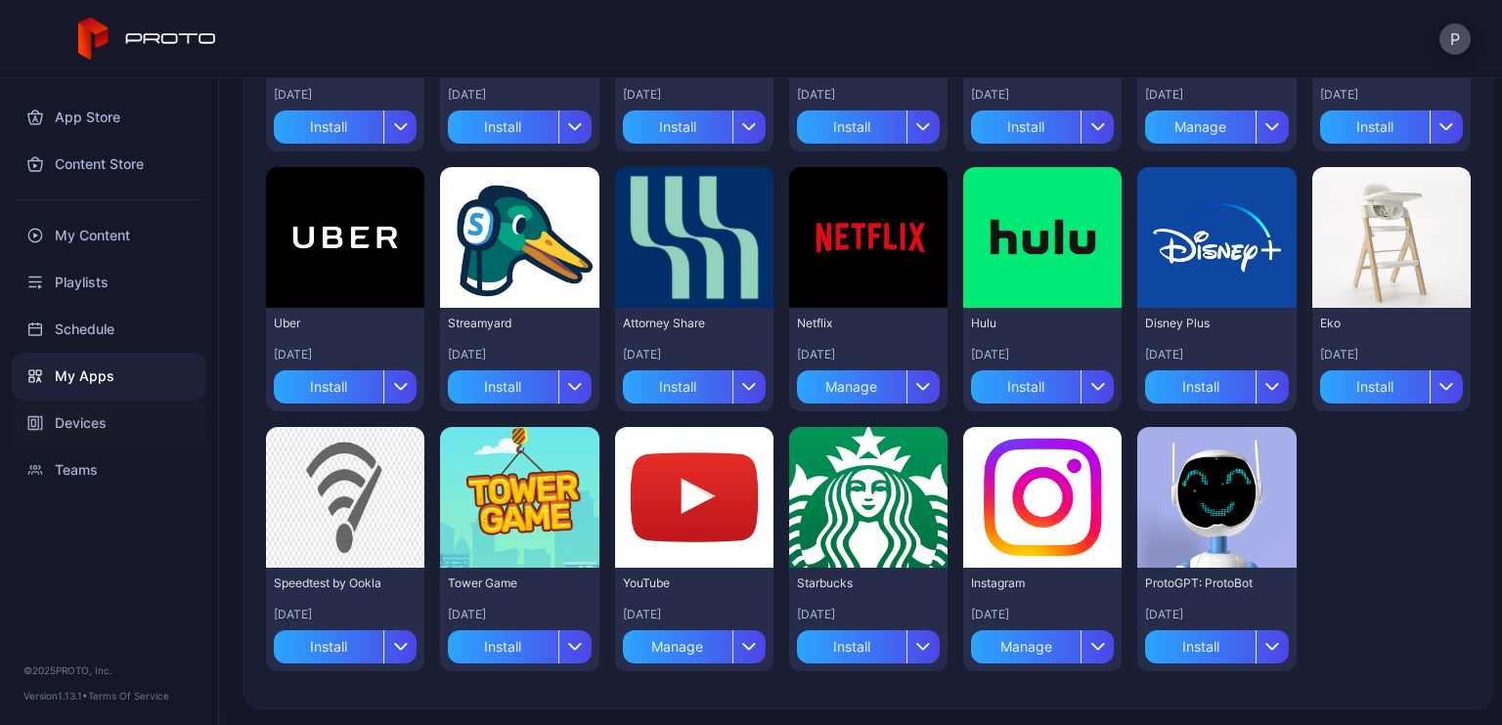
click at [102, 412] on div "Devices" at bounding box center [109, 423] width 195 height 47
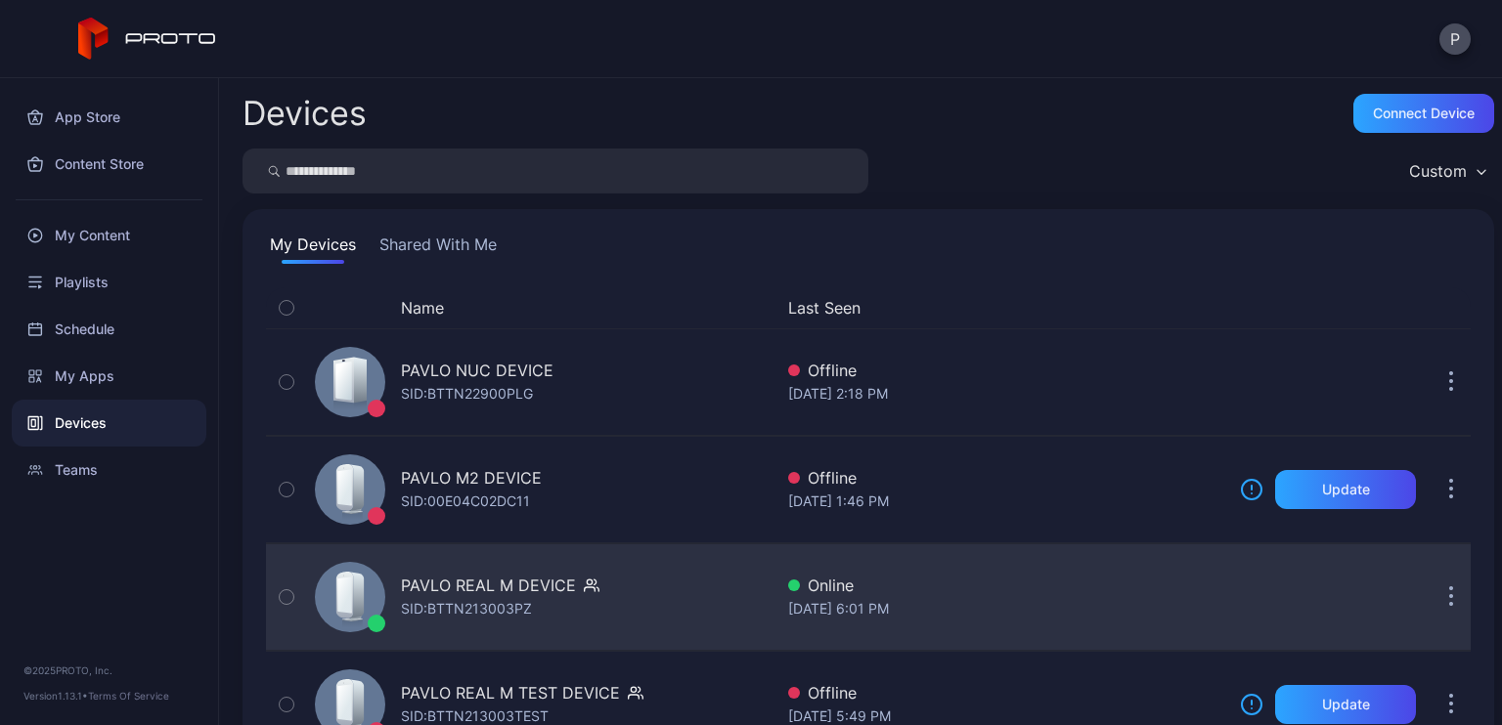
click at [495, 567] on div "PAVLO REAL M DEVICE SID: BTTN213003PZ" at bounding box center [539, 597] width 465 height 98
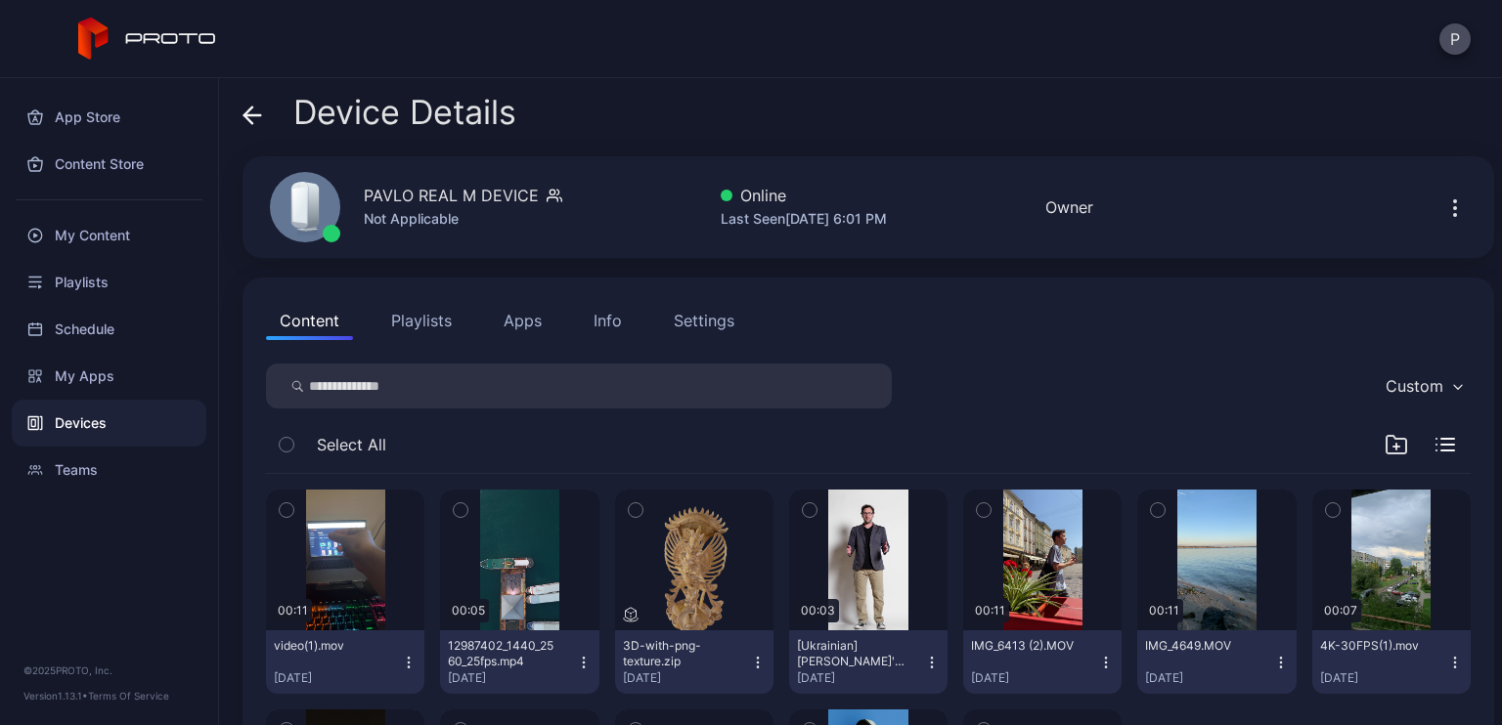
click at [540, 321] on button "Apps" at bounding box center [522, 320] width 65 height 39
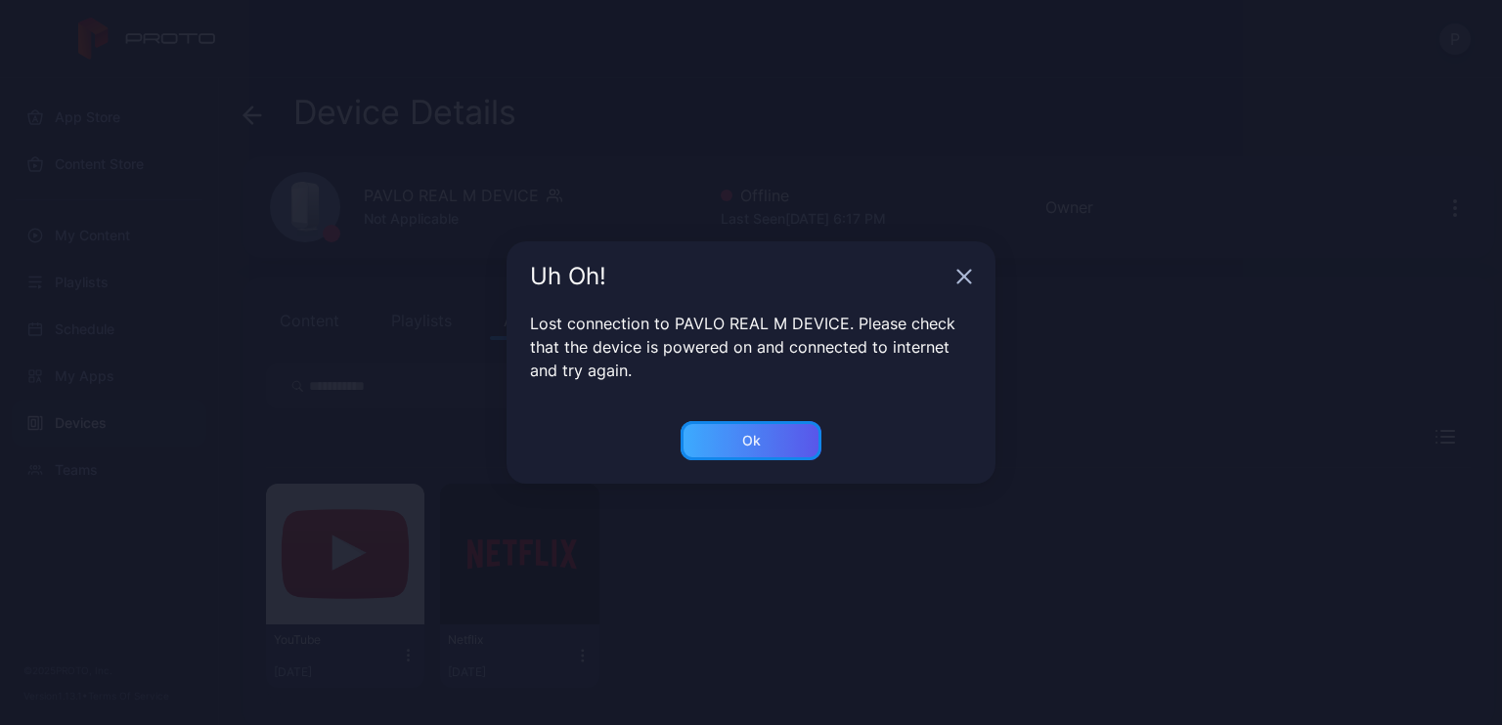
click at [735, 431] on div "Ok" at bounding box center [750, 440] width 141 height 39
